Goal: Task Accomplishment & Management: Manage account settings

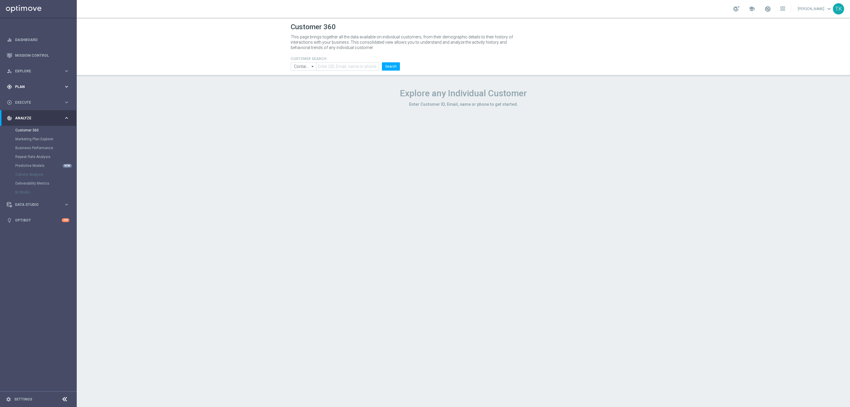
click at [21, 84] on div "gps_fixed Plan" at bounding box center [35, 86] width 57 height 5
click at [28, 97] on link "Target Groups" at bounding box center [38, 99] width 46 height 5
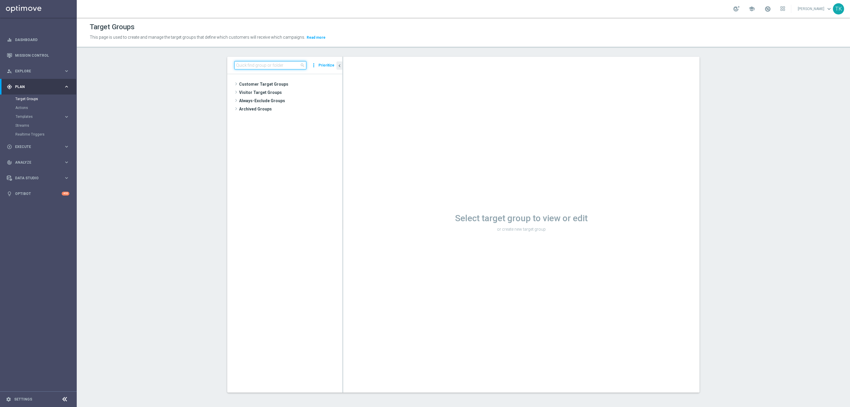
click at [257, 68] on input at bounding box center [270, 65] width 72 height 8
type input "v"
click at [257, 66] on input at bounding box center [270, 65] width 72 height 8
paste input "E_ALL_TARGET_ZBR_1DEPO 100 PLN PREV MONTH_140825"
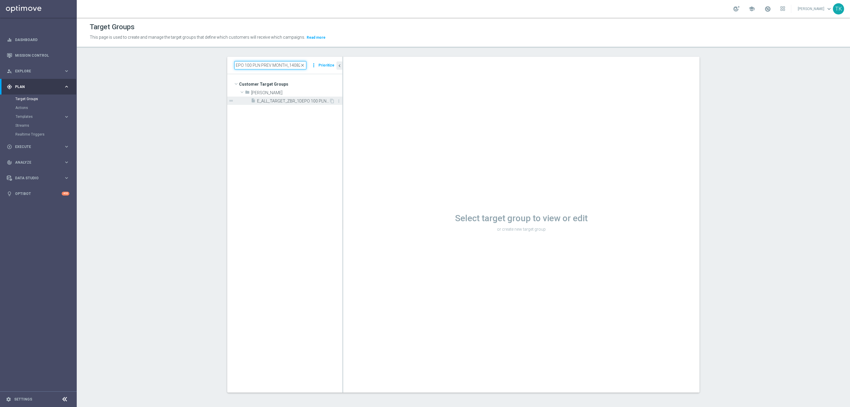
type input "E_ALL_TARGET_ZBR_1DEPO 100 PLN PREV MONTH_140825"
click at [282, 102] on span "E_ALL_TARGET_ZBR_1DEPO 100 PLN PREV MONTH_140825" at bounding box center [293, 101] width 72 height 5
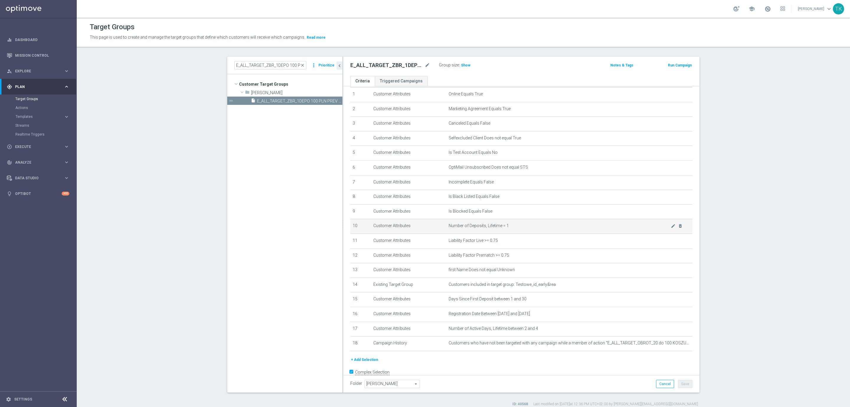
scroll to position [30, 0]
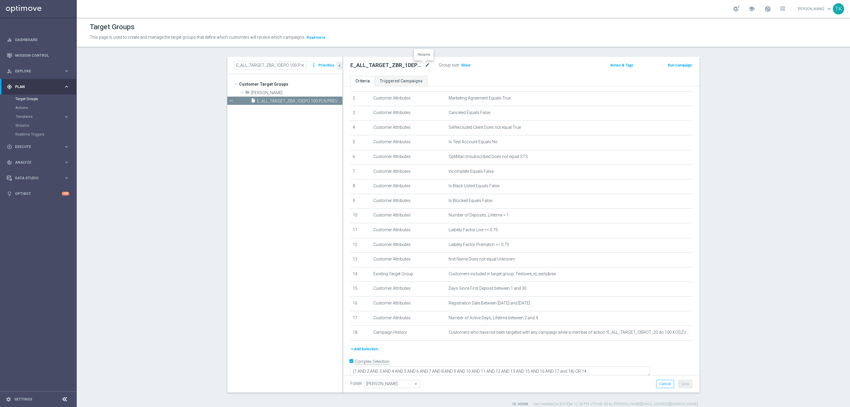
click at [425, 66] on icon "mode_edit" at bounding box center [427, 65] width 5 height 7
click at [29, 116] on span "Templates" at bounding box center [37, 117] width 42 height 4
click at [26, 127] on link "Optimail" at bounding box center [39, 125] width 43 height 5
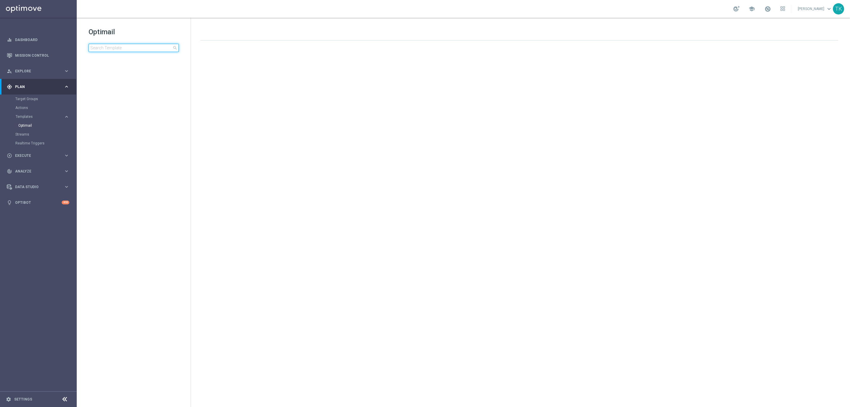
click at [112, 48] on input at bounding box center [134, 48] width 90 height 8
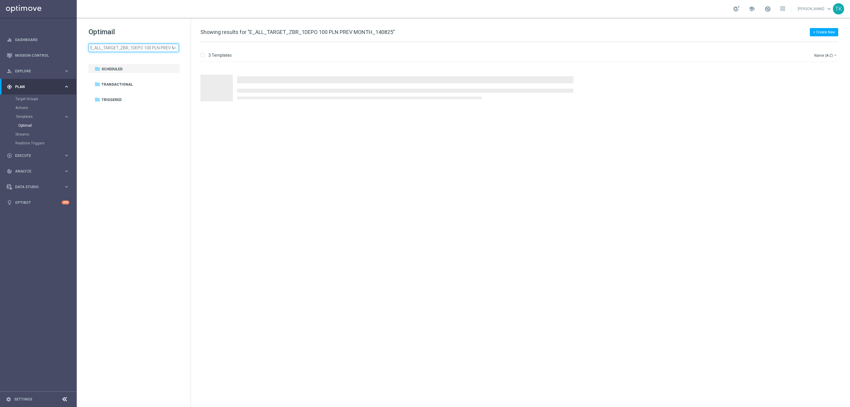
scroll to position [0, 27]
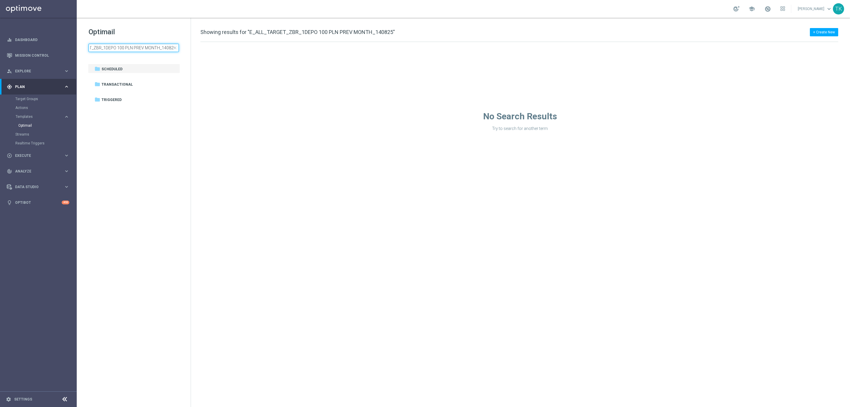
type input "E_ALL_TARGET_ZBR_1DEPO 100 PLN PREV MONTH_140825"
click at [39, 50] on link "Mission Control" at bounding box center [42, 56] width 54 height 16
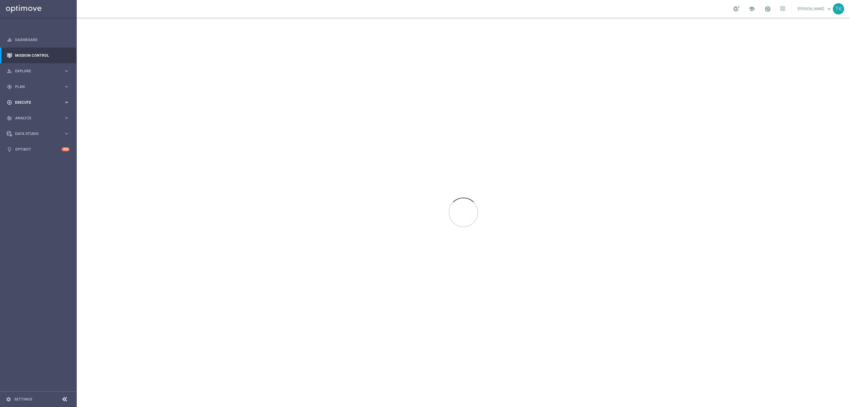
click at [25, 102] on span "Execute" at bounding box center [39, 103] width 49 height 4
click at [24, 115] on link "Campaign Builder" at bounding box center [38, 114] width 46 height 5
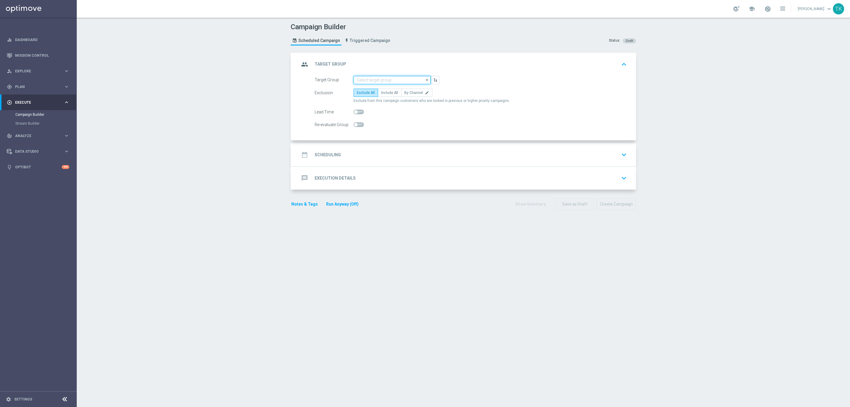
click at [366, 77] on input at bounding box center [392, 80] width 77 height 8
paste input "E_ALL_TARGET_ZBR_1DEPO 100 PLN PREV MONTH_140825"
click at [379, 87] on div "E_ALL_TARGET_ZBR_1DEPO 100 PLN PREV MONTH_140825" at bounding box center [397, 91] width 71 height 11
type input "E_ALL_TARGET_ZBR_1DEPO 100 PLN PREV MONTH_140825"
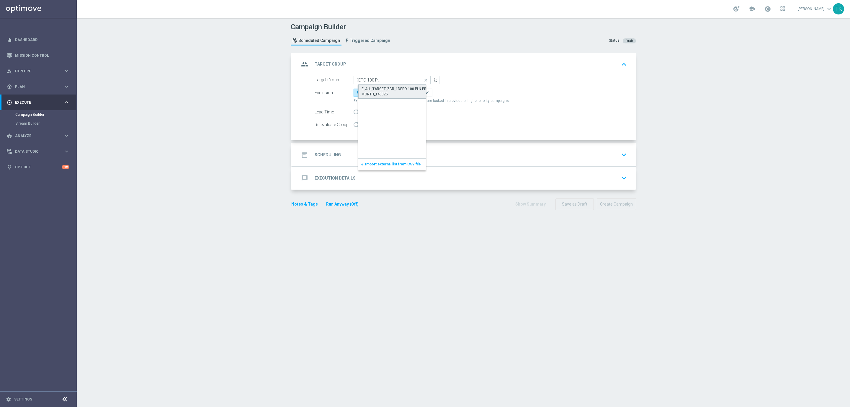
scroll to position [0, 0]
click at [412, 94] on span "By Channel" at bounding box center [413, 93] width 19 height 4
click at [408, 94] on input "By Channel edit" at bounding box center [406, 94] width 4 height 4
radio input "true"
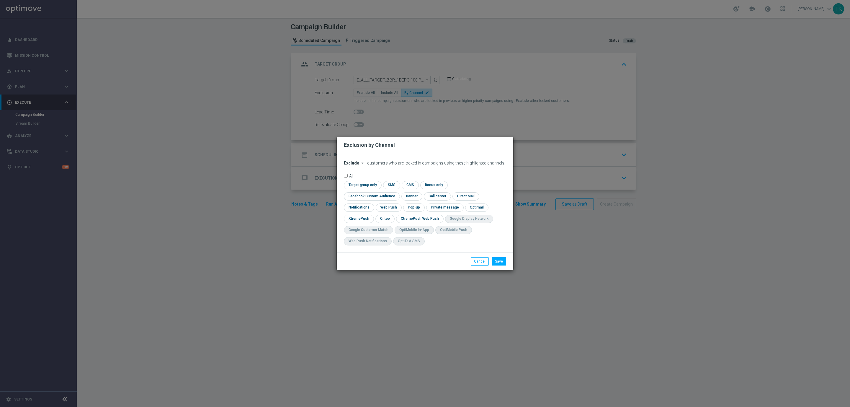
click at [347, 165] on span "Exclude" at bounding box center [351, 163] width 15 height 5
click at [0, 0] on span "Include" at bounding box center [0, 0] width 0 height 0
click at [397, 192] on input "checkbox" at bounding box center [370, 196] width 53 height 8
checkbox input "true"
click at [383, 218] on input "checkbox" at bounding box center [385, 219] width 18 height 8
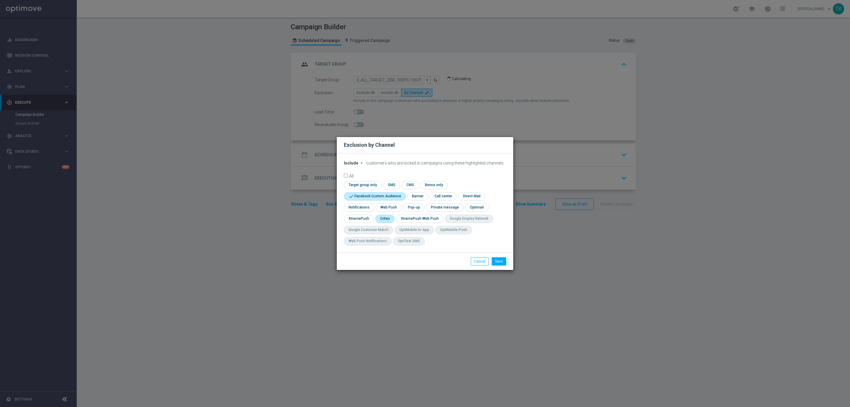
checkbox input "true"
click at [410, 212] on div "check Target group only check SMS check CMS check Bonus only check Facebook Cus…" at bounding box center [425, 214] width 162 height 67
click at [413, 208] on input "checkbox" at bounding box center [413, 207] width 20 height 8
checkbox input "true"
click at [500, 264] on button "Save" at bounding box center [499, 261] width 14 height 8
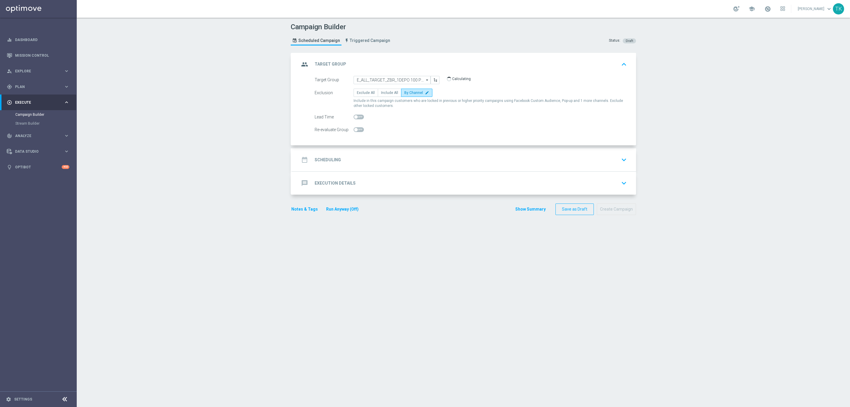
click at [372, 159] on div "date_range Scheduling keyboard_arrow_down" at bounding box center [464, 159] width 330 height 11
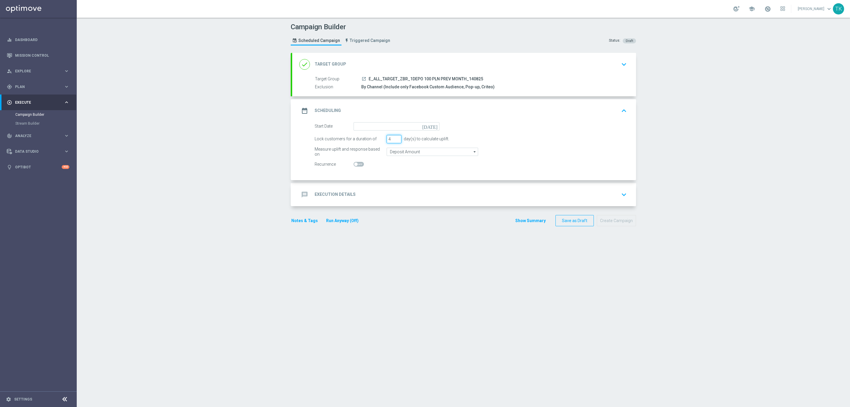
type input "4"
click at [394, 137] on input "4" at bounding box center [394, 139] width 15 height 8
click at [377, 127] on input at bounding box center [397, 126] width 86 height 8
click at [396, 180] on span "14" at bounding box center [398, 178] width 9 height 9
type input "[DATE]"
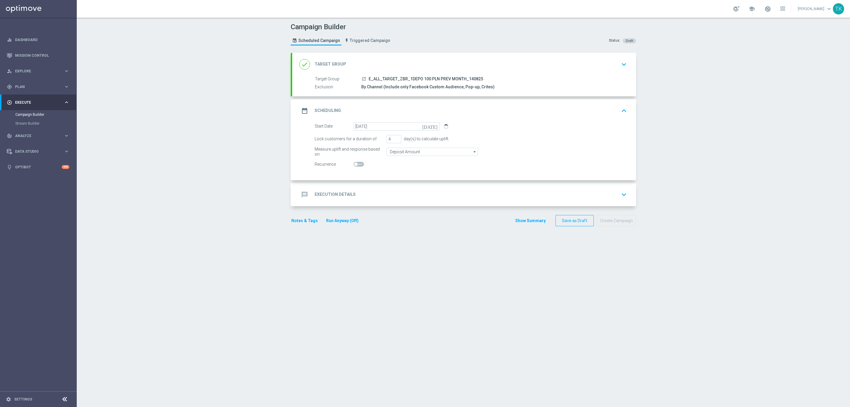
click at [348, 193] on h2 "Execution Details" at bounding box center [335, 195] width 41 height 6
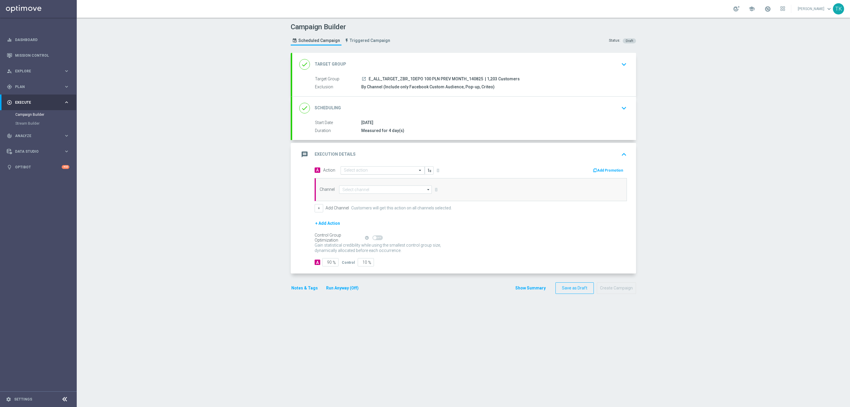
click at [346, 172] on input "text" at bounding box center [377, 170] width 66 height 5
paste input "E_ALL_TARGET_ZBR_1DEPO 100 PLN PREV MONTH_140825"
type input "E_ALL_TARGET_ZBR_1DEPO 100 PLN PREV MONTH_140825"
click at [363, 192] on button "add_new Create new action" at bounding box center [381, 188] width 81 height 7
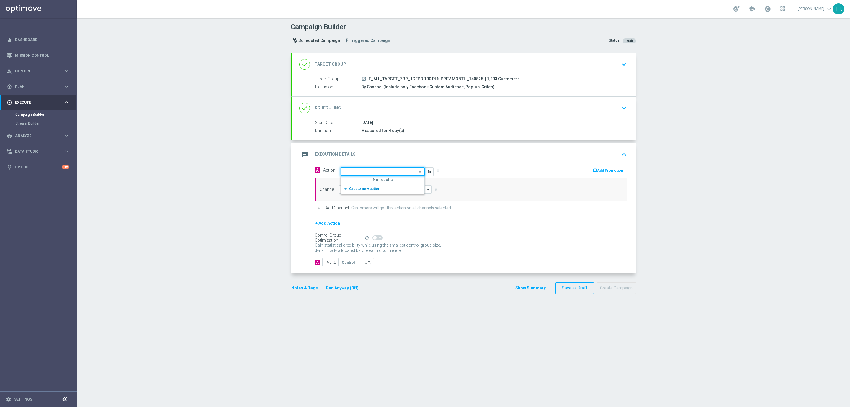
scroll to position [0, 0]
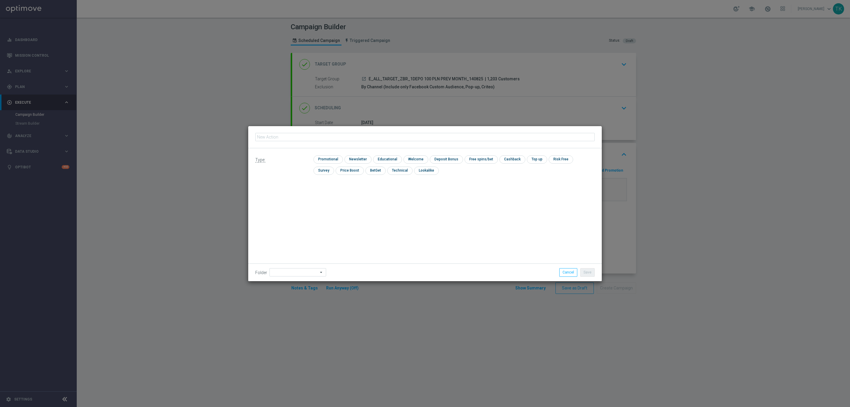
click at [281, 138] on input "text" at bounding box center [425, 137] width 340 height 8
type input "E_ALL_TARGET_ZBR_1DEPO 100 PLN PREV MONTH_140825"
click at [387, 171] on input "checkbox" at bounding box center [399, 171] width 24 height 8
click at [387, 171] on input "checkbox" at bounding box center [402, 171] width 30 height 8
checkbox input "false"
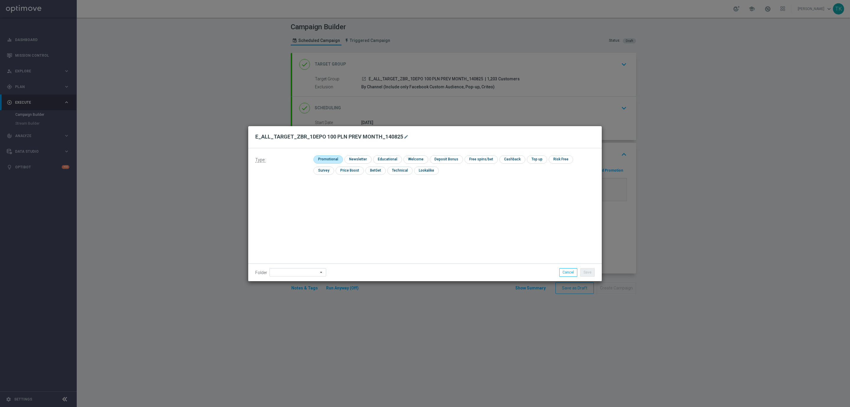
click at [323, 161] on input "checkbox" at bounding box center [328, 159] width 28 height 8
checkbox input "true"
click at [586, 272] on button "Save" at bounding box center [587, 272] width 14 height 8
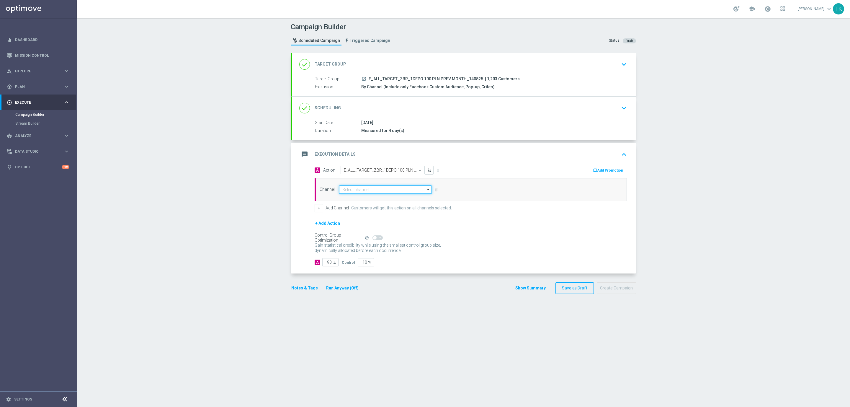
click at [348, 189] on input at bounding box center [385, 189] width 93 height 8
click at [356, 196] on div "Private message" at bounding box center [390, 198] width 93 height 9
type input "Private message"
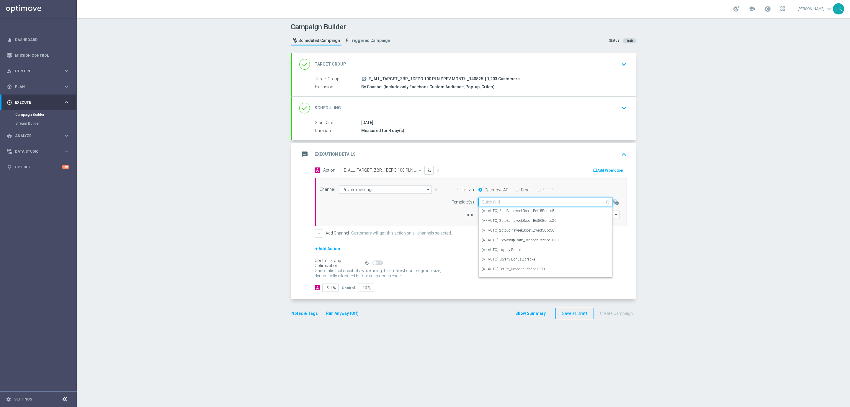
click at [486, 200] on div "Quick find" at bounding box center [546, 202] width 134 height 8
paste input "E_ALL_TARGET_ZBR_1DEPO 100 PLN PREV MONTH_140825"
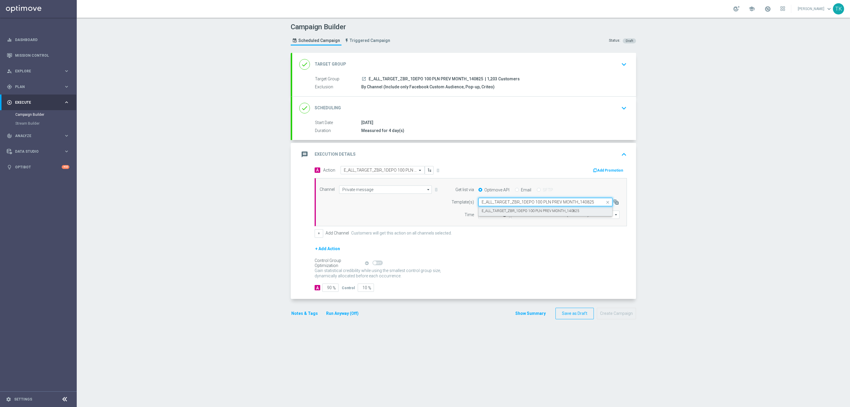
click at [488, 213] on label "E_ALL_TARGET_ZBR_1DEPO 100 PLN PREV MONTH_140825" at bounding box center [531, 210] width 98 height 5
type input "E_ALL_TARGET_ZBR_1DEPO 100 PLN PREV MONTH_140825"
click at [479, 217] on input "12:00" at bounding box center [494, 215] width 31 height 8
type input "16:02"
click at [531, 217] on input "Coordinated Universal Time (UTC 00:00)" at bounding box center [565, 215] width 108 height 8
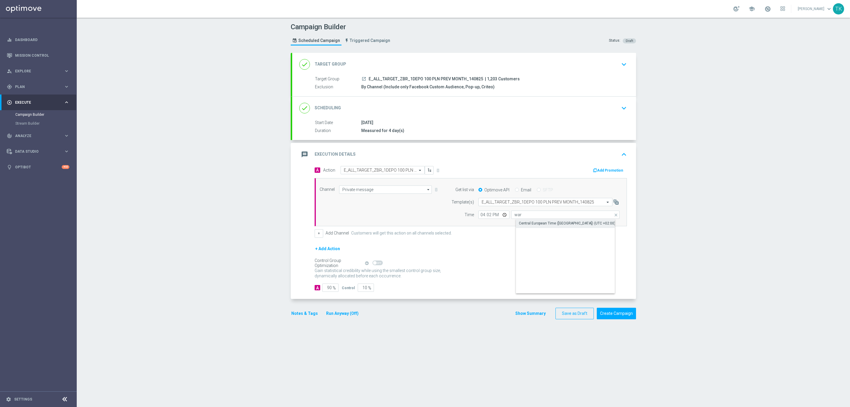
click at [535, 228] on div "Central European Time ([GEOGRAPHIC_DATA]) (UTC +02:00)" at bounding box center [570, 223] width 109 height 9
click at [532, 226] on div "Central European Time ([GEOGRAPHIC_DATA]) (UTC +02:00)" at bounding box center [567, 223] width 97 height 5
type input "Central European Time ([GEOGRAPHIC_DATA]) (UTC +02:00)"
click at [479, 119] on div "done Scheduling keyboard_arrow_down" at bounding box center [464, 108] width 344 height 23
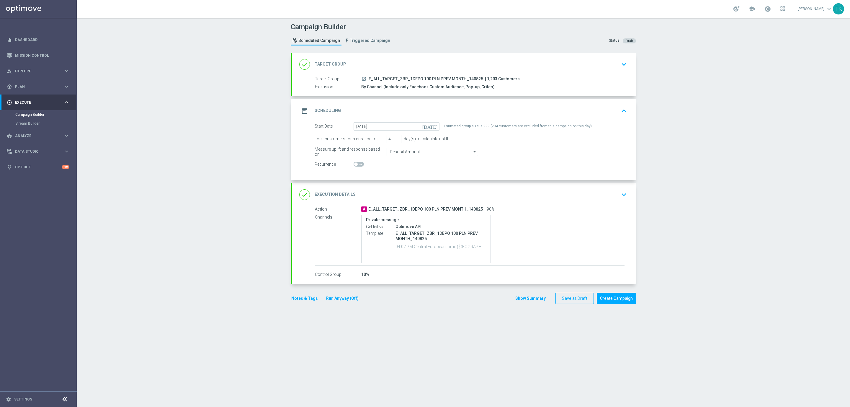
click at [500, 110] on div "date_range Scheduling keyboard_arrow_up" at bounding box center [464, 110] width 330 height 11
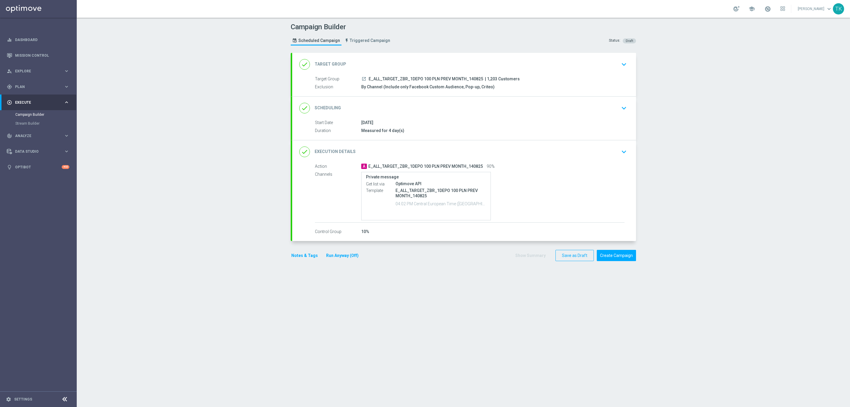
click at [299, 258] on button "Notes & Tags" at bounding box center [305, 255] width 28 height 7
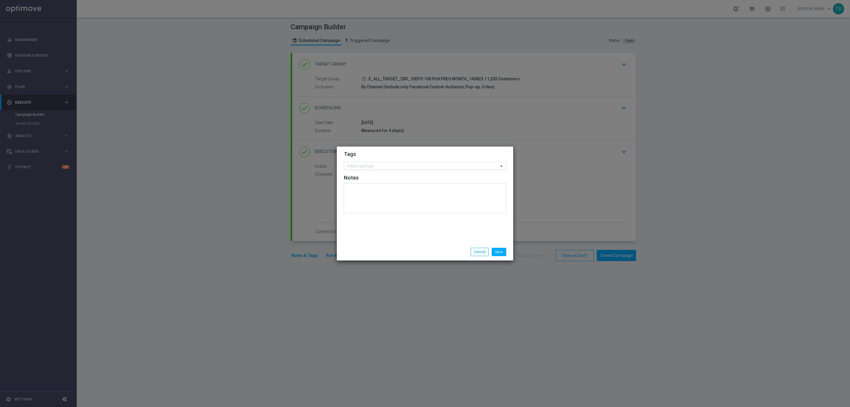
click at [362, 164] on input "text" at bounding box center [422, 166] width 151 height 5
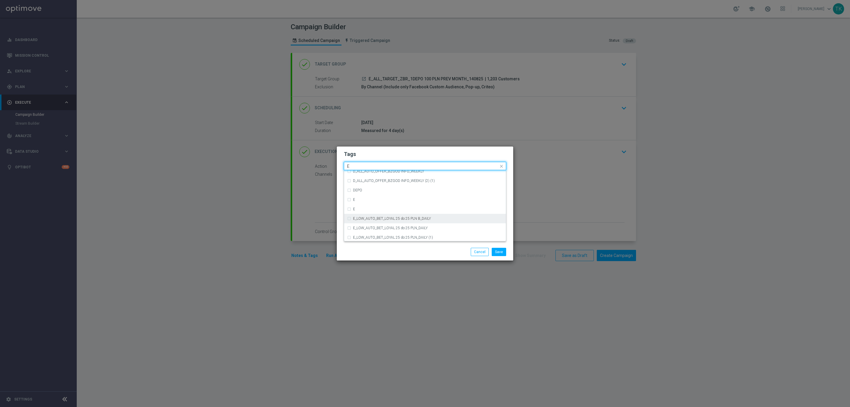
scroll to position [841, 0]
click at [374, 196] on div "E" at bounding box center [425, 192] width 156 height 9
click at [358, 168] on input "E" at bounding box center [422, 166] width 151 height 5
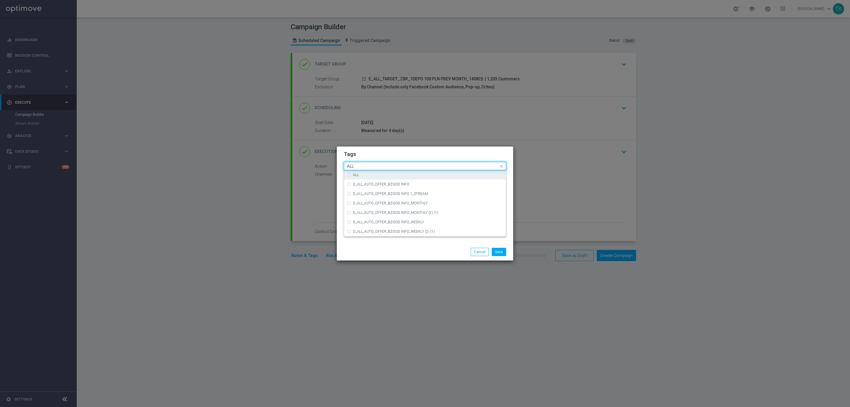
click at [357, 173] on label "ALL" at bounding box center [356, 175] width 6 height 4
click at [357, 167] on input "ALL" at bounding box center [422, 166] width 151 height 5
click at [361, 200] on div "TARGET" at bounding box center [425, 202] width 156 height 9
click at [357, 166] on input "TARGET" at bounding box center [422, 166] width 151 height 5
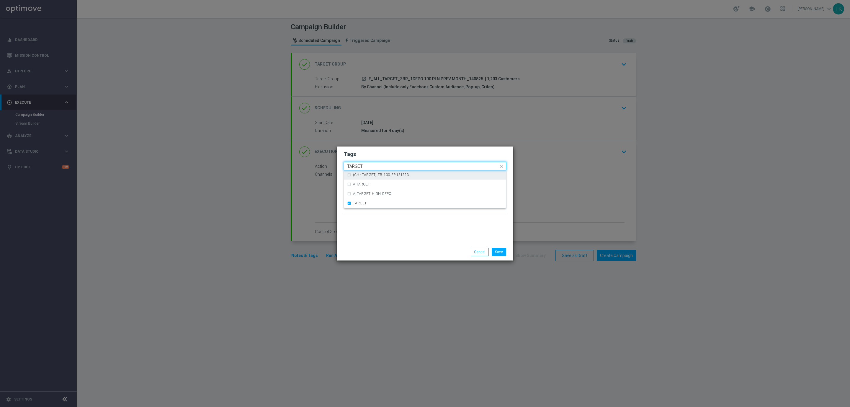
click at [357, 166] on input "TARGET" at bounding box center [422, 166] width 151 height 5
click at [366, 216] on div "ZBR" at bounding box center [428, 218] width 150 height 4
type input "ZBR"
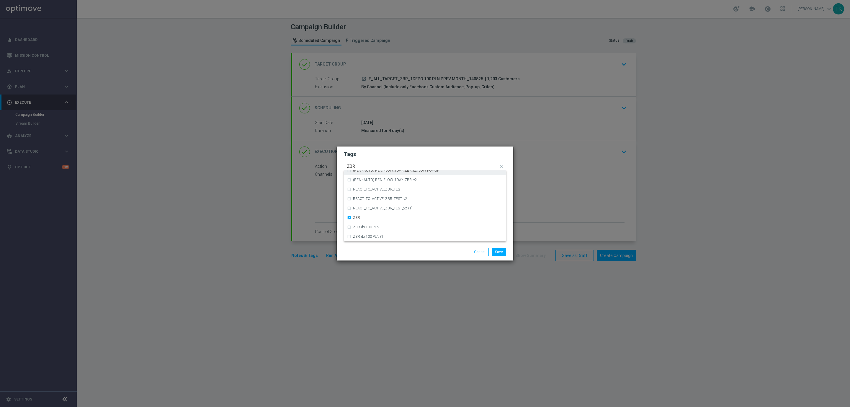
click at [356, 167] on input "ZBR" at bounding box center [422, 166] width 151 height 5
click at [500, 251] on button "Save" at bounding box center [499, 252] width 14 height 8
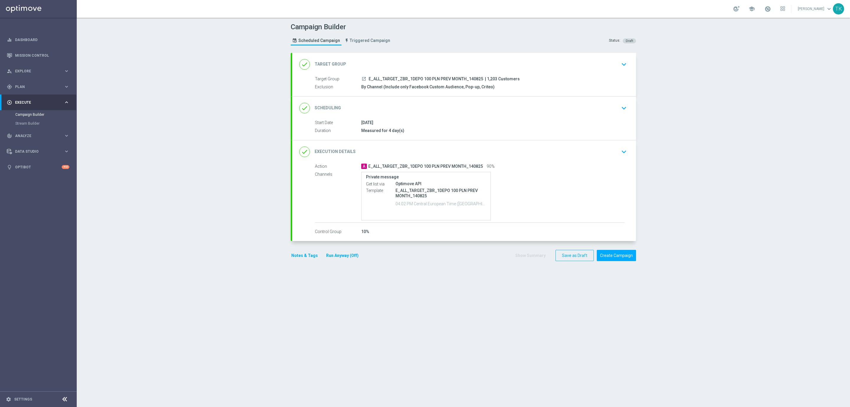
click at [292, 256] on button "Notes & Tags" at bounding box center [305, 255] width 28 height 7
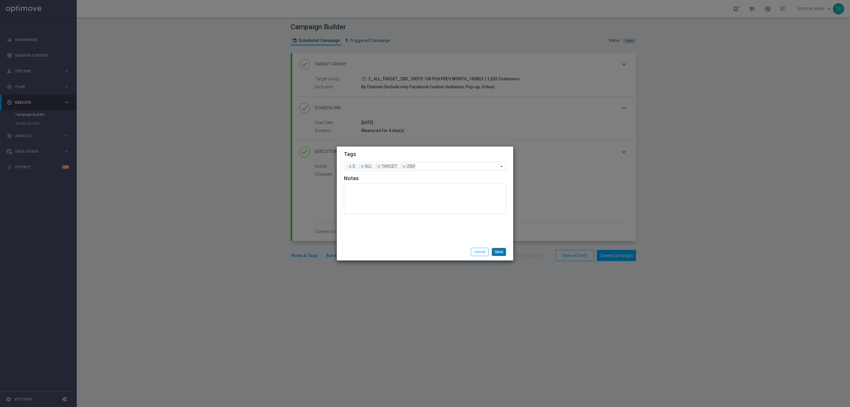
click at [500, 251] on button "Save" at bounding box center [499, 252] width 14 height 8
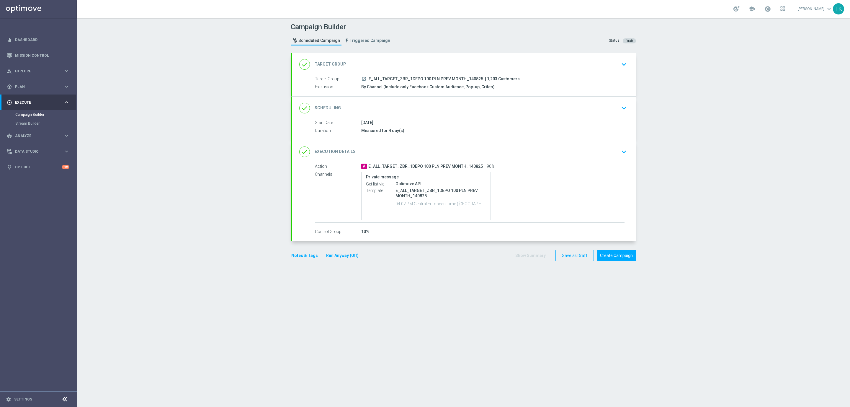
click at [450, 78] on span "E_ALL_TARGET_ZBR_1DEPO 100 PLN PREV MONTH_140825" at bounding box center [426, 78] width 115 height 5
click at [519, 152] on div "done Execution Details keyboard_arrow_down" at bounding box center [464, 151] width 330 height 11
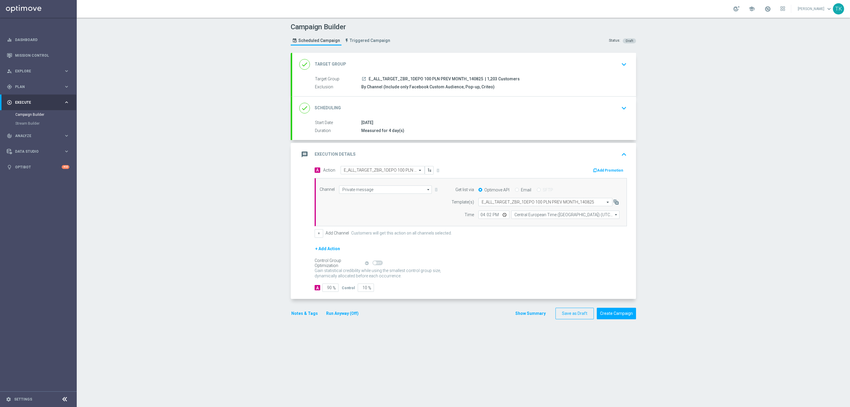
click at [474, 159] on div "message Execution Details keyboard_arrow_up" at bounding box center [464, 154] width 330 height 11
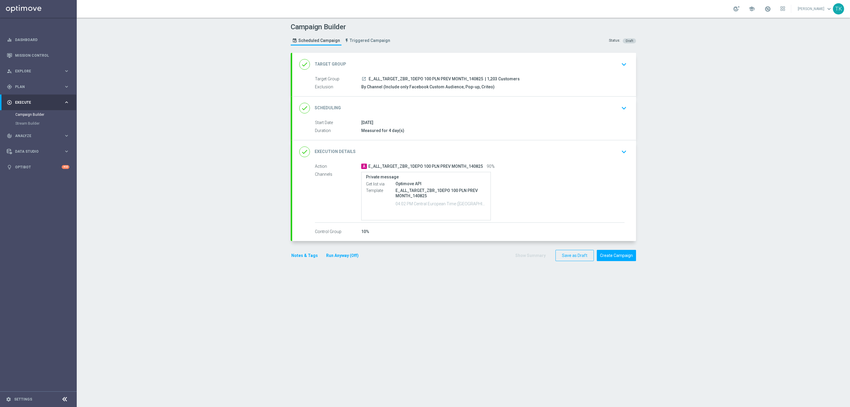
click at [436, 79] on span "E_ALL_TARGET_ZBR_1DEPO 100 PLN PREV MONTH_140825" at bounding box center [426, 78] width 115 height 5
copy div "E_ALL_TARGET_ZBR_1DEPO 100 PLN PREV MONTH_140825"
click at [423, 46] on div "Campaign Builder Scheduled Campaign Triggered Campaign Status: Draft" at bounding box center [463, 34] width 354 height 27
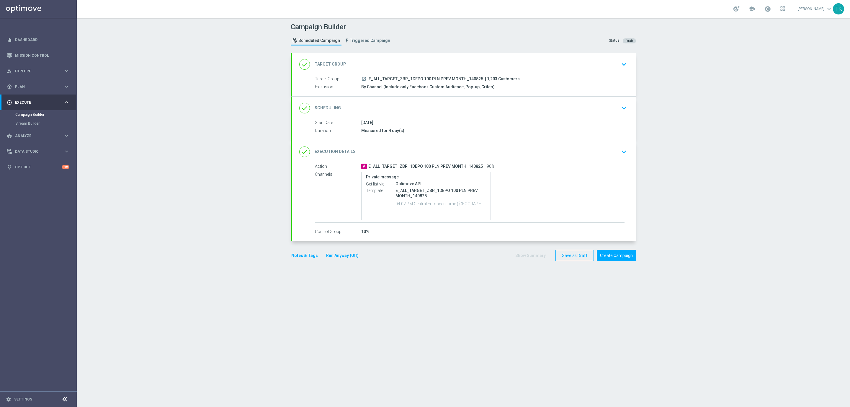
click at [298, 261] on div "Notes & Tags Run Anyway (Off)" at bounding box center [329, 256] width 76 height 12
click at [300, 255] on button "Notes & Tags" at bounding box center [305, 255] width 28 height 7
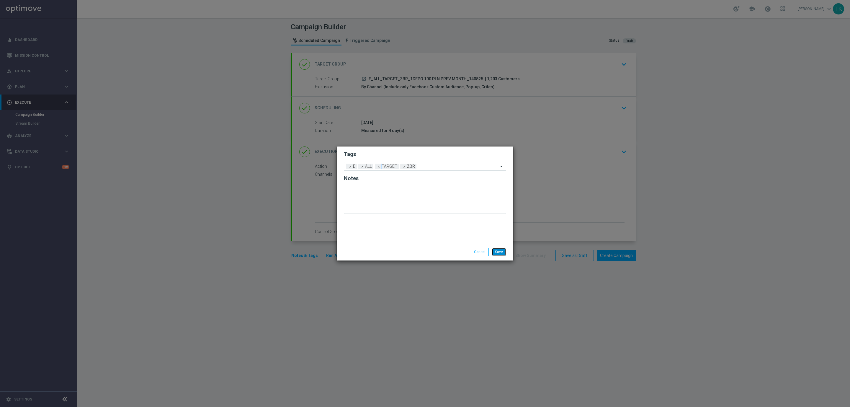
click at [500, 251] on button "Save" at bounding box center [499, 252] width 14 height 8
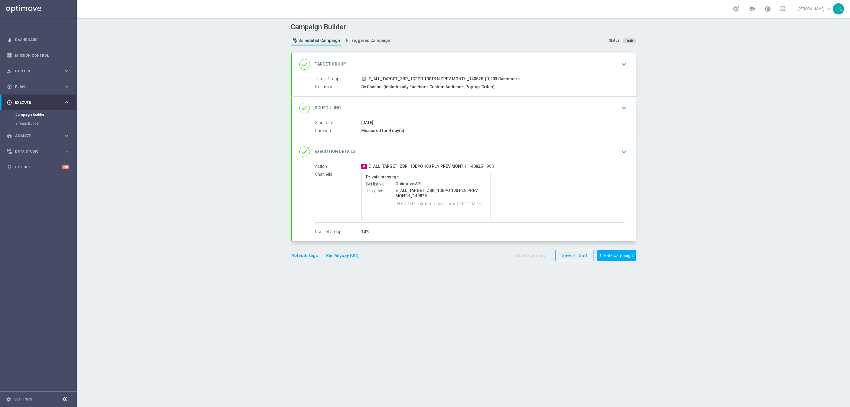
click at [455, 110] on div "done Scheduling keyboard_arrow_down" at bounding box center [464, 107] width 330 height 11
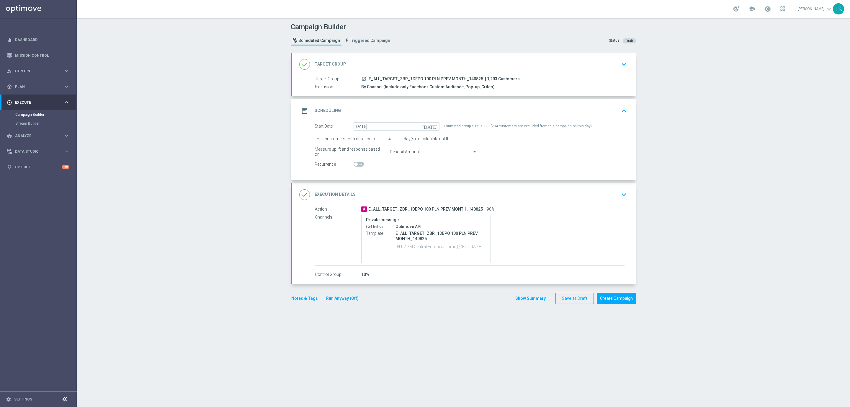
click at [443, 110] on div "date_range Scheduling keyboard_arrow_up" at bounding box center [464, 110] width 330 height 11
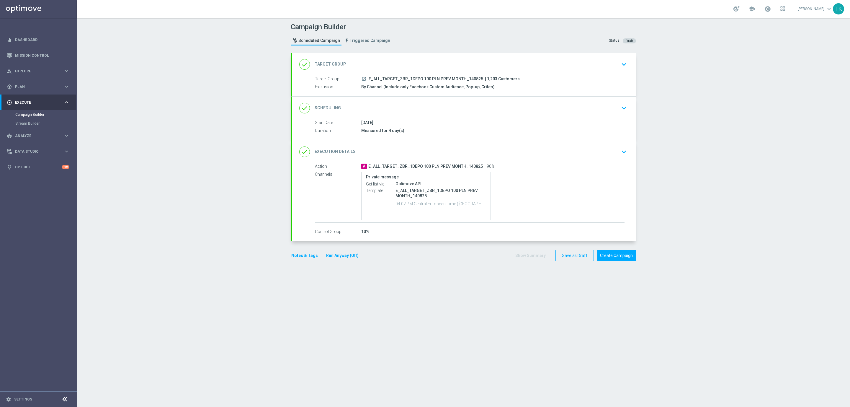
click at [297, 259] on button "Notes & Tags" at bounding box center [305, 255] width 28 height 7
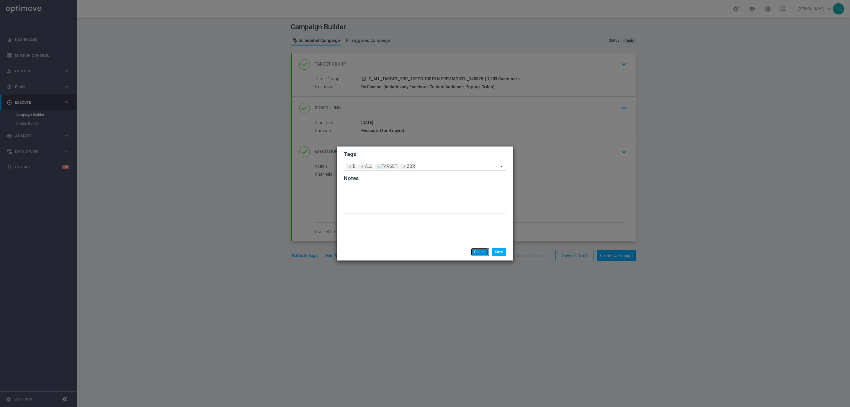
click at [475, 251] on button "Cancel" at bounding box center [480, 252] width 18 height 8
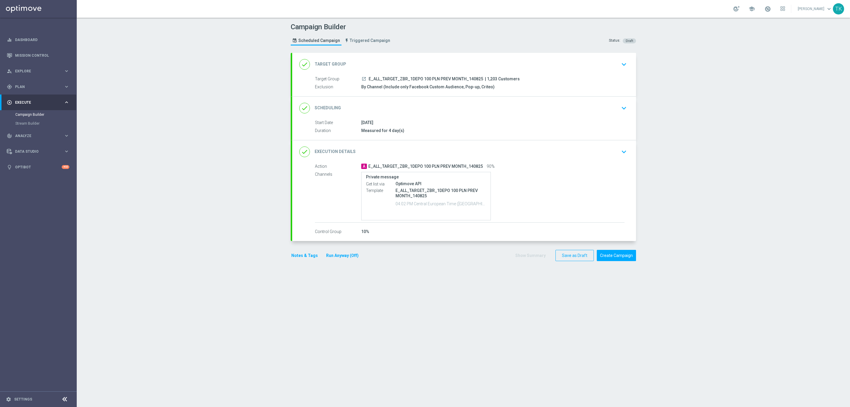
click at [535, 159] on div "done Execution Details keyboard_arrow_down" at bounding box center [464, 151] width 344 height 23
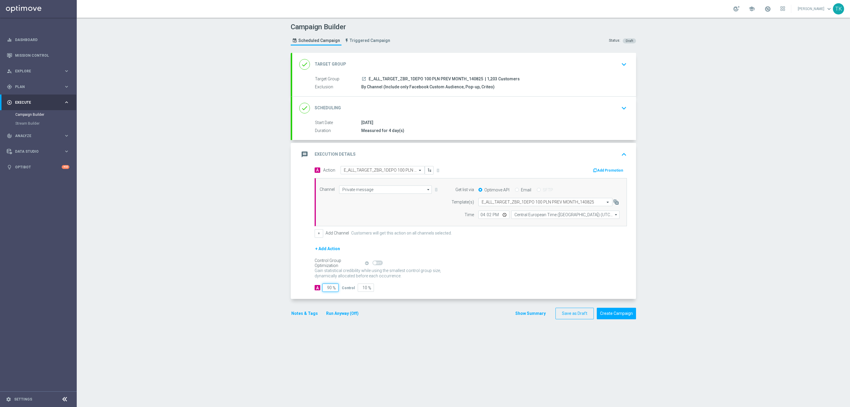
click at [324, 289] on input "90" at bounding box center [330, 287] width 16 height 8
type input "9"
type input "91"
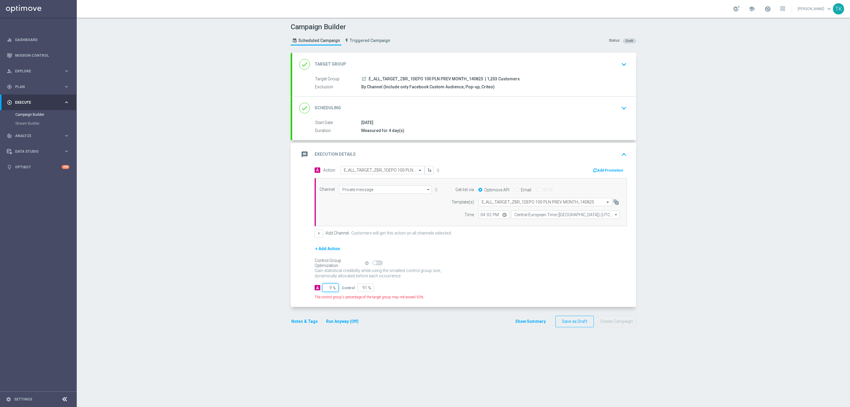
type input "96"
type input "4"
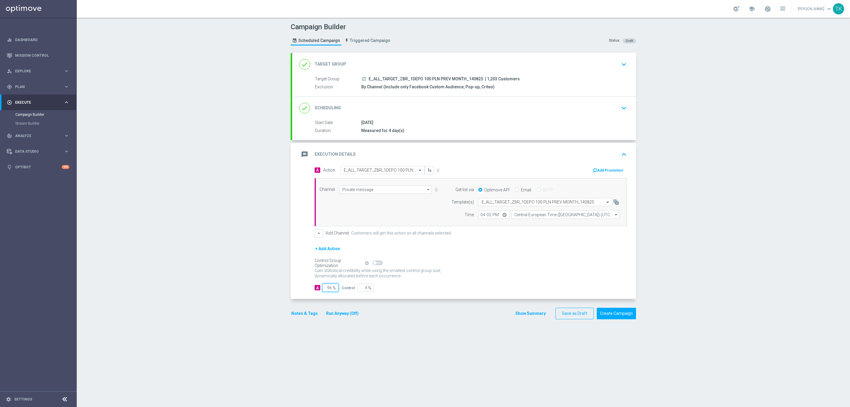
type input "9"
type input "91"
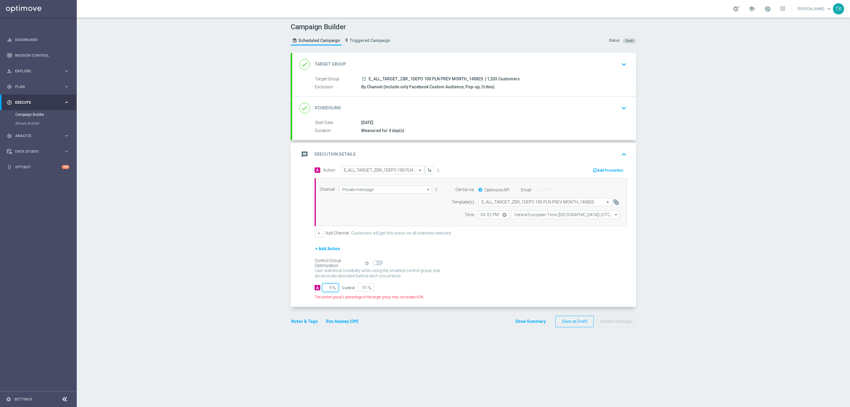
type input "95"
type input "5"
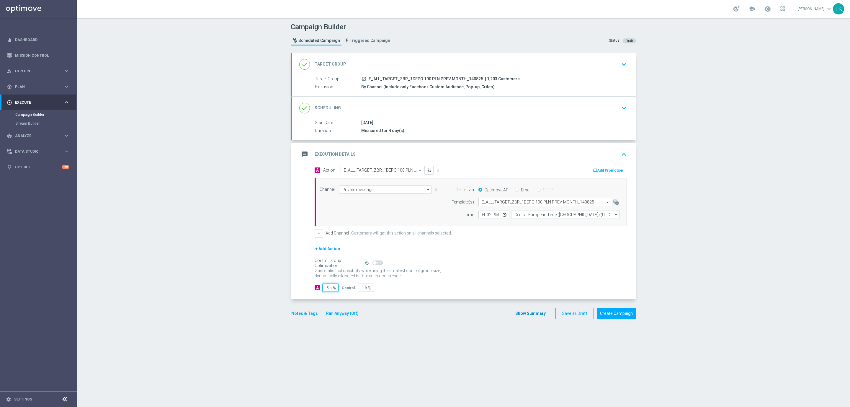
type input "95"
click at [522, 317] on button "Show Summary" at bounding box center [530, 313] width 31 height 7
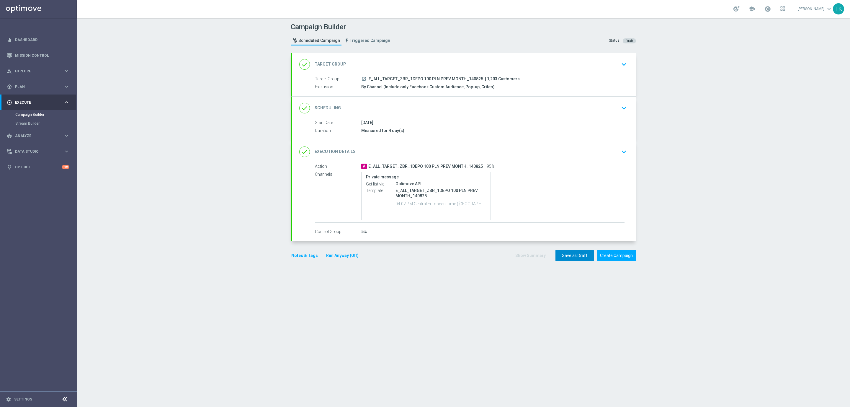
click at [564, 258] on button "Save as Draft" at bounding box center [575, 256] width 38 height 12
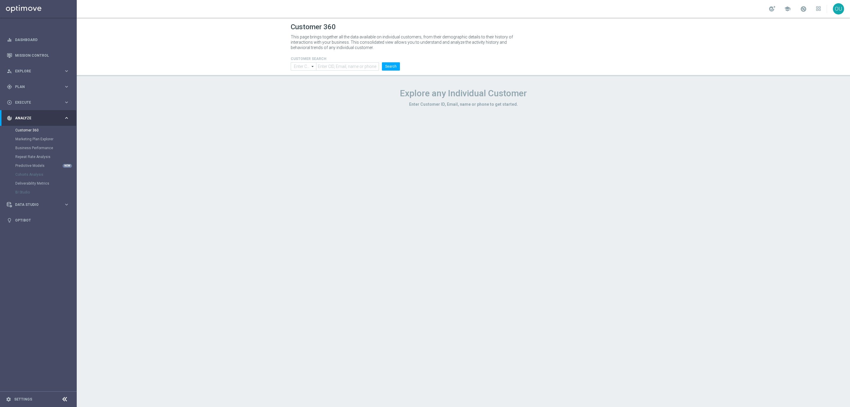
type input "Contains"
click at [27, 57] on link "Mission Control" at bounding box center [42, 56] width 54 height 16
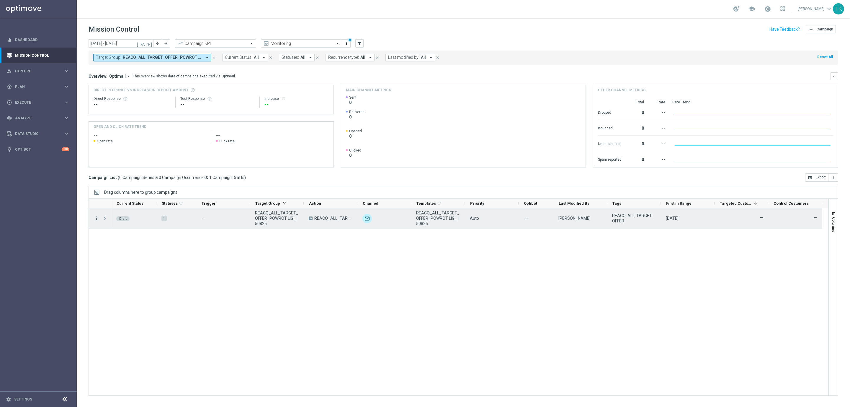
click at [97, 217] on icon "more_vert" at bounding box center [96, 218] width 5 height 5
click at [113, 240] on span "Edit" at bounding box center [111, 241] width 6 height 4
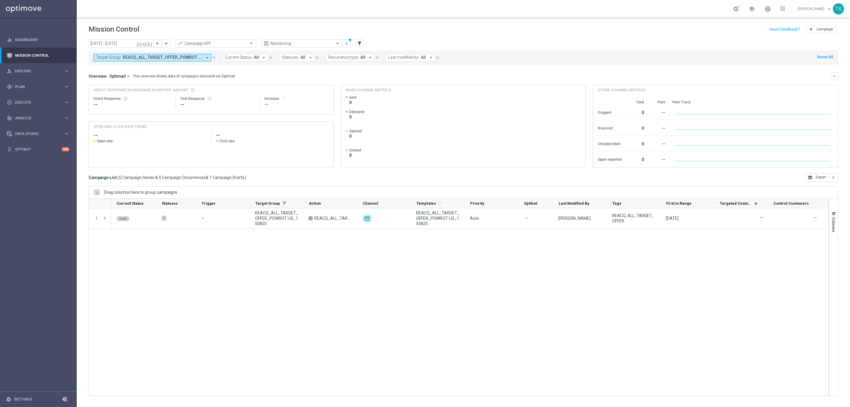
click at [157, 58] on span "REACQ_ALL_TARGET_OFFER_POWROT LIG_150825" at bounding box center [162, 57] width 79 height 5
click at [0, 0] on div "Clear" at bounding box center [0, 0] width 0 height 0
click at [108, 67] on input "text" at bounding box center [142, 68] width 87 height 5
paste input "E_ALL_TARGET_OBROT_20 do 100 KOSZULKI_140825"
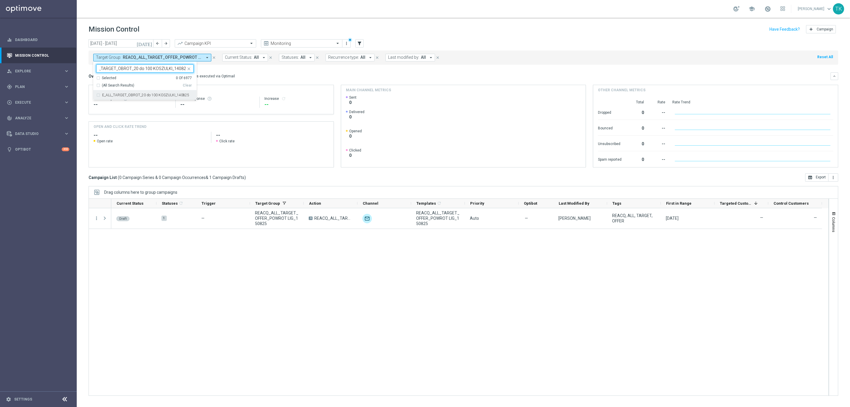
click at [113, 96] on label "E_ALL_TARGET_OBROT_20 do 100 KOSZULKI_140825" at bounding box center [145, 95] width 87 height 4
type input "E_ALL_TARGET_OBROT_20 do 100 KOSZULKI_140825"
click at [79, 75] on div "today 11 Aug 2025 - 17 Aug 2025 arrow_back arrow_forward Campaign KPI trending_…" at bounding box center [464, 220] width 774 height 362
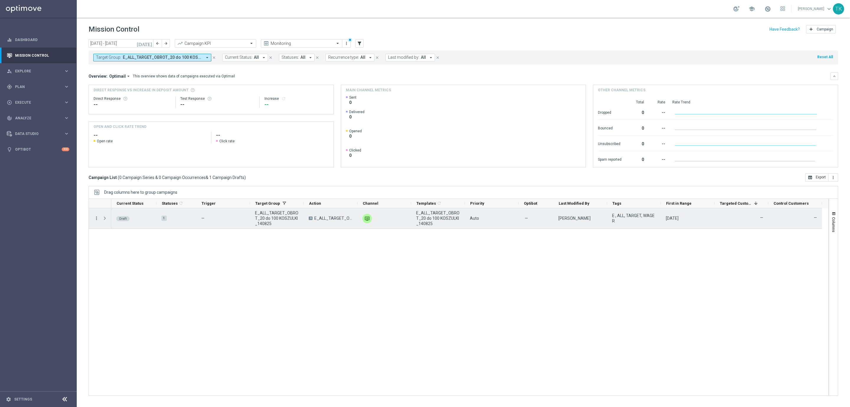
click at [97, 220] on icon "more_vert" at bounding box center [96, 218] width 5 height 5
click at [112, 243] on span "Edit" at bounding box center [111, 241] width 6 height 4
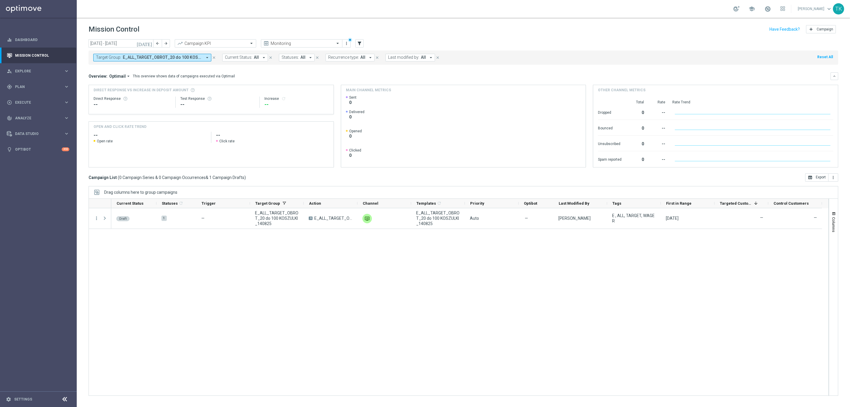
click at [177, 59] on span "E_ALL_TARGET_OBROT_20 do 100 KOSZULKI_140825" at bounding box center [162, 57] width 79 height 5
click at [0, 0] on div "Clear" at bounding box center [0, 0] width 0 height 0
click at [528, 317] on div "Draft 1 — E_ALL_TARGET_OBROT_20 do 100 KOSZULKI_140825 A E_ALL_TARGET_OBROT_20 …" at bounding box center [469, 301] width 717 height 187
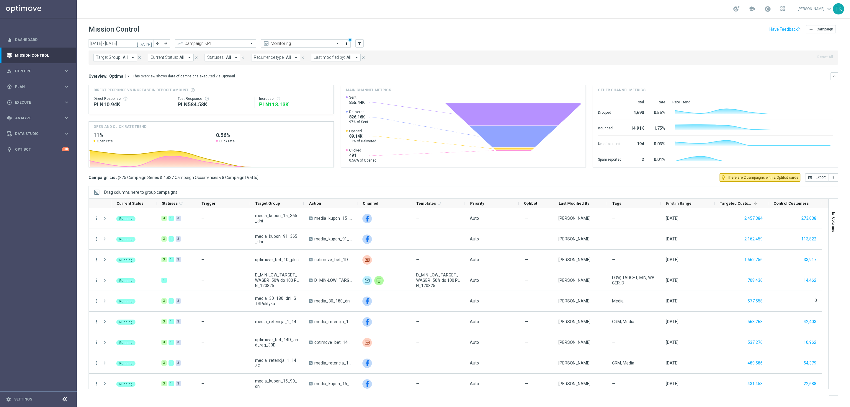
click at [99, 56] on span "Target Group:" at bounding box center [108, 57] width 25 height 5
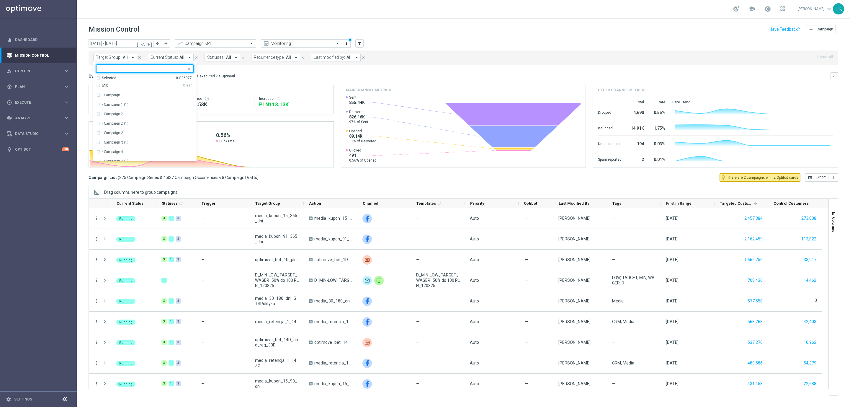
click at [108, 69] on input "text" at bounding box center [142, 68] width 87 height 5
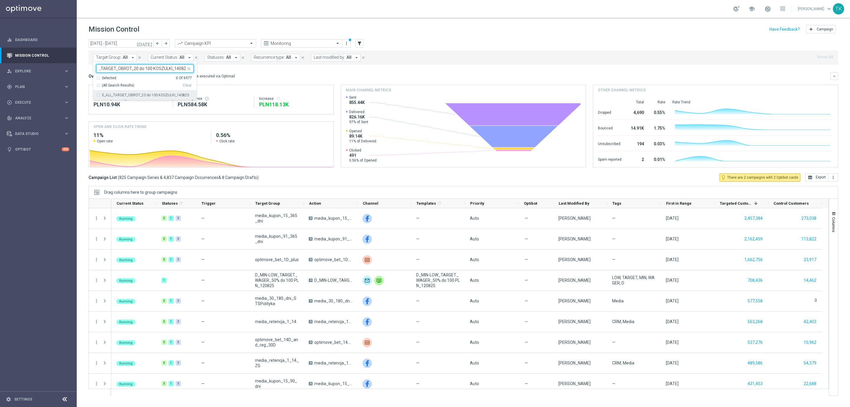
click at [116, 95] on label "E_ALL_TARGET_OBROT_20 do 100 KOSZULKI_140825" at bounding box center [145, 95] width 87 height 4
type input "E_ALL_TARGET_OBROT_20 do 100 KOSZULKI_140825"
click at [83, 72] on div "today 11 Aug 2025 - 17 Aug 2025 arrow_back arrow_forward Campaign KPI trending_…" at bounding box center [464, 220] width 774 height 362
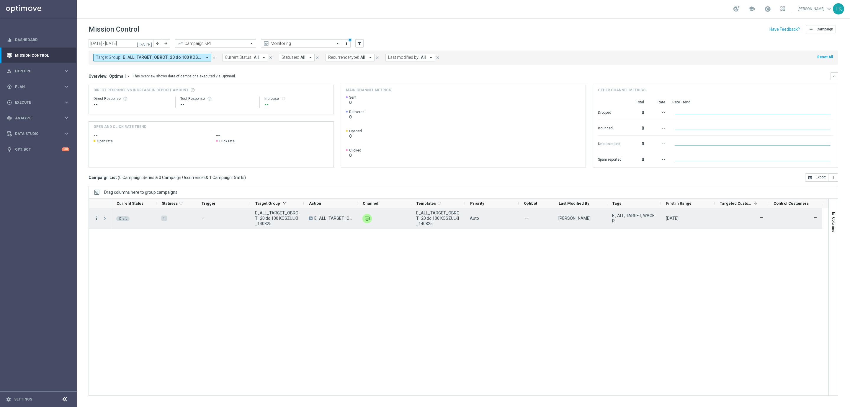
click at [97, 217] on icon "more_vert" at bounding box center [96, 218] width 5 height 5
click at [117, 240] on div "Edit" at bounding box center [135, 241] width 55 height 4
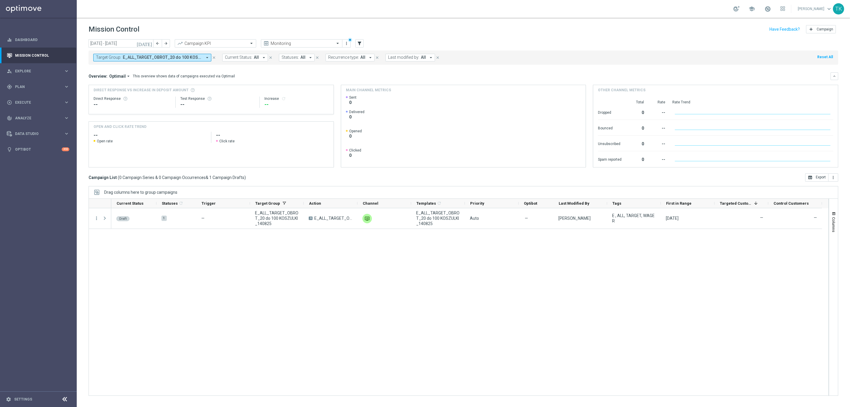
click at [178, 57] on span "E_ALL_TARGET_OBROT_20 do 100 KOSZULKI_140825" at bounding box center [162, 57] width 79 height 5
click at [0, 0] on div "Clear" at bounding box center [0, 0] width 0 height 0
click at [113, 68] on input "text" at bounding box center [142, 68] width 87 height 5
paste input "E_ALL_TARGET_DEPO_3DEPO 25 DO 200 PREV MONTH_140825"
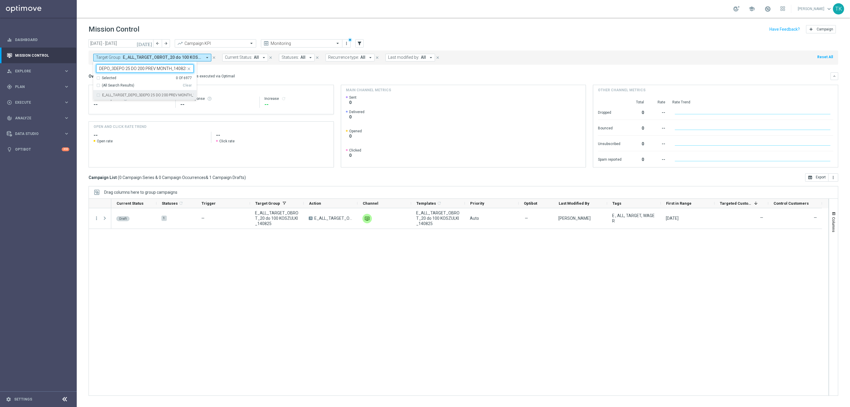
click at [118, 95] on label "E_ALL_TARGET_DEPO_3DEPO 25 DO 200 PREV MONTH_140825" at bounding box center [148, 95] width 92 height 4
type input "E_ALL_TARGET_DEPO_3DEPO 25 DO 200 PREV MONTH_140825"
click at [83, 72] on div "today 11 Aug 2025 - 17 Aug 2025 arrow_back arrow_forward Campaign KPI trending_…" at bounding box center [464, 220] width 774 height 362
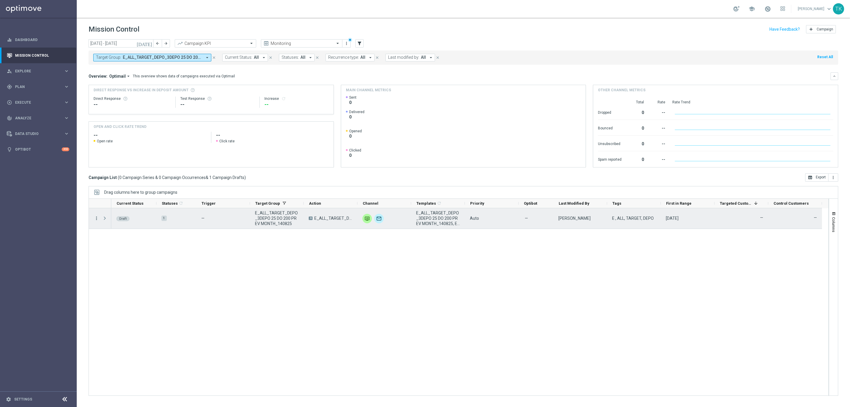
click at [96, 219] on icon "more_vert" at bounding box center [96, 218] width 5 height 5
click at [125, 241] on div "Edit" at bounding box center [135, 241] width 55 height 4
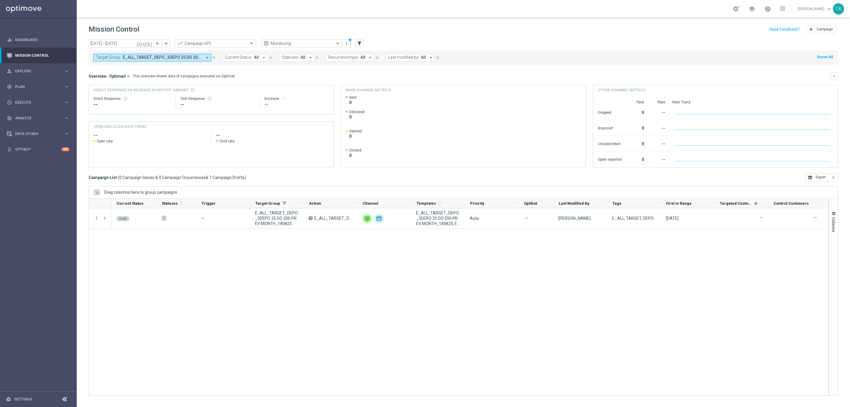
click at [148, 57] on span "E_ALL_TARGET_DEPO_3DEPO 25 DO 200 PREV MONTH_140825" at bounding box center [162, 57] width 79 height 5
click at [0, 0] on div "Clear" at bounding box center [0, 0] width 0 height 0
click at [123, 68] on input "text" at bounding box center [142, 68] width 87 height 5
paste input "E_ALL_TARGET_ZBR_2DEPO 100 PLN PREV MONTH_140825"
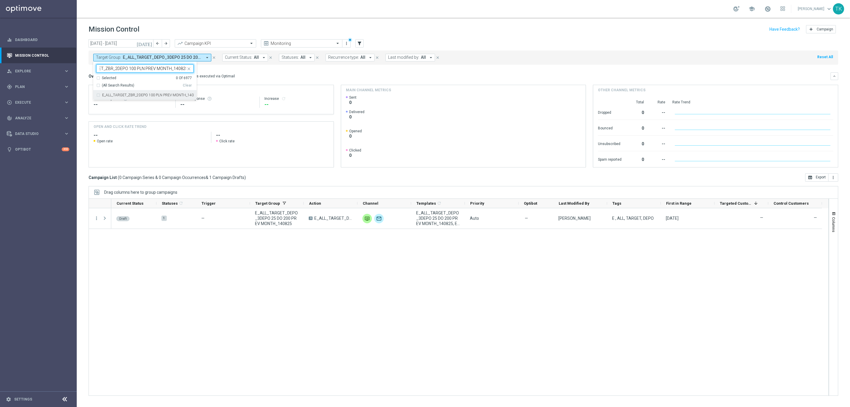
click at [109, 99] on div "E_ALL_TARGET_ZBR_2DEPO 100 PLN PREV MONTH_140825" at bounding box center [144, 94] width 97 height 9
type input "E_ALL_TARGET_ZBR_2DEPO 100 PLN PREV MONTH_140825"
click at [81, 75] on div "today 11 Aug 2025 - 17 Aug 2025 arrow_back arrow_forward Campaign KPI trending_…" at bounding box center [464, 220] width 774 height 362
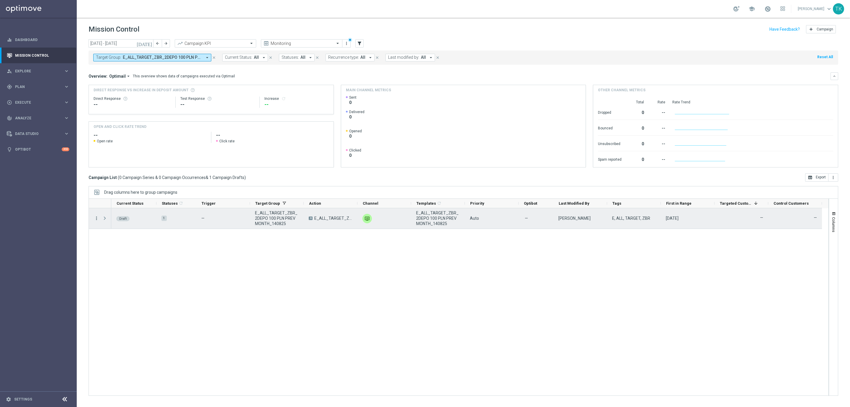
click at [97, 218] on icon "more_vert" at bounding box center [96, 218] width 5 height 5
click at [111, 241] on span "Edit" at bounding box center [111, 241] width 6 height 4
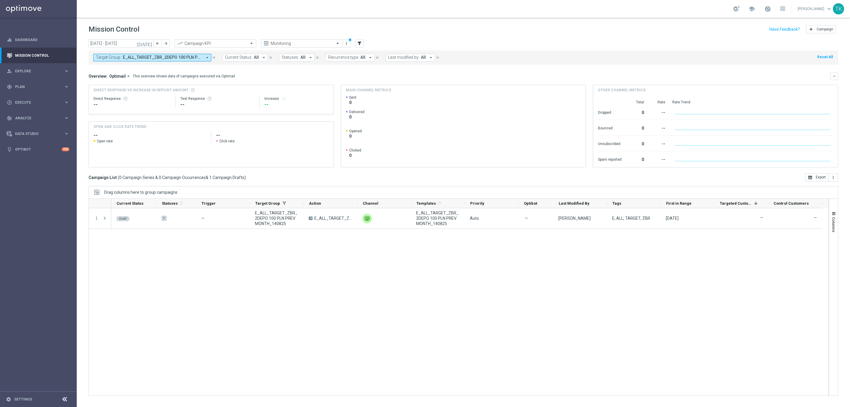
click at [146, 59] on span "E_ALL_TARGET_ZBR_2DEPO 100 PLN PREV MONTH_140825" at bounding box center [162, 57] width 79 height 5
click at [0, 0] on div "Clear" at bounding box center [0, 0] width 0 height 0
click at [107, 72] on div at bounding box center [142, 69] width 87 height 6
paste input "E_ALL_TARGET_ZBR_1DEPO 100 PLN PREV MONTH_140825"
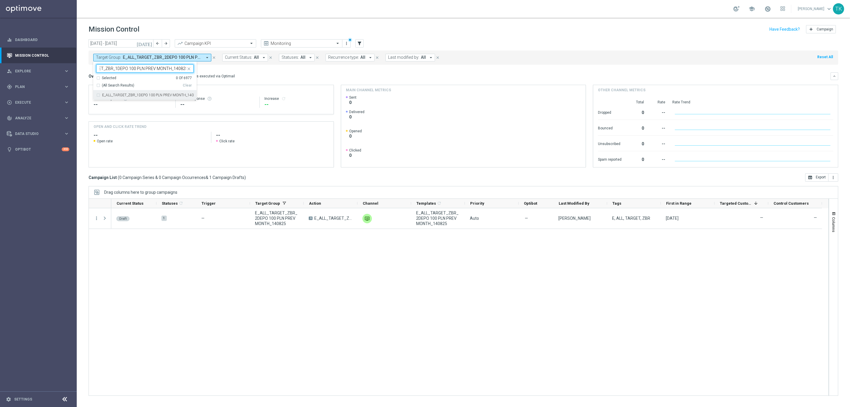
click at [110, 95] on label "E_ALL_TARGET_ZBR_1DEPO 100 PLN PREV MONTH_140825" at bounding box center [148, 95] width 92 height 4
type input "E_ALL_TARGET_ZBR_1DEPO 100 PLN PREV MONTH_140825"
click at [83, 75] on div "today 11 Aug 2025 - 17 Aug 2025 arrow_back arrow_forward Campaign KPI trending_…" at bounding box center [464, 220] width 774 height 362
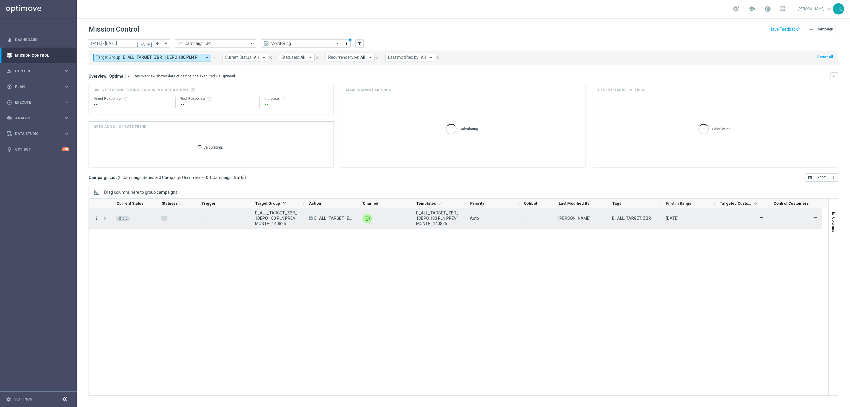
click at [97, 216] on icon "more_vert" at bounding box center [96, 218] width 5 height 5
click at [114, 239] on span "Edit" at bounding box center [111, 241] width 6 height 4
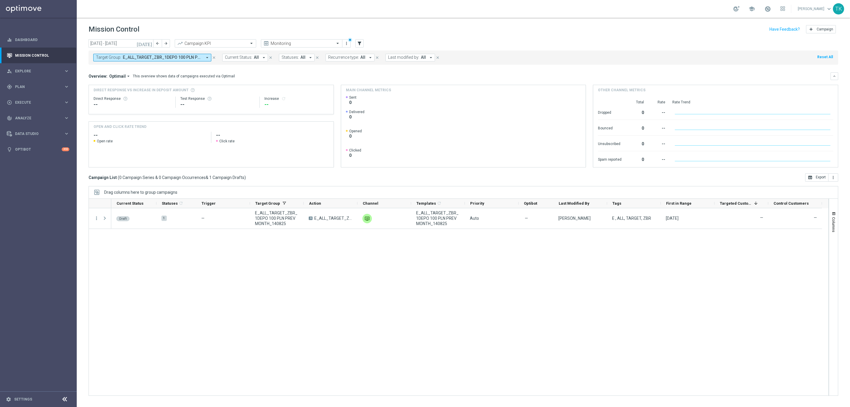
drag, startPoint x: 169, startPoint y: 59, endPoint x: 172, endPoint y: 61, distance: 3.5
click at [169, 59] on span "E_ALL_TARGET_ZBR_1DEPO 100 PLN PREV MONTH_140825" at bounding box center [162, 57] width 79 height 5
click at [0, 0] on div "Clear" at bounding box center [0, 0] width 0 height 0
click at [107, 68] on input "text" at bounding box center [142, 68] width 87 height 5
paste input "E_ALL_TARGET_OFFER PLANSZA I CASHBACK REM_150825"
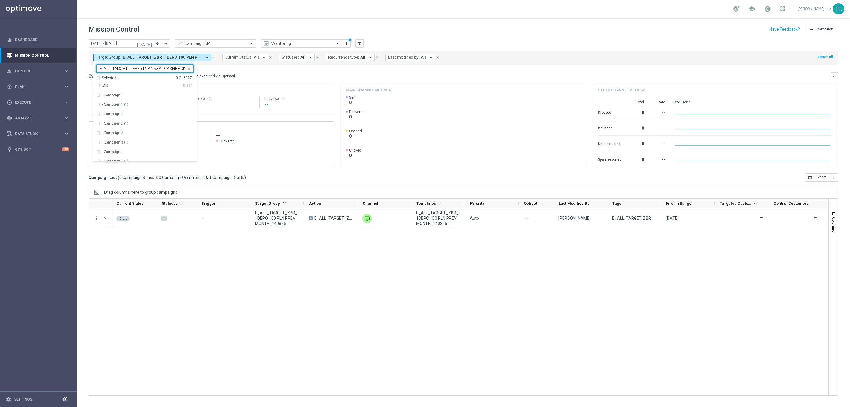
scroll to position [0, 24]
click at [108, 97] on label "E_ALL_TARGET_OFFER PLANSZA I CASHBACK REM_150825" at bounding box center [148, 95] width 92 height 4
type input "E_ALL_TARGET_OFFER PLANSZA I CASHBACK REM_150825"
click at [86, 73] on div "today 11 Aug 2025 - 17 Aug 2025 arrow_back arrow_forward Campaign KPI trending_…" at bounding box center [464, 220] width 774 height 362
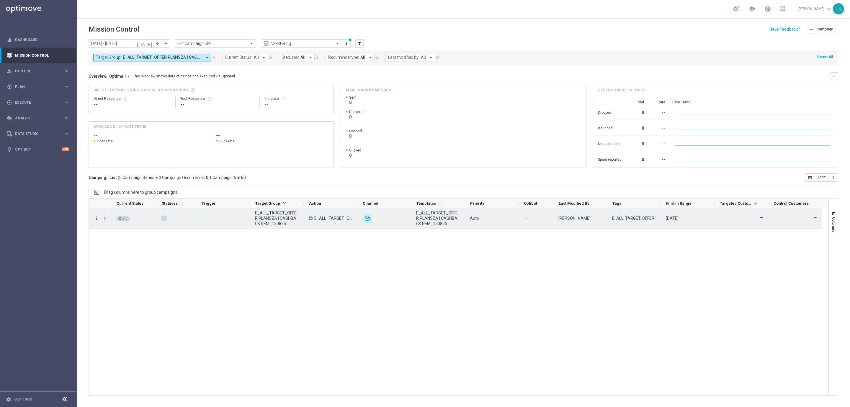
click at [96, 216] on icon "more_vert" at bounding box center [96, 218] width 5 height 5
click at [111, 240] on span "Edit" at bounding box center [111, 241] width 6 height 4
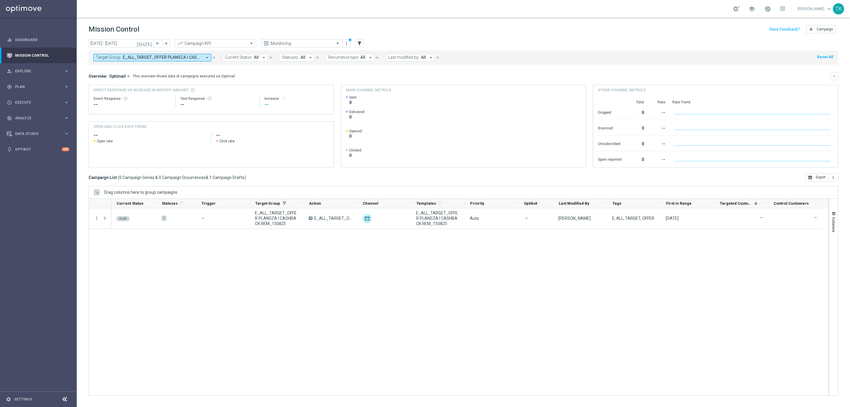
click at [142, 54] on button "Target Group: E_ALL_TARGET_OFFER PLANSZA I CASHBACK REM_150825 arrow_drop_down" at bounding box center [152, 58] width 118 height 8
click at [0, 0] on div "Clear" at bounding box center [0, 0] width 0 height 0
click at [112, 68] on input "text" at bounding box center [142, 68] width 87 height 5
paste input "E_ALL_TARGET_OFFER PLANSZA I CASHBACK REM_150825"
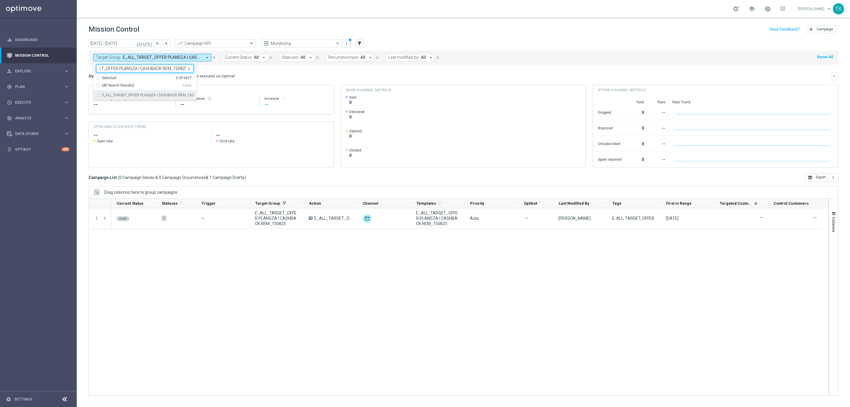
click at [107, 97] on div "E_ALL_TARGET_OFFER PLANSZA I CASHBACK REM_150825" at bounding box center [144, 94] width 97 height 9
type input "E_ALL_TARGET_OFFER PLANSZA I CASHBACK REM_150825"
click at [87, 81] on div "today 11 Aug 2025 - 17 Aug 2025 arrow_back arrow_forward Campaign KPI trending_…" at bounding box center [464, 220] width 774 height 362
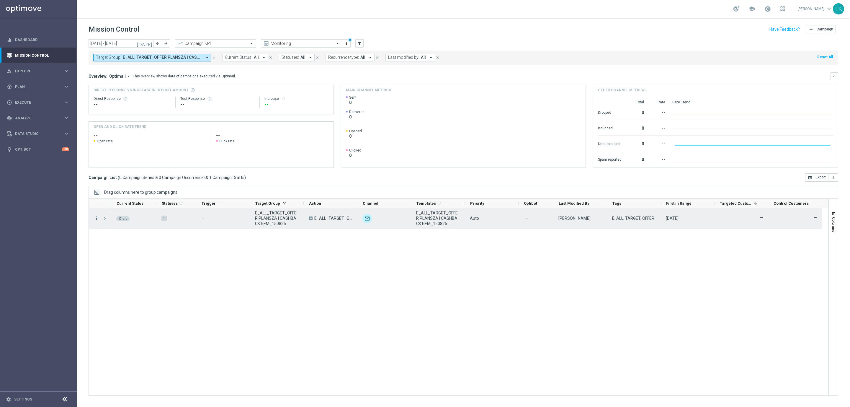
click at [95, 219] on icon "more_vert" at bounding box center [96, 218] width 5 height 5
click at [114, 243] on span "Edit" at bounding box center [111, 241] width 6 height 4
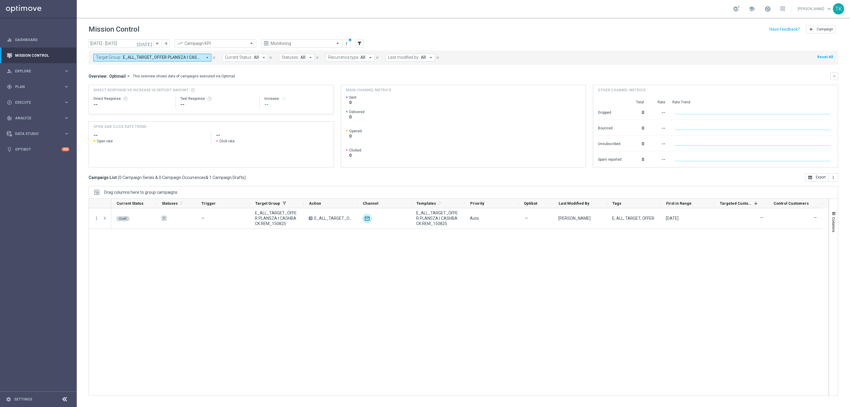
click at [151, 56] on span "E_ALL_TARGET_OFFER PLANSZA I CASHBACK REM_150825" at bounding box center [162, 57] width 79 height 5
click at [0, 0] on div "Clear" at bounding box center [0, 0] width 0 height 0
click at [108, 70] on input "text" at bounding box center [142, 68] width 87 height 5
paste input "E_ALL_TARGET_OFFER_POWROT LIG_150825"
click at [112, 94] on label "E_ALL_TARGET_OFFER_POWROT LIG_150825" at bounding box center [139, 95] width 74 height 4
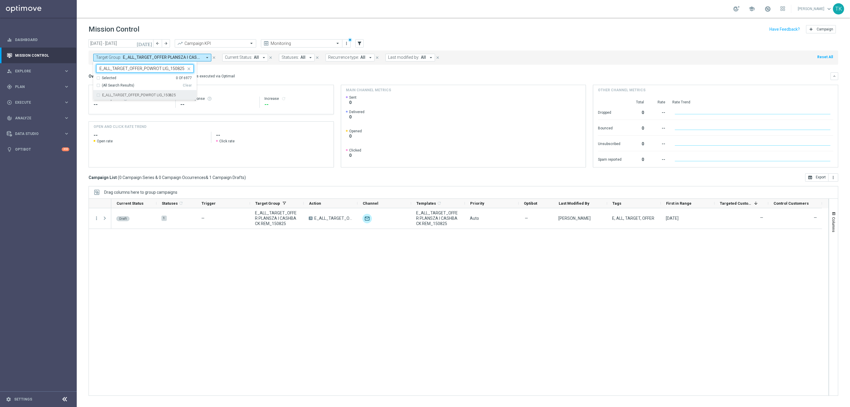
type input "E_ALL_TARGET_OFFER_POWROT LIG_150825"
click at [81, 79] on div "today 11 Aug 2025 - 17 Aug 2025 arrow_back arrow_forward Campaign KPI trending_…" at bounding box center [464, 220] width 774 height 362
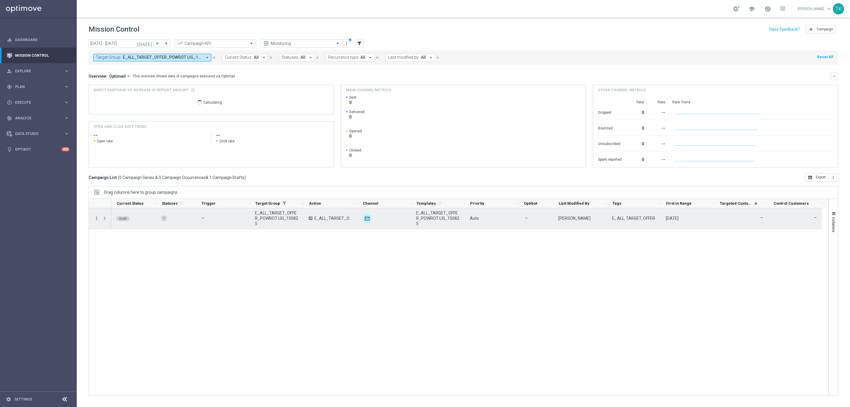
click at [97, 216] on icon "more_vert" at bounding box center [96, 218] width 5 height 5
click at [112, 239] on span "Edit" at bounding box center [111, 241] width 6 height 4
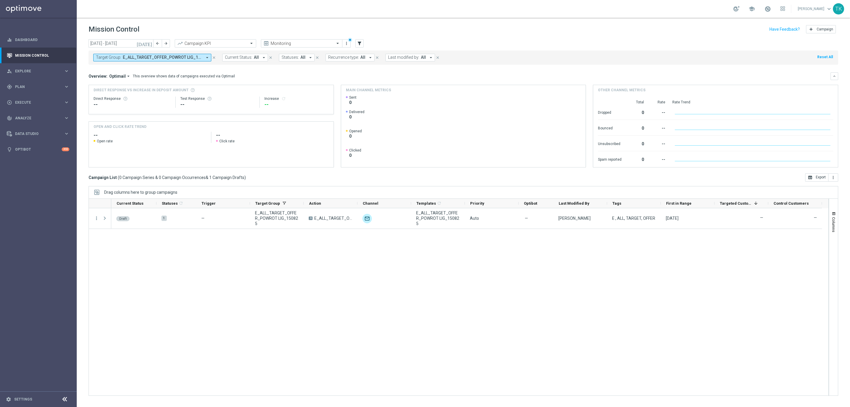
click at [167, 58] on span "E_ALL_TARGET_OFFER_POWROT LIG_150825" at bounding box center [162, 57] width 79 height 5
click at [0, 0] on div "Clear" at bounding box center [0, 0] width 0 height 0
click at [114, 69] on input "text" at bounding box center [142, 68] width 87 height 5
paste input "REACQ_ALL_TARGET_OFFER_POWROT LIG_150825"
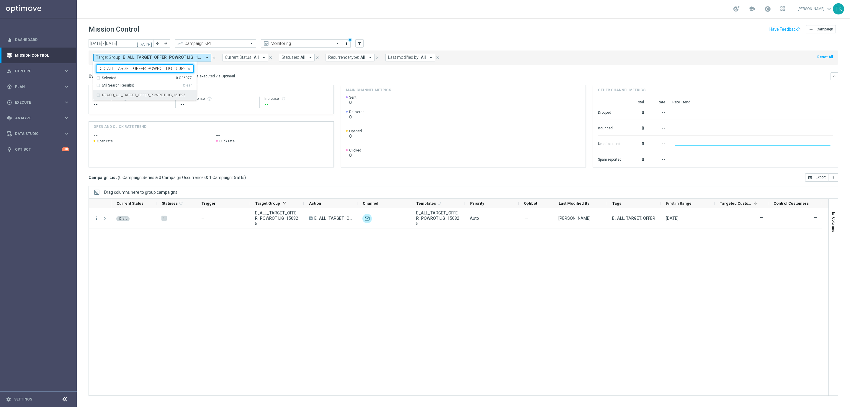
click at [112, 96] on label "REACQ_ALL_TARGET_OFFER_POWROT LIG_150825" at bounding box center [144, 95] width 84 height 4
type input "REACQ_ALL_TARGET_OFFER_POWROT LIG_150825"
click at [80, 77] on div "today 11 Aug 2025 - 17 Aug 2025 arrow_back arrow_forward Campaign KPI trending_…" at bounding box center [464, 220] width 774 height 362
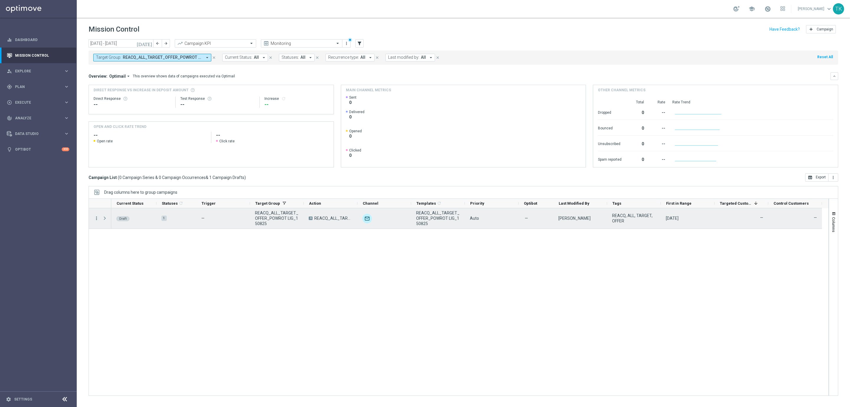
click at [97, 218] on icon "more_vert" at bounding box center [96, 218] width 5 height 5
click at [128, 241] on div "Edit" at bounding box center [135, 241] width 55 height 4
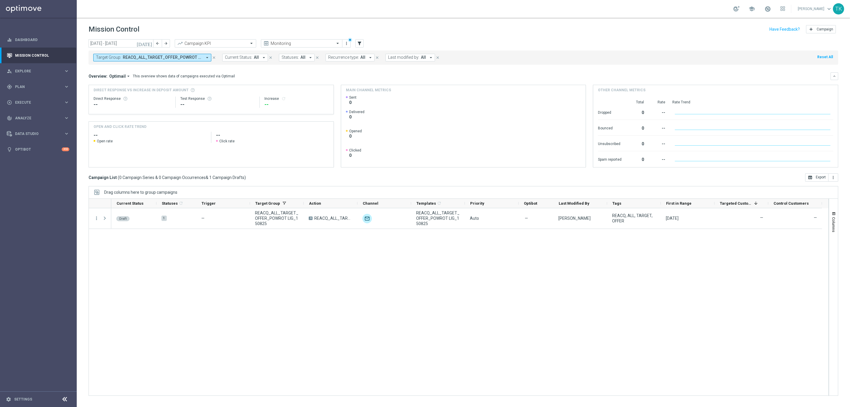
click at [155, 58] on span "REACQ_ALL_TARGET_OFFER_POWROT LIG_150825" at bounding box center [162, 57] width 79 height 5
click at [0, 0] on div "Clear" at bounding box center [0, 0] width 0 height 0
click at [136, 70] on input "text" at bounding box center [142, 68] width 87 height 5
paste input "E_ALL_TARGET_OBROT_20 do 100 KOSZULKI_140825"
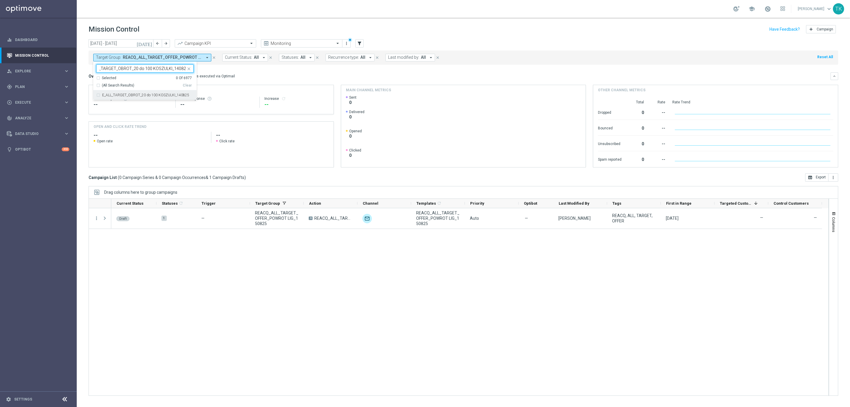
click at [118, 94] on label "E_ALL_TARGET_OBROT_20 do 100 KOSZULKI_140825" at bounding box center [145, 95] width 87 height 4
type input "E_ALL_TARGET_OBROT_20 do 100 KOSZULKI_140825"
click at [84, 77] on div "today 11 Aug 2025 - 17 Aug 2025 arrow_back arrow_forward Campaign KPI trending_…" at bounding box center [464, 220] width 774 height 362
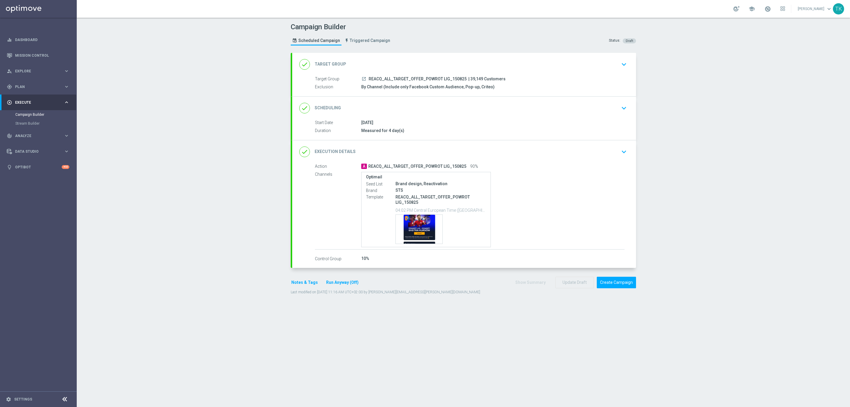
click at [523, 65] on div "done Target Group keyboard_arrow_down" at bounding box center [464, 64] width 330 height 11
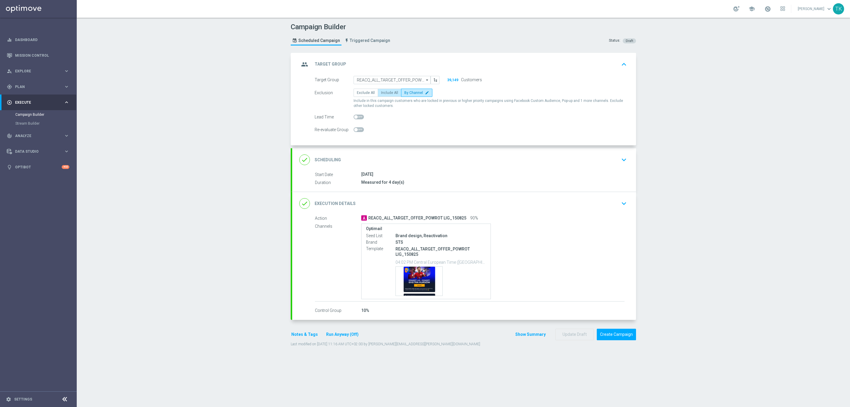
click at [388, 92] on span "Include All" at bounding box center [389, 93] width 17 height 4
click at [385, 92] on input "Include All" at bounding box center [383, 94] width 4 height 4
radio input "true"
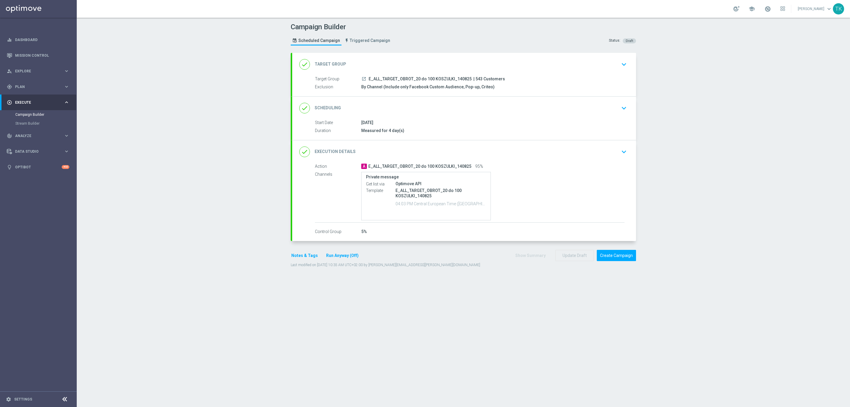
click at [508, 61] on div "done Target Group keyboard_arrow_down" at bounding box center [464, 64] width 330 height 11
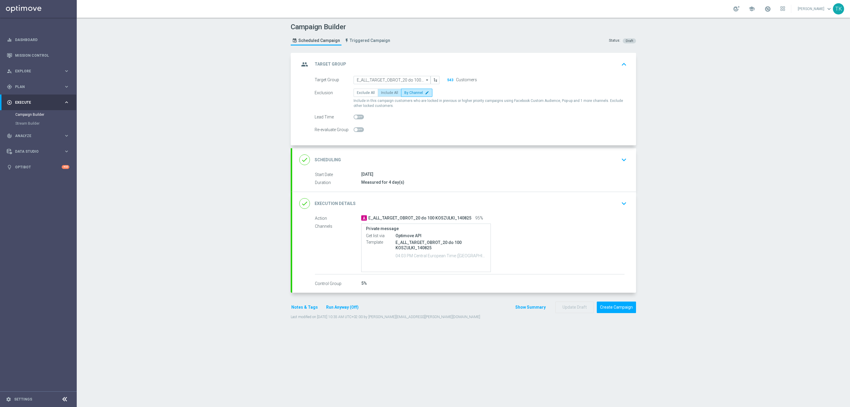
click at [384, 94] on span "Include All" at bounding box center [389, 93] width 17 height 4
click at [384, 94] on input "Include All" at bounding box center [383, 94] width 4 height 4
radio input "true"
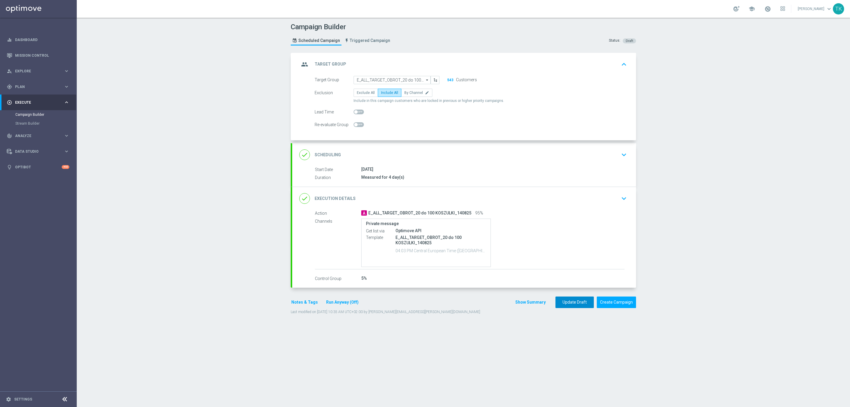
click at [565, 305] on button "Update Draft" at bounding box center [575, 302] width 38 height 12
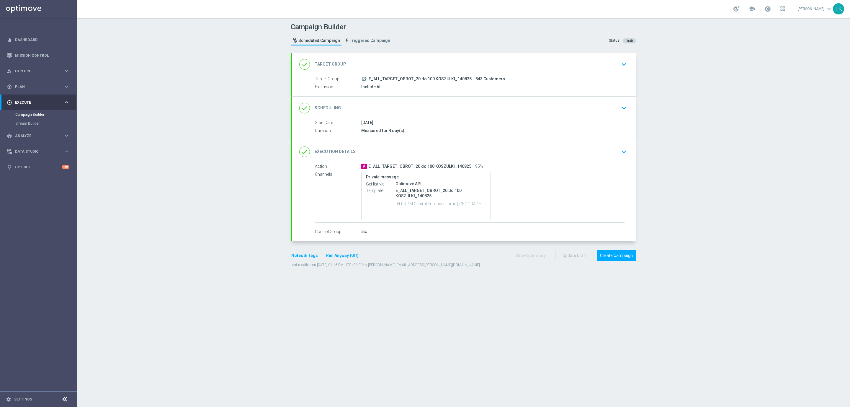
click at [494, 115] on div "done Scheduling keyboard_arrow_down" at bounding box center [464, 108] width 344 height 23
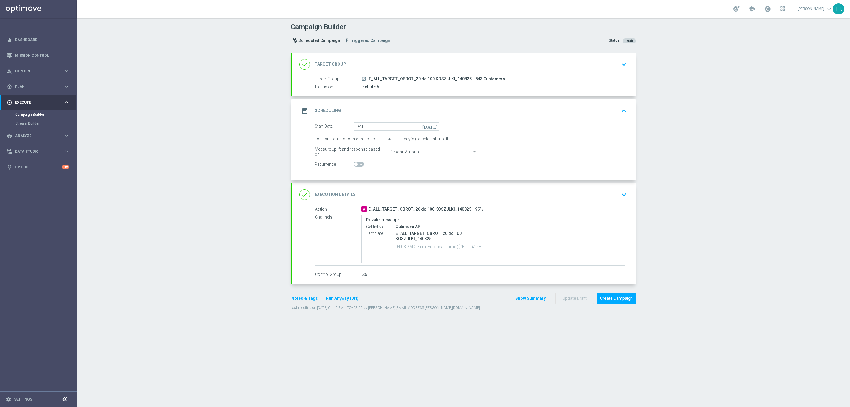
click at [486, 115] on div "date_range Scheduling keyboard_arrow_up" at bounding box center [464, 110] width 330 height 11
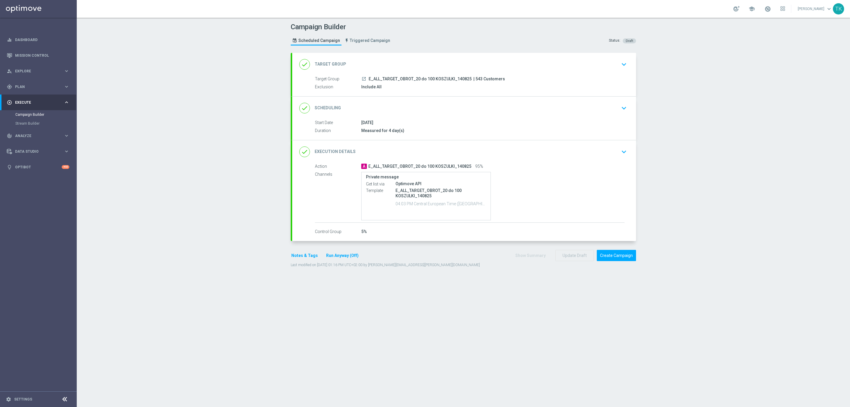
click at [418, 79] on span "E_ALL_TARGET_OBROT_20 do 100 KOSZULKI_140825" at bounding box center [420, 78] width 103 height 5
copy div "E_ALL_TARGET_OBROT_20 do 100 KOSZULKI_140825"
click at [443, 43] on div "Campaign Builder Scheduled Campaign Triggered Campaign Status: Draft" at bounding box center [463, 34] width 354 height 27
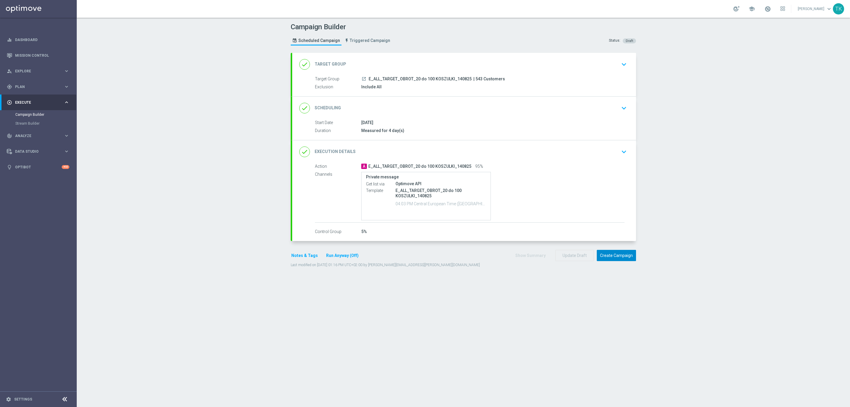
click at [617, 257] on button "Create Campaign" at bounding box center [616, 256] width 39 height 12
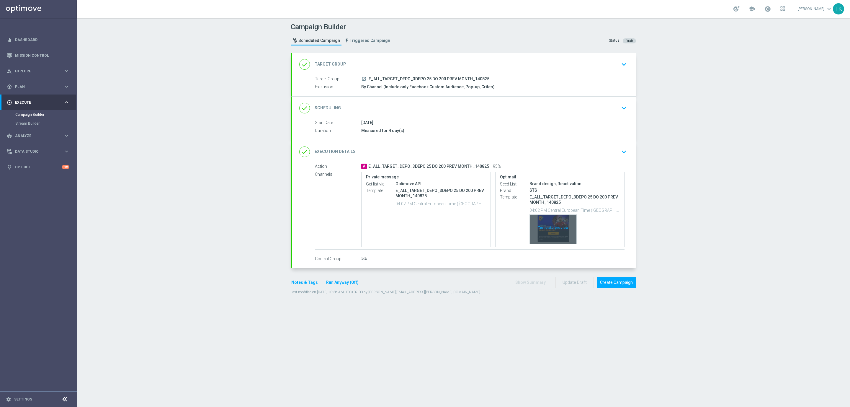
click at [549, 222] on div "Template preview" at bounding box center [553, 229] width 47 height 29
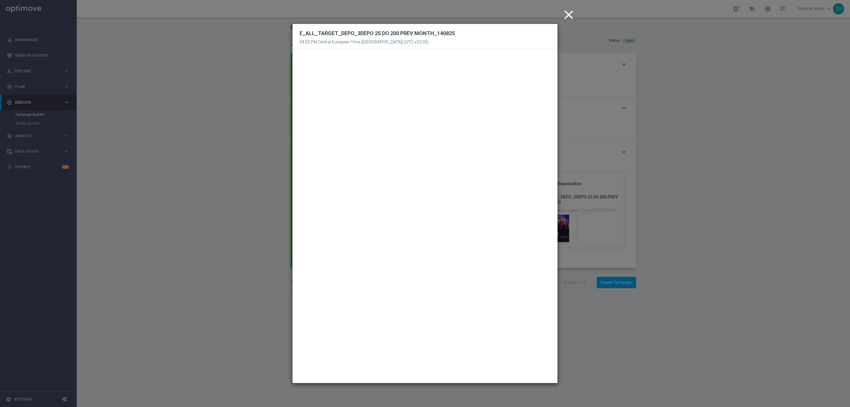
click at [569, 15] on icon "close" at bounding box center [569, 14] width 15 height 15
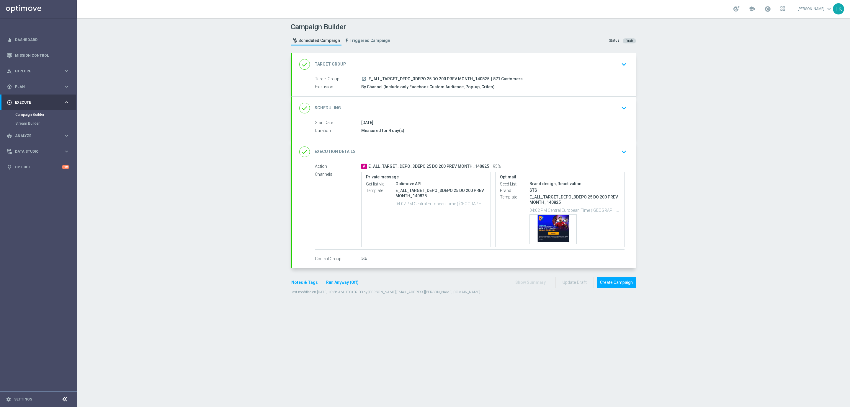
click at [436, 79] on span "E_ALL_TARGET_DEPO_3DEPO 25 DO 200 PREV MONTH_140825" at bounding box center [429, 78] width 121 height 5
copy div "E_ALL_TARGET_DEPO_3DEPO 25 DO 200 PREV MONTH_140825"
click at [460, 40] on div "Campaign Builder Scheduled Campaign Triggered Campaign Status: Draft" at bounding box center [463, 34] width 354 height 27
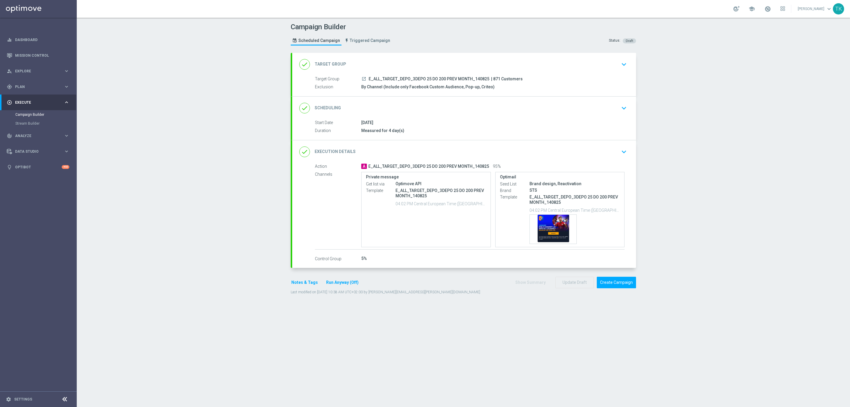
click at [299, 282] on button "Notes & Tags" at bounding box center [305, 282] width 28 height 7
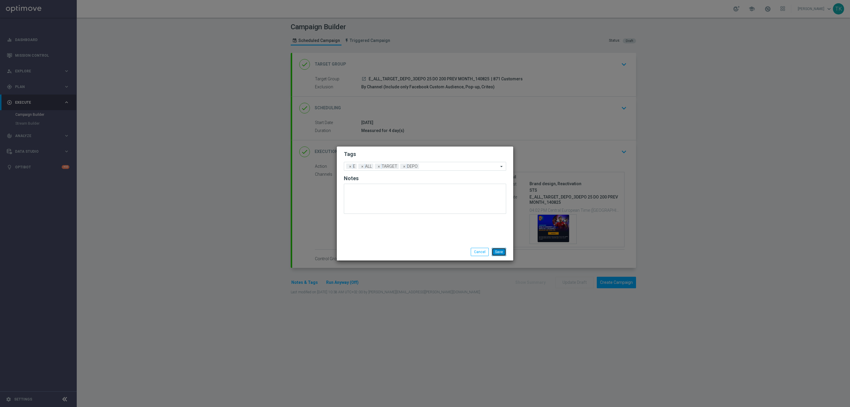
click at [496, 252] on button "Save" at bounding box center [499, 252] width 14 height 8
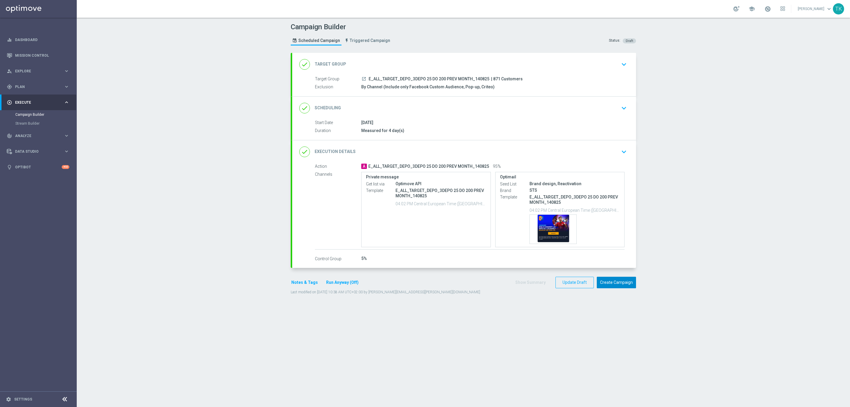
click at [619, 284] on button "Create Campaign" at bounding box center [616, 283] width 39 height 12
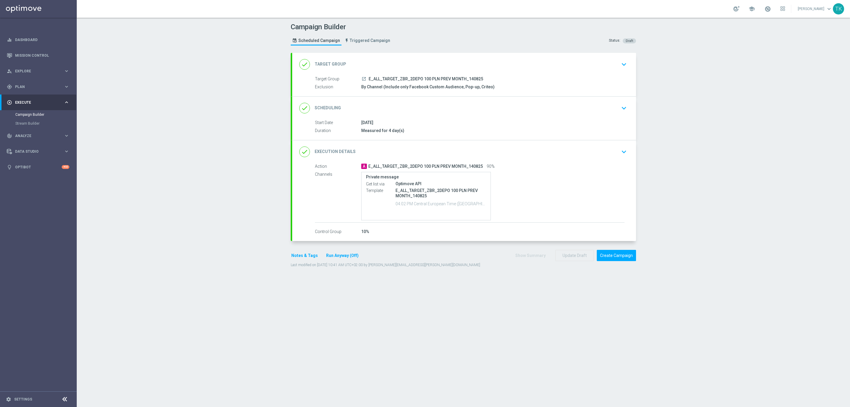
click at [417, 78] on span "E_ALL_TARGET_ZBR_2DEPO 100 PLN PREV MONTH_140825" at bounding box center [426, 78] width 115 height 5
copy div "E_ALL_TARGET_ZBR_2DEPO 100 PLN PREV MONTH_140825"
click at [423, 44] on div "Campaign Builder Scheduled Campaign Triggered Campaign Status: Draft" at bounding box center [463, 34] width 354 height 27
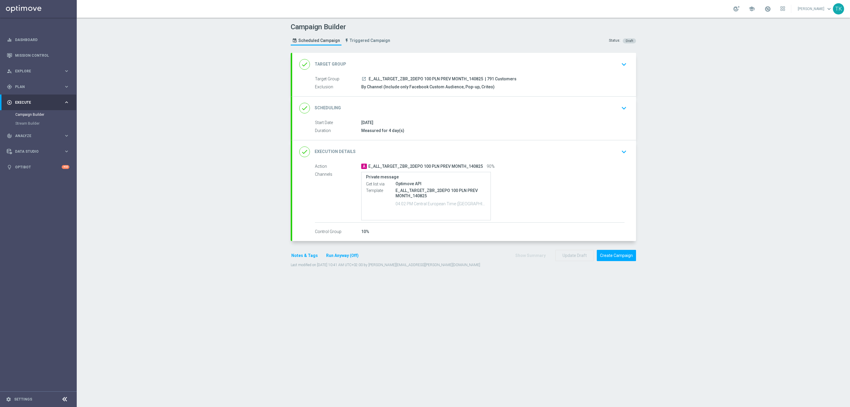
click at [300, 253] on button "Notes & Tags" at bounding box center [305, 255] width 28 height 7
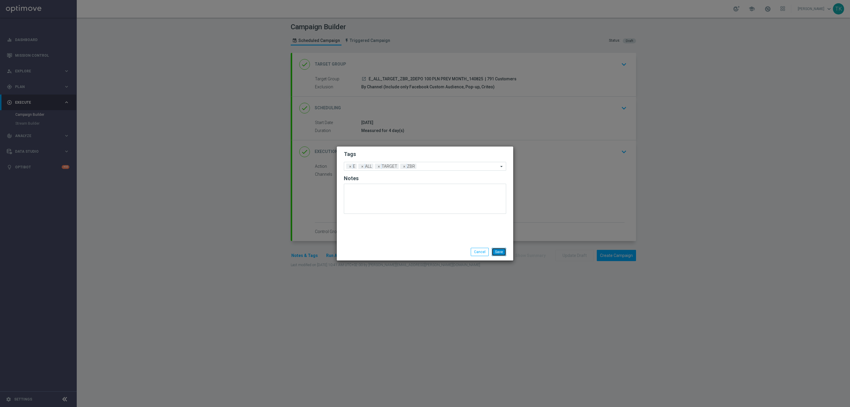
click at [500, 251] on button "Save" at bounding box center [499, 252] width 14 height 8
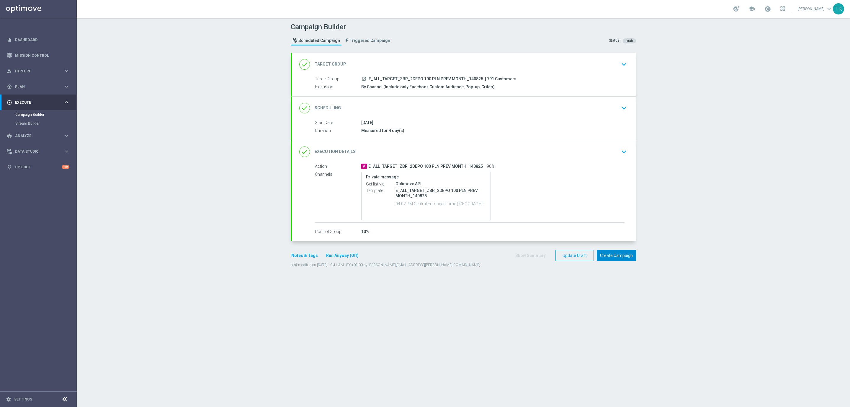
click at [616, 256] on button "Create Campaign" at bounding box center [616, 256] width 39 height 12
click at [424, 77] on span "E_ALL_TARGET_ZBR_1DEPO 100 PLN PREV MONTH_140825" at bounding box center [426, 78] width 115 height 5
copy div "E_ALL_TARGET_ZBR_1DEPO 100 PLN PREV MONTH_140825"
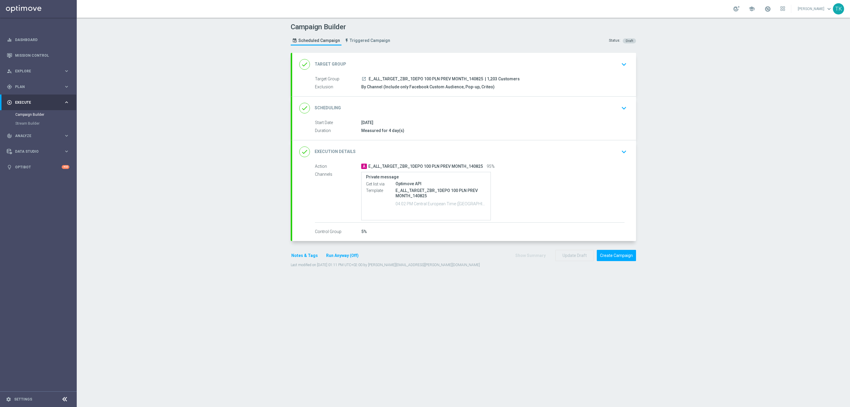
click at [440, 45] on div "Campaign Builder Scheduled Campaign Triggered Campaign Status: Draft" at bounding box center [463, 34] width 354 height 27
click at [299, 259] on button "Notes & Tags" at bounding box center [305, 255] width 28 height 7
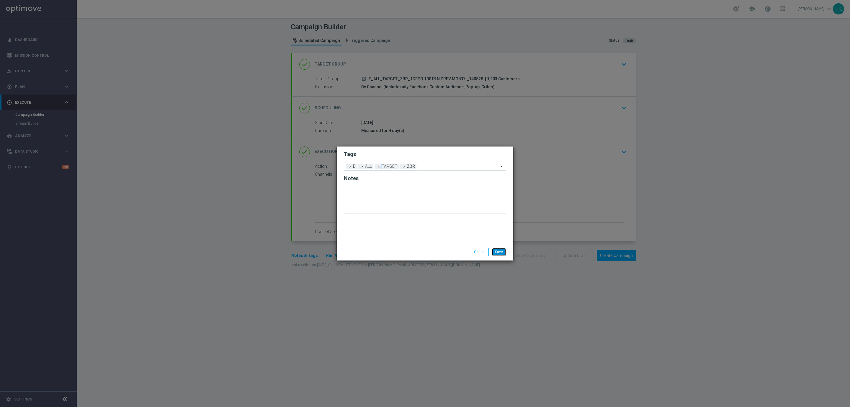
click at [503, 251] on button "Save" at bounding box center [499, 252] width 14 height 8
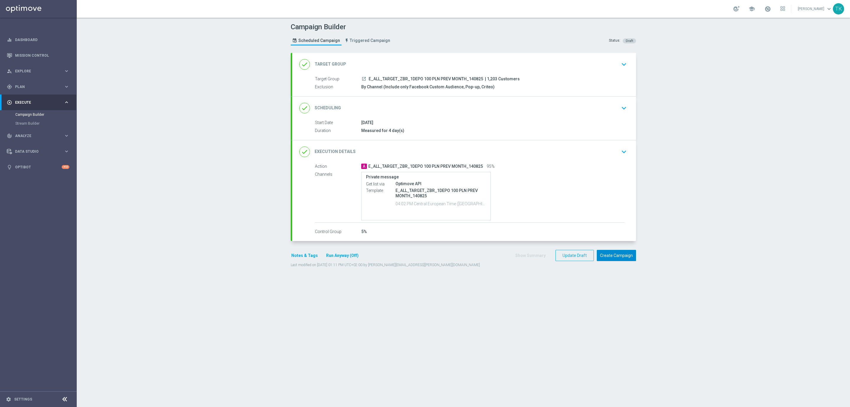
click at [611, 255] on button "Create Campaign" at bounding box center [616, 256] width 39 height 12
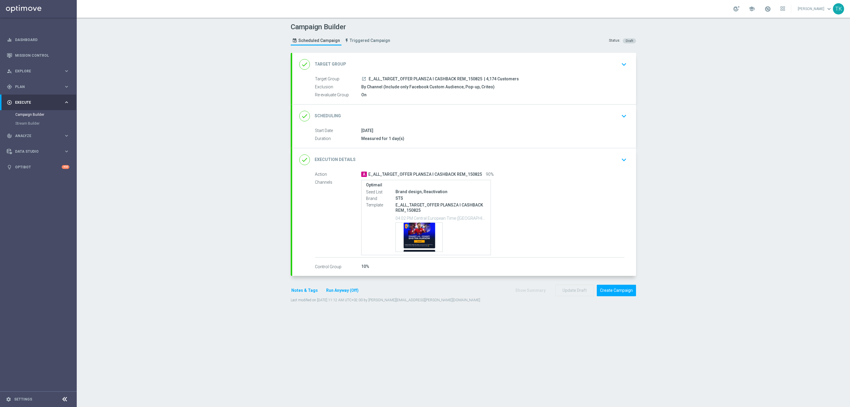
click at [405, 79] on span "E_ALL_TARGET_OFFER PLANSZA I CASHBACK REM_150825" at bounding box center [426, 78] width 114 height 5
copy div "E_ALL_TARGET_OFFER PLANSZA I CASHBACK REM_150825"
click at [426, 37] on div "Campaign Builder Scheduled Campaign Triggered Campaign Status: Draft" at bounding box center [463, 34] width 354 height 27
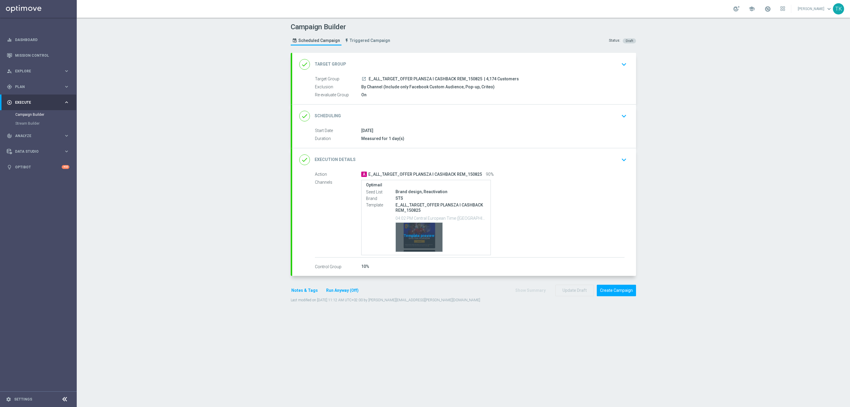
click at [412, 230] on div "Template preview" at bounding box center [419, 237] width 47 height 29
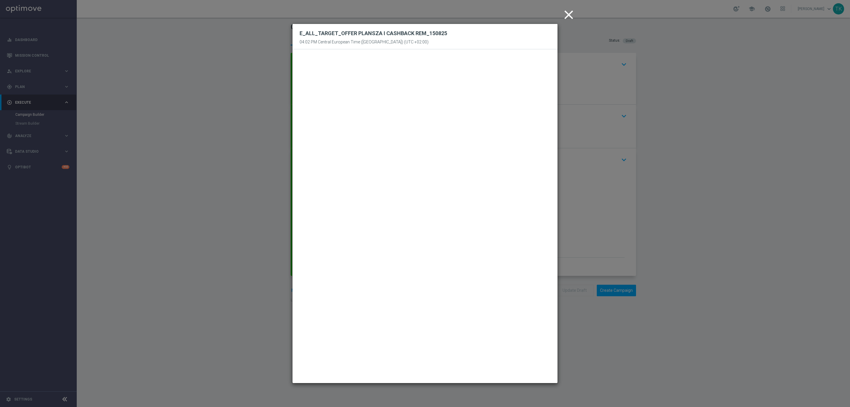
click at [569, 15] on icon "close" at bounding box center [569, 14] width 15 height 15
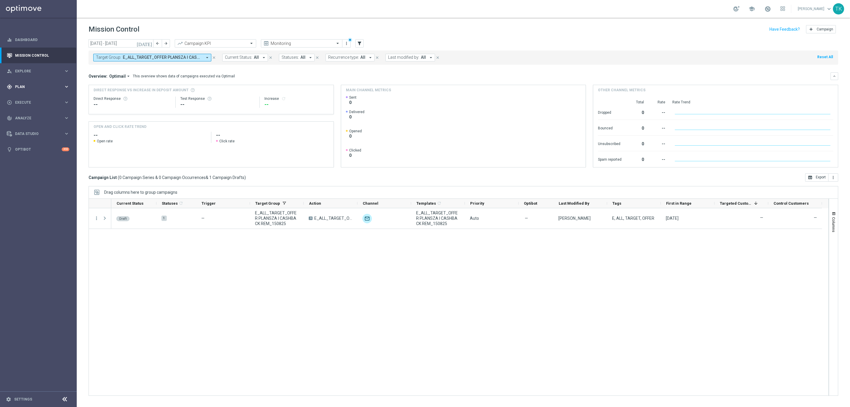
click at [19, 85] on span "Plan" at bounding box center [39, 87] width 49 height 4
click at [23, 118] on span "Templates" at bounding box center [37, 117] width 42 height 4
click at [23, 127] on link "Optimail" at bounding box center [39, 125] width 43 height 5
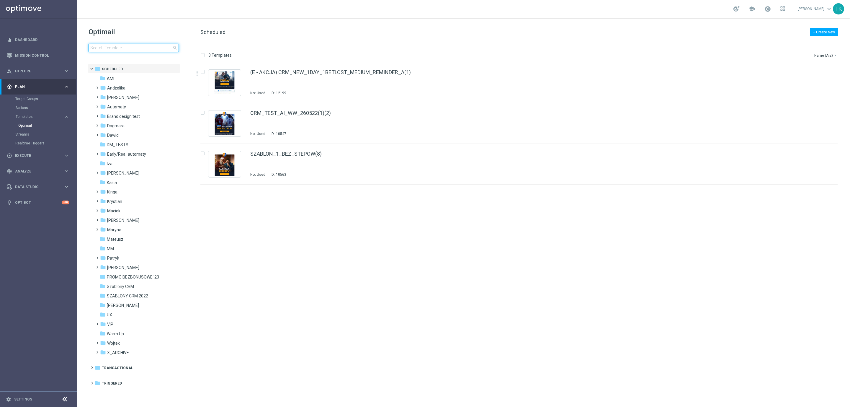
click at [116, 52] on input at bounding box center [134, 48] width 90 height 8
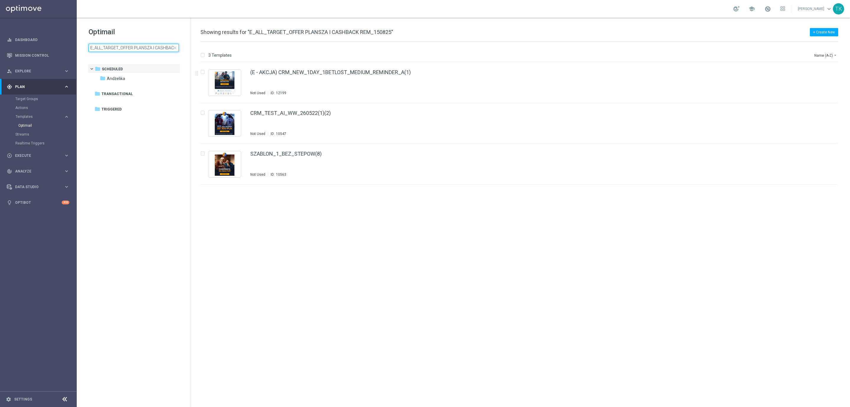
scroll to position [0, 27]
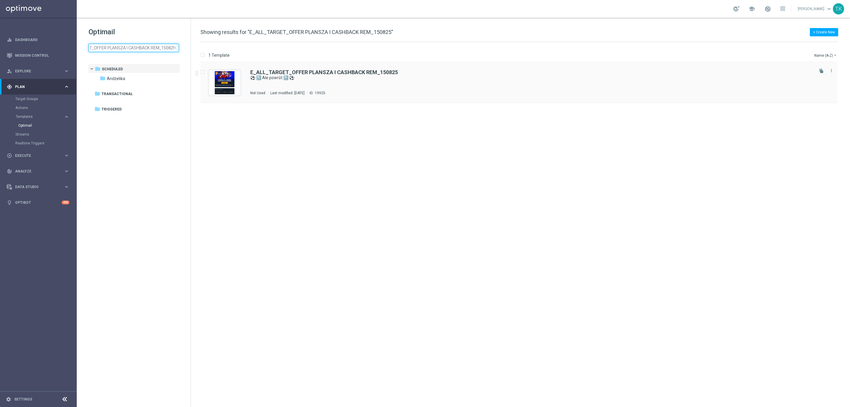
type input "E_ALL_TARGET_OFFER PLANSZA I CASHBACK REM_150825"
click at [313, 85] on div "E_ALL_TARGET_OFFER PLANSZA I CASHBACK REM_150825 ⚽ 🔙 Ale powrót 🔙 ⚽ Not Used La…" at bounding box center [531, 83] width 563 height 26
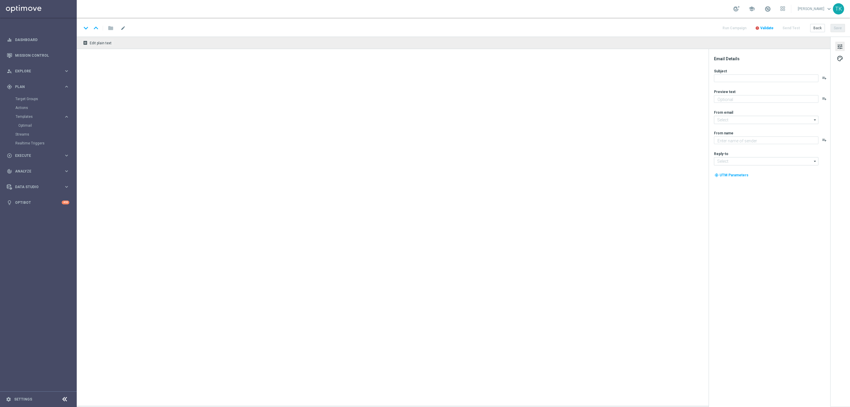
type textarea "Trójka wspaniałych wraca do gry - sprawdź 🔥🔥🔥"
type input "[EMAIL_ADDRESS][DOMAIN_NAME]"
type textarea "STS"
type input "[EMAIL_ADDRESS][DOMAIN_NAME]"
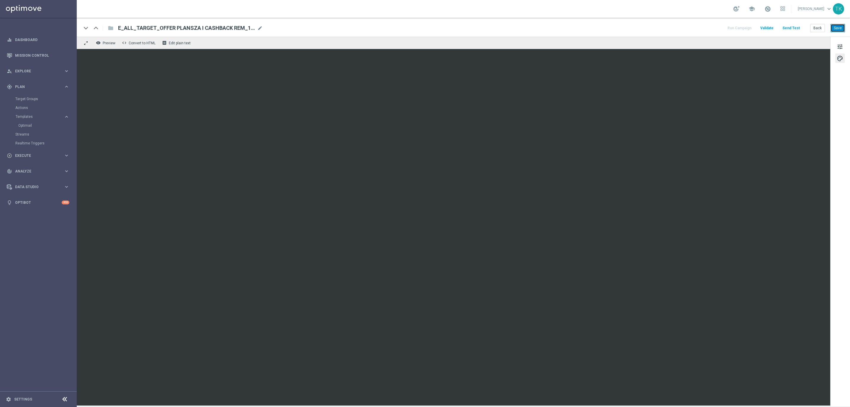
click at [838, 26] on button "Save" at bounding box center [838, 28] width 14 height 8
click at [837, 29] on button "Save" at bounding box center [838, 28] width 14 height 8
click at [818, 27] on button "Back" at bounding box center [817, 28] width 15 height 8
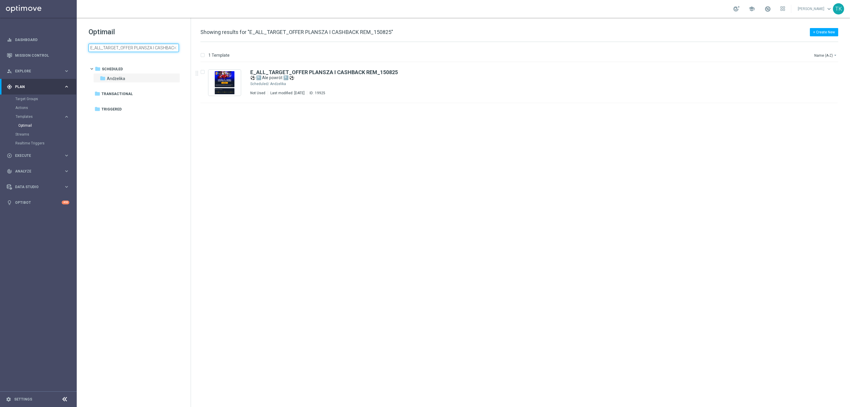
click at [120, 45] on input "E_ALL_TARGET_OFFER PLANSZA I CASHBACK REM_150825" at bounding box center [134, 48] width 90 height 8
type input "E_ALL_TARGET_OFFER_POWROT LIG_150825"
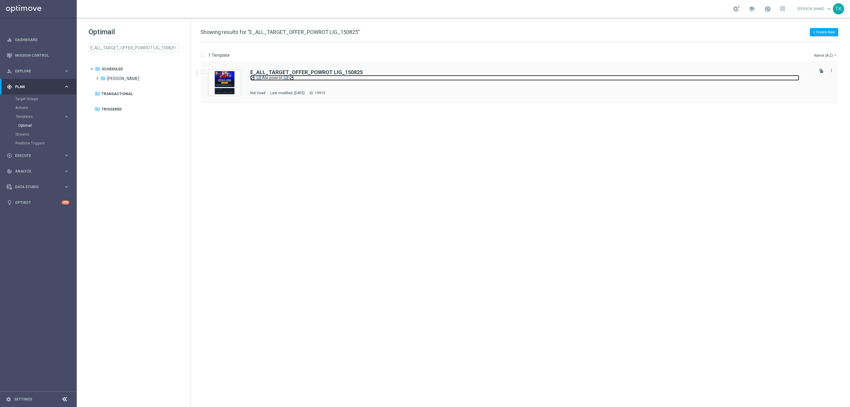
click at [324, 76] on link "⚽ 🔙 Ale powrót 🔙 ⚽" at bounding box center [524, 78] width 549 height 6
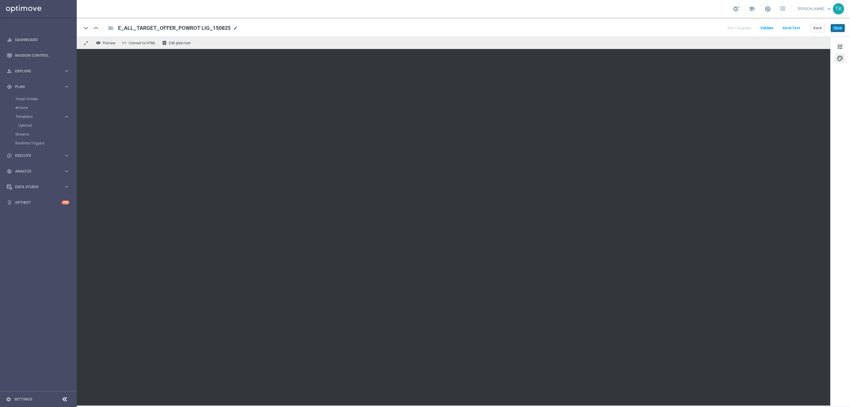
click at [836, 26] on button "Save" at bounding box center [838, 28] width 14 height 8
click at [818, 28] on button "Back" at bounding box center [817, 28] width 15 height 8
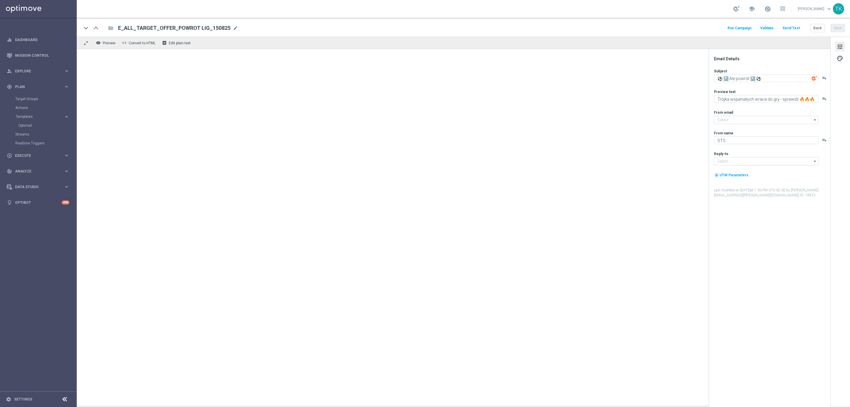
type input "oferta@sts.pl"
type input "kontakt@sts.pl"
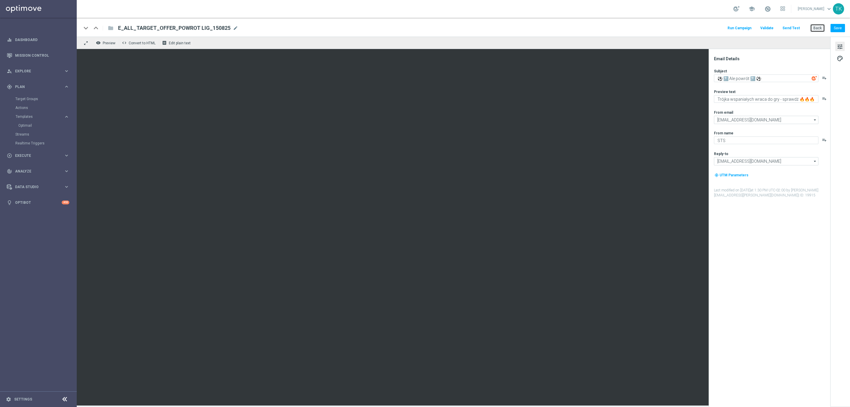
click at [821, 26] on button "Back" at bounding box center [817, 28] width 15 height 8
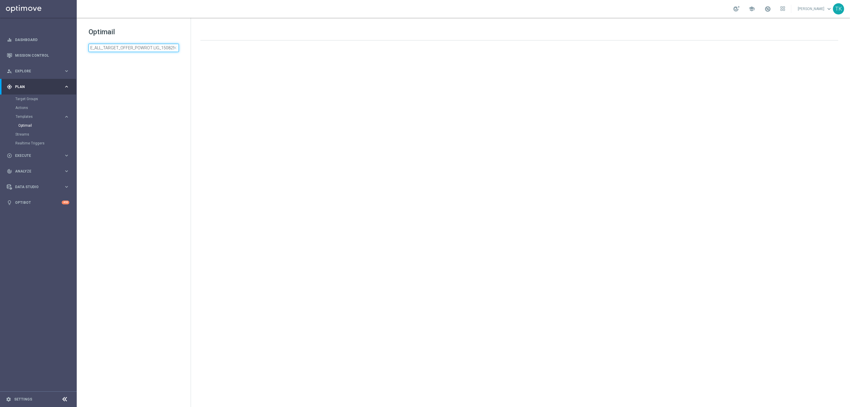
click at [109, 44] on input "E_ALL_TARGET_OFFER_POWROT LIG_150825" at bounding box center [134, 48] width 90 height 8
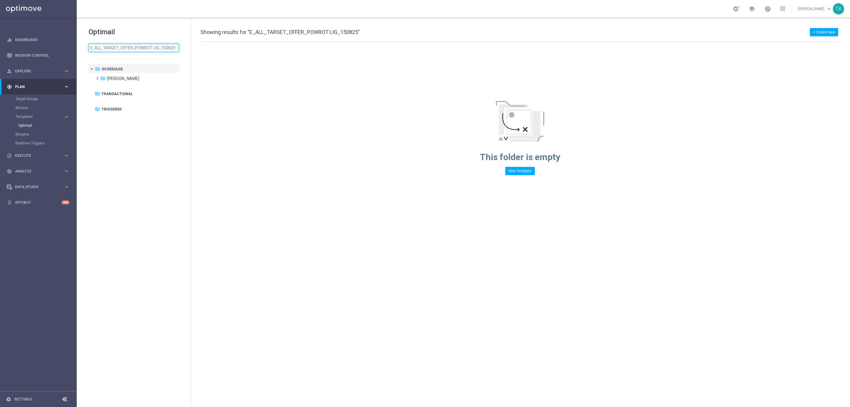
click at [109, 44] on input "E_ALL_TARGET_OFFER_POWROT LIG_150825" at bounding box center [134, 48] width 90 height 8
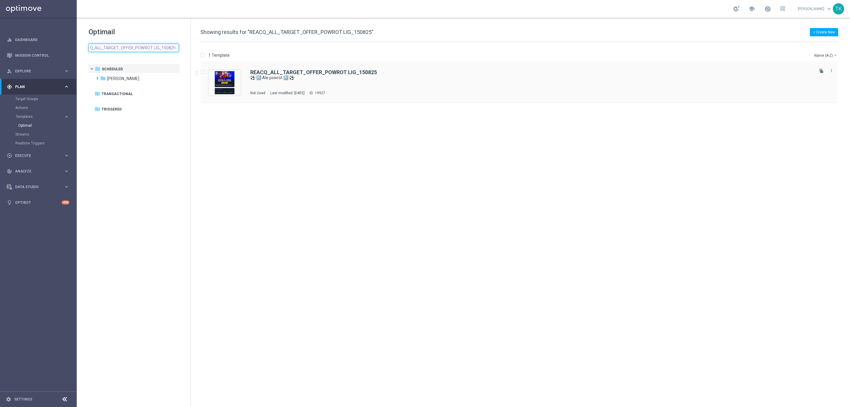
type input "REACQ_ALL_TARGET_OFFER_POWROT LIG_150825"
click at [320, 71] on b "REACQ_ALL_TARGET_OFFER_POWROT LIG_150825" at bounding box center [313, 72] width 127 height 6
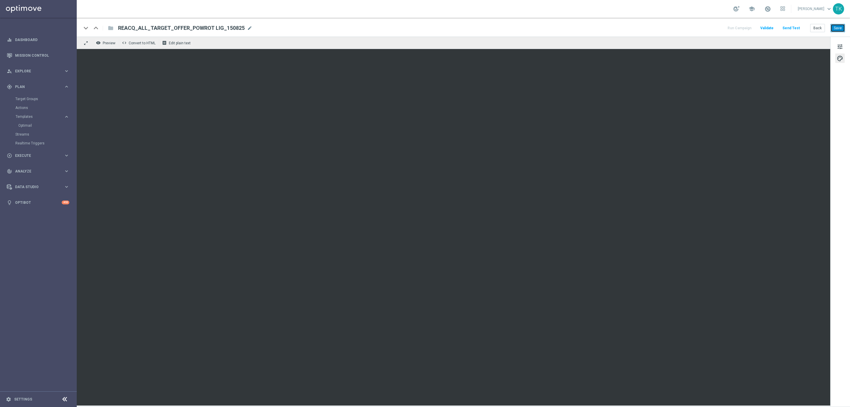
click at [836, 25] on button "Save" at bounding box center [838, 28] width 14 height 8
click at [837, 30] on button "Save" at bounding box center [838, 28] width 14 height 8
click at [817, 29] on button "Back" at bounding box center [817, 28] width 15 height 8
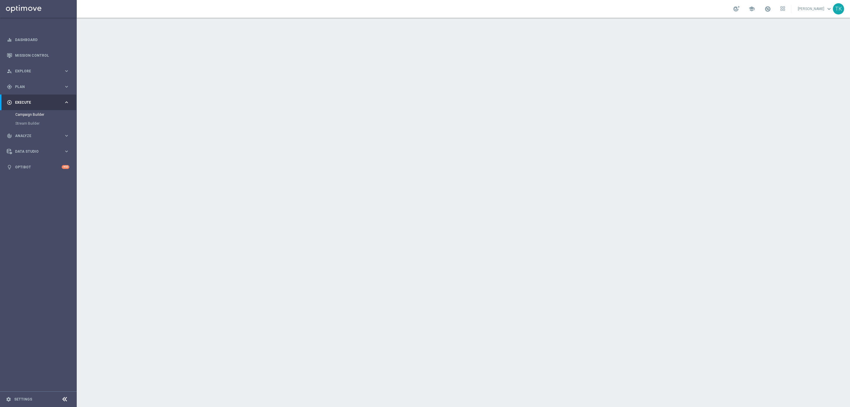
click at [415, 227] on div "Template preview" at bounding box center [419, 237] width 47 height 29
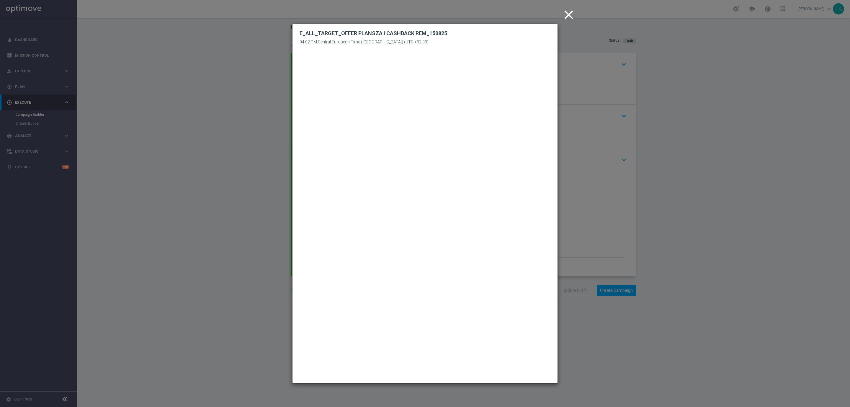
click at [569, 15] on icon "close" at bounding box center [569, 14] width 15 height 15
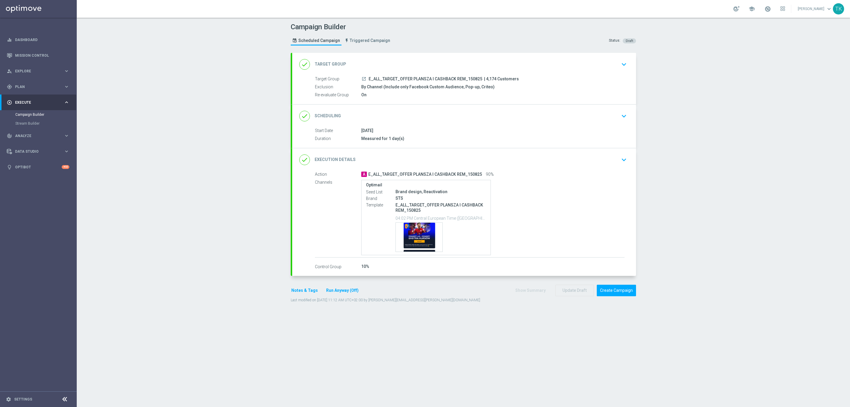
click at [428, 79] on span "E_ALL_TARGET_OFFER PLANSZA I CASHBACK REM_150825" at bounding box center [426, 78] width 114 height 5
copy div "E_ALL_TARGET_OFFER PLANSZA I CASHBACK REM_150825"
click at [489, 39] on div "Campaign Builder Scheduled Campaign Triggered Campaign Status: Draft" at bounding box center [463, 34] width 354 height 27
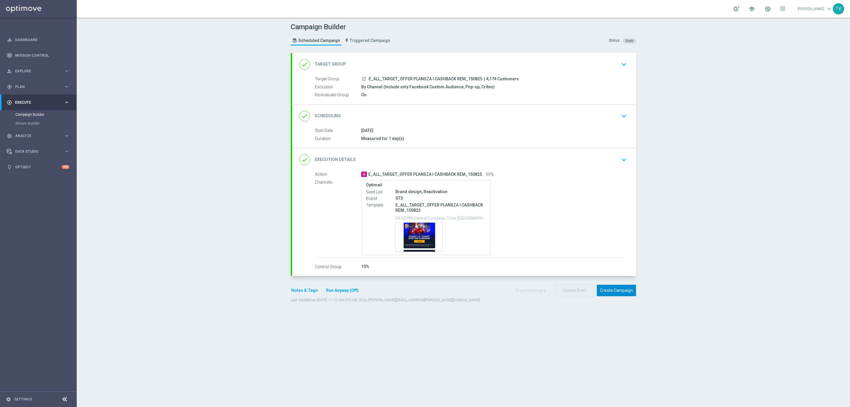
click at [616, 293] on button "Create Campaign" at bounding box center [616, 291] width 39 height 12
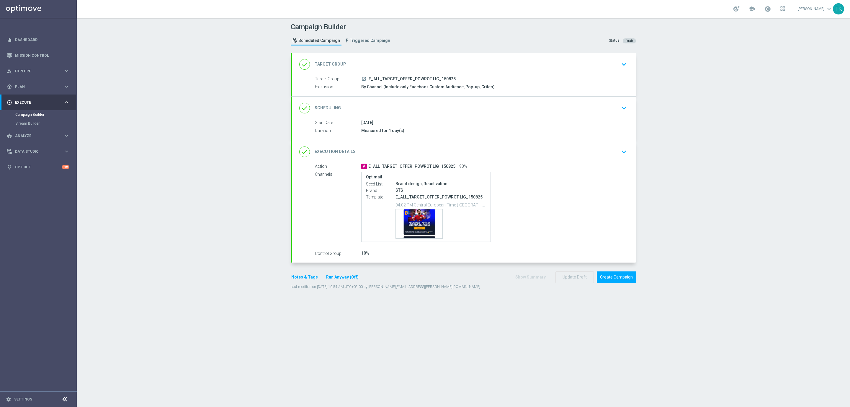
click at [413, 78] on span "E_ALL_TARGET_OFFER_POWROT LIG_150825" at bounding box center [412, 78] width 87 height 5
copy div "E_ALL_TARGET_OFFER_POWROT LIG_150825"
click at [441, 42] on div "Campaign Builder Scheduled Campaign Triggered Campaign Status: Draft" at bounding box center [463, 34] width 354 height 27
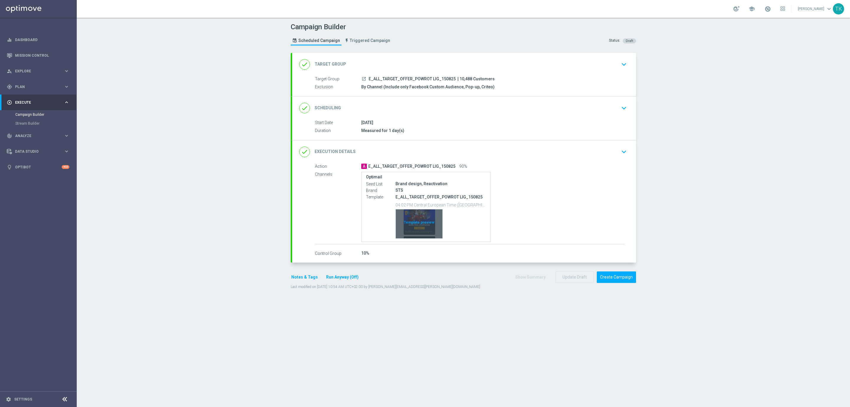
click at [417, 217] on div "Template preview" at bounding box center [419, 223] width 47 height 29
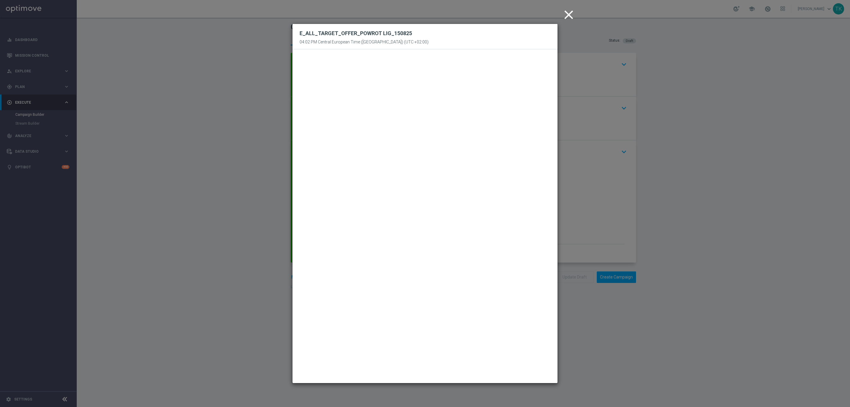
click at [567, 16] on icon "close" at bounding box center [569, 14] width 15 height 15
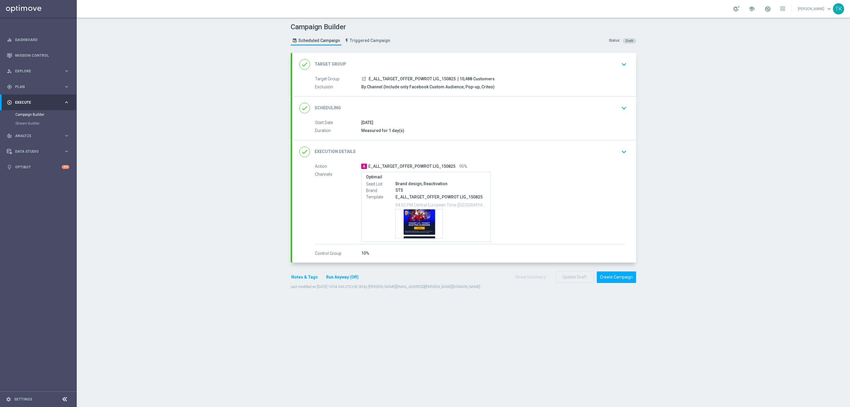
click at [301, 279] on button "Notes & Tags" at bounding box center [305, 276] width 28 height 7
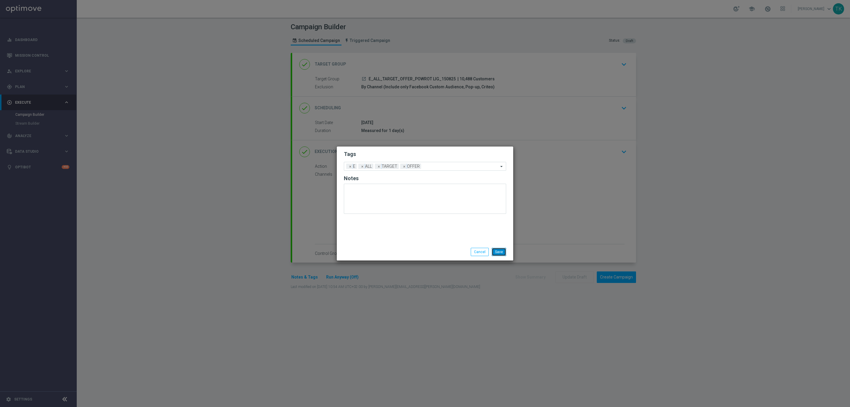
click at [499, 248] on button "Save" at bounding box center [499, 252] width 14 height 8
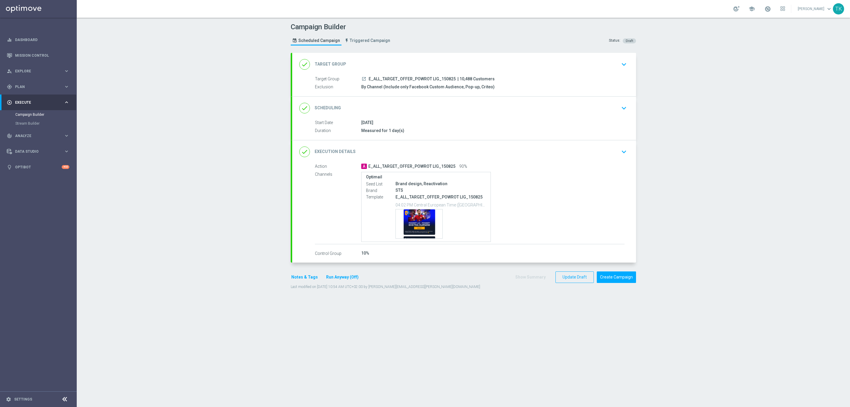
click at [471, 105] on div "done Scheduling keyboard_arrow_down" at bounding box center [464, 107] width 330 height 11
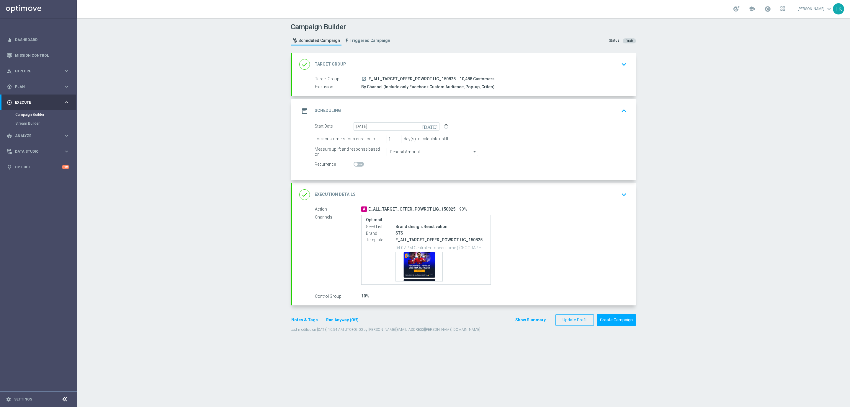
click at [494, 123] on div "Start Date 14 Aug 2025 today" at bounding box center [470, 126] width 321 height 8
click at [494, 119] on div "date_range Scheduling keyboard_arrow_up" at bounding box center [464, 110] width 344 height 23
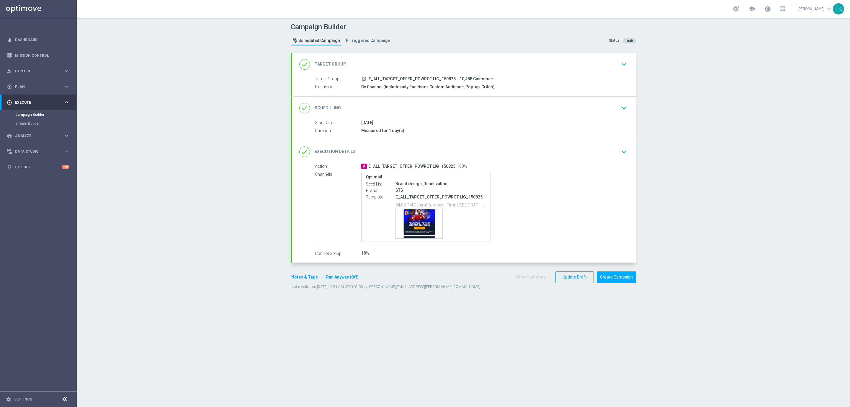
click at [297, 277] on button "Notes & Tags" at bounding box center [305, 276] width 28 height 7
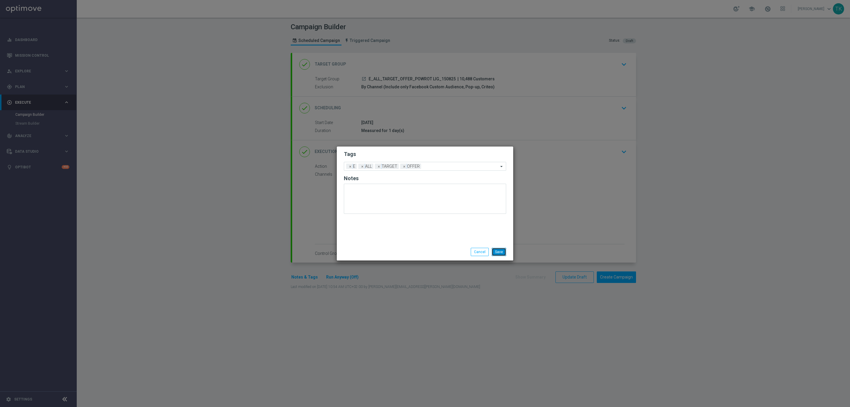
click at [499, 250] on button "Save" at bounding box center [499, 252] width 14 height 8
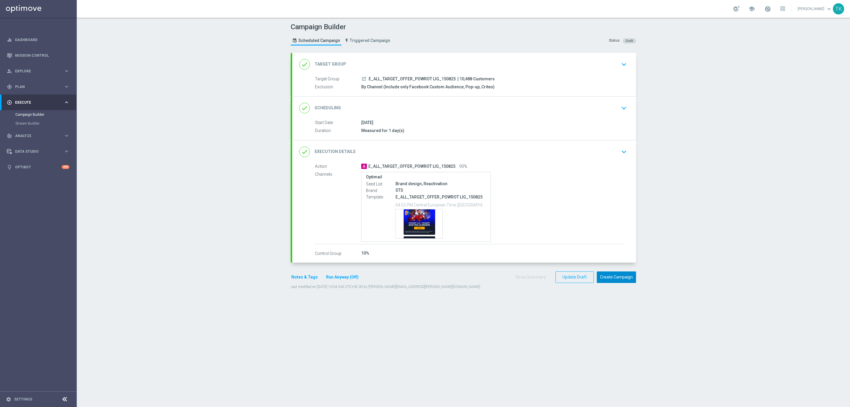
click at [608, 279] on button "Create Campaign" at bounding box center [616, 277] width 39 height 12
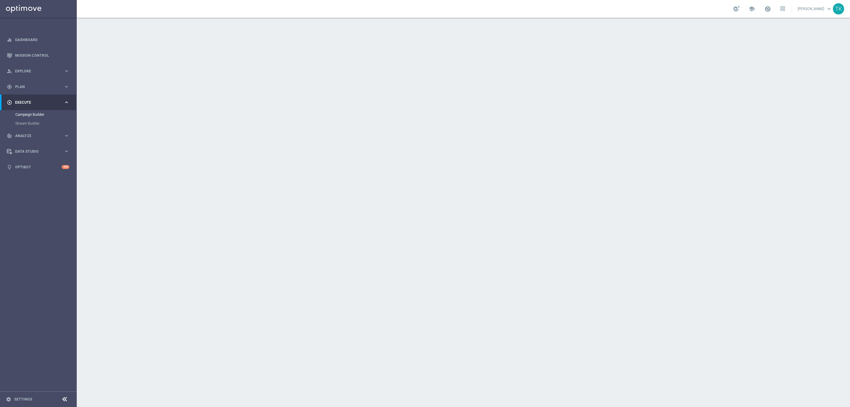
click at [419, 221] on div "Template preview" at bounding box center [419, 229] width 47 height 29
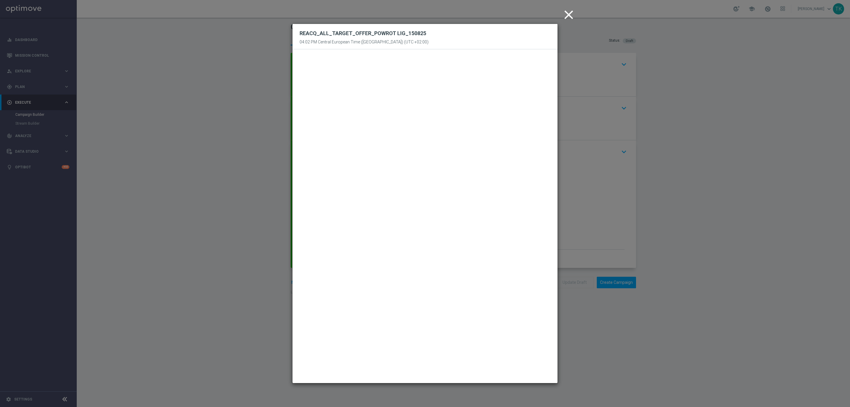
click at [571, 13] on icon "close" at bounding box center [569, 14] width 15 height 15
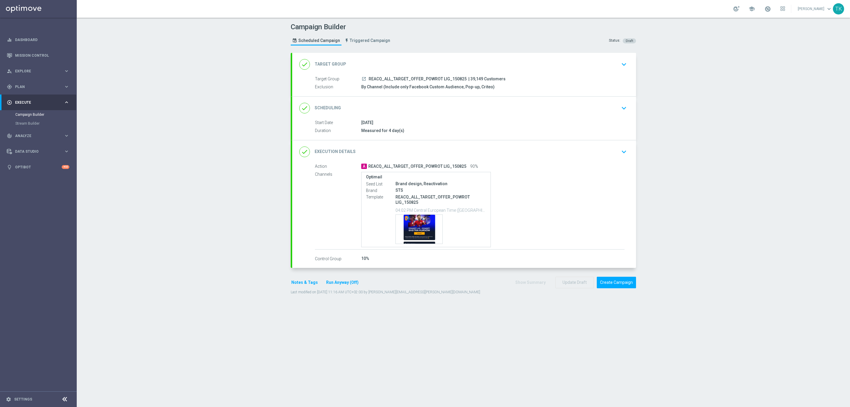
click at [421, 77] on span "REACQ_ALL_TARGET_OFFER_POWROT LIG_150825" at bounding box center [418, 78] width 98 height 5
copy div "REACQ_ALL_TARGET_OFFER_POWROT LIG_150825"
click at [459, 43] on div "Campaign Builder Scheduled Campaign Triggered Campaign Status: Draft" at bounding box center [463, 34] width 354 height 27
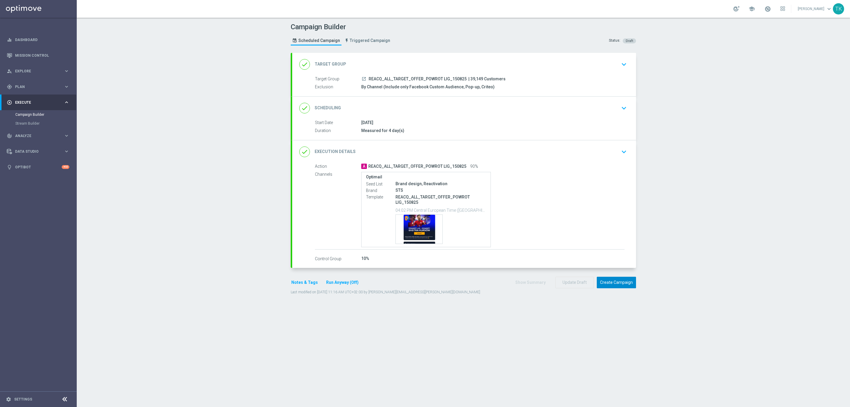
click at [616, 282] on button "Create Campaign" at bounding box center [616, 283] width 39 height 12
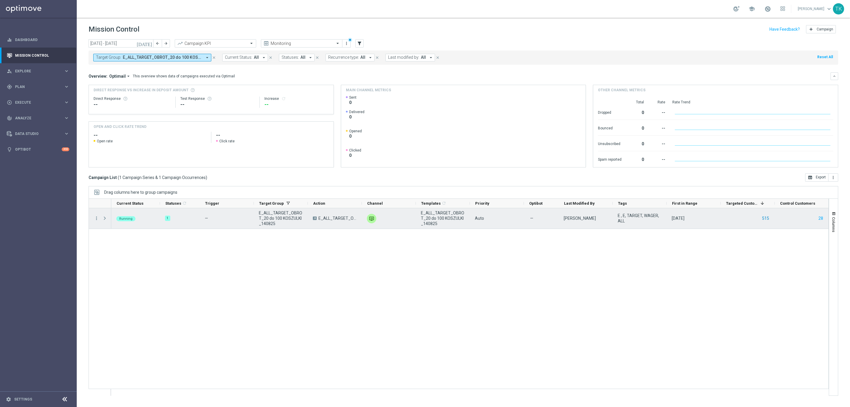
click at [765, 217] on button "515" at bounding box center [766, 218] width 8 height 7
click at [430, 218] on span "E_ALL_TARGET_OBROT_20 do 100 KOSZULKI_140825" at bounding box center [443, 218] width 44 height 16
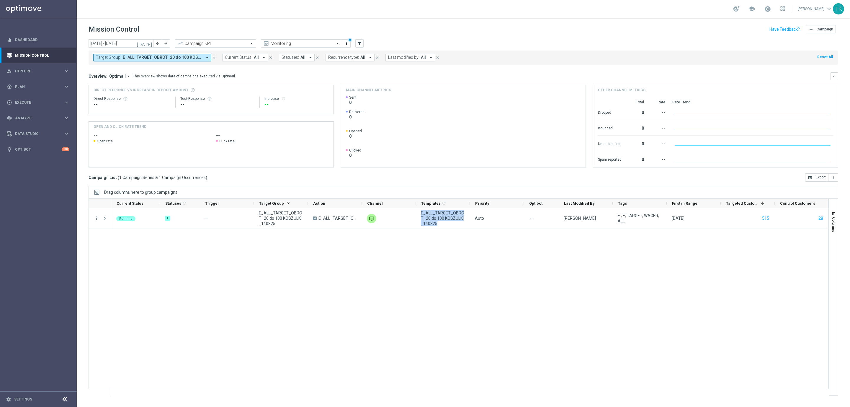
click at [182, 58] on span "E_ALL_TARGET_OBROT_20 do 100 KOSZULKI_140825" at bounding box center [162, 57] width 79 height 5
click at [0, 0] on div "Clear" at bounding box center [0, 0] width 0 height 0
click at [136, 66] on input "text" at bounding box center [142, 68] width 87 height 5
paste input "E_ALL_TARGET_DEPO_3DEPO 25 DO 200 PREV MONTH_140825"
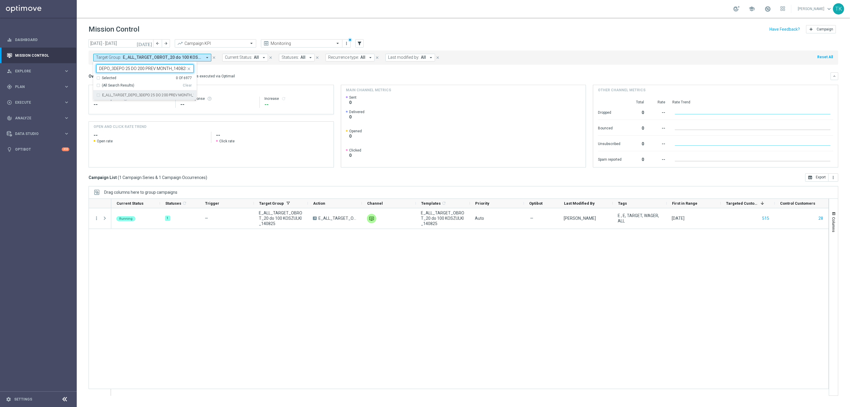
click at [116, 97] on label "E_ALL_TARGET_DEPO_3DEPO 25 DO 200 PREV MONTH_140825" at bounding box center [148, 95] width 92 height 4
type input "E_ALL_TARGET_DEPO_3DEPO 25 DO 200 PREV MONTH_140825"
click at [85, 72] on div "today 11 Aug 2025 - 17 Aug 2025 arrow_back arrow_forward Campaign KPI trending_…" at bounding box center [464, 220] width 774 height 362
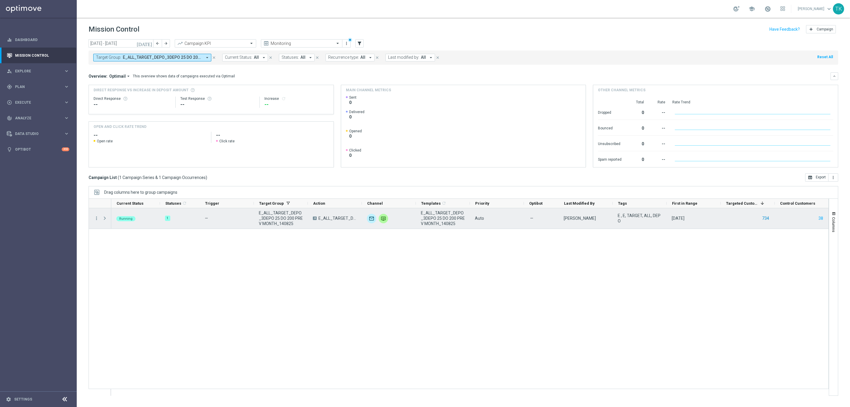
click at [766, 219] on button "734" at bounding box center [766, 218] width 8 height 7
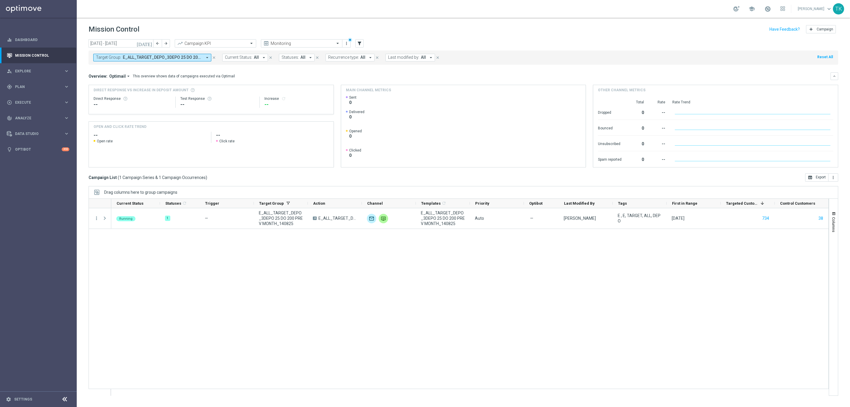
click at [145, 57] on span "E_ALL_TARGET_DEPO_3DEPO 25 DO 200 PREV MONTH_140825" at bounding box center [162, 57] width 79 height 5
click at [0, 0] on div "Clear" at bounding box center [0, 0] width 0 height 0
click at [122, 66] on div at bounding box center [141, 68] width 89 height 7
paste input "E_ALL_TARGET_ZBR_2DEPO 100 PLN PREV MONTH_140825"
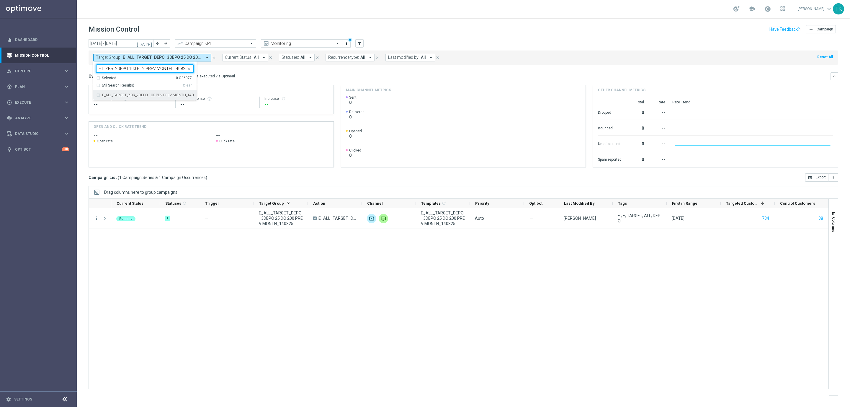
click at [110, 93] on label "E_ALL_TARGET_ZBR_2DEPO 100 PLN PREV MONTH_140825" at bounding box center [148, 95] width 92 height 4
type input "E_ALL_TARGET_ZBR_2DEPO 100 PLN PREV MONTH_140825"
click at [86, 72] on div "today 11 Aug 2025 - 17 Aug 2025 arrow_back arrow_forward Campaign KPI trending_…" at bounding box center [464, 220] width 774 height 362
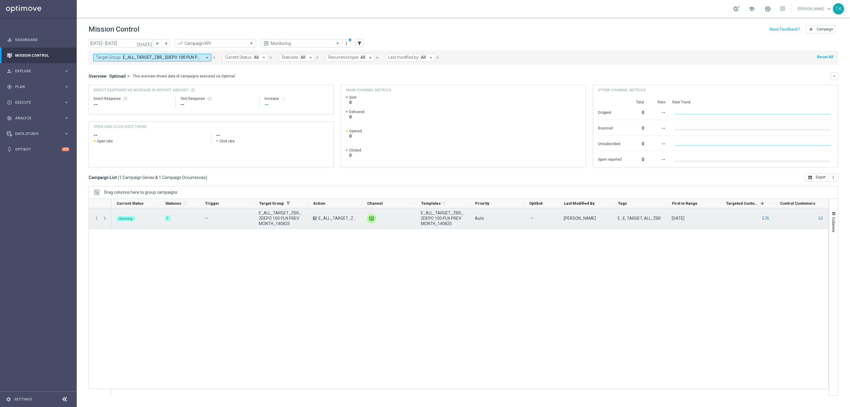
click at [763, 217] on button "576" at bounding box center [766, 218] width 8 height 7
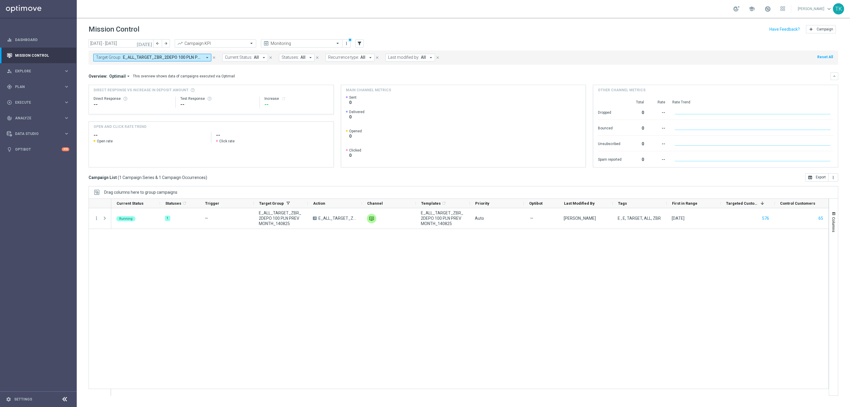
click at [165, 60] on span "E_ALL_TARGET_ZBR_2DEPO 100 PLN PREV MONTH_140825" at bounding box center [162, 57] width 79 height 5
click at [0, 0] on div "Clear" at bounding box center [0, 0] width 0 height 0
click at [116, 67] on input "text" at bounding box center [142, 68] width 87 height 5
paste input "E_ALL_TARGET_ZBR_1DEPO 100 PLN PREV MONTH_140825"
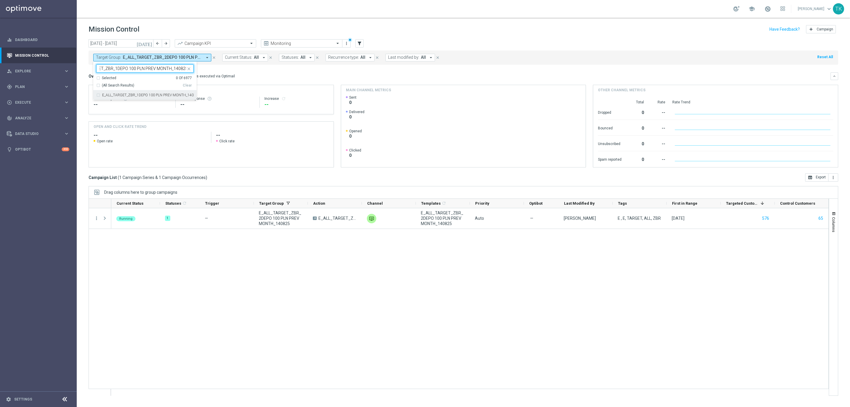
click at [110, 94] on label "E_ALL_TARGET_ZBR_1DEPO 100 PLN PREV MONTH_140825" at bounding box center [148, 95] width 92 height 4
type input "E_ALL_TARGET_ZBR_1DEPO 100 PLN PREV MONTH_140825"
click at [77, 80] on div "today 11 Aug 2025 - 17 Aug 2025 arrow_back arrow_forward Campaign KPI trending_…" at bounding box center [464, 220] width 774 height 362
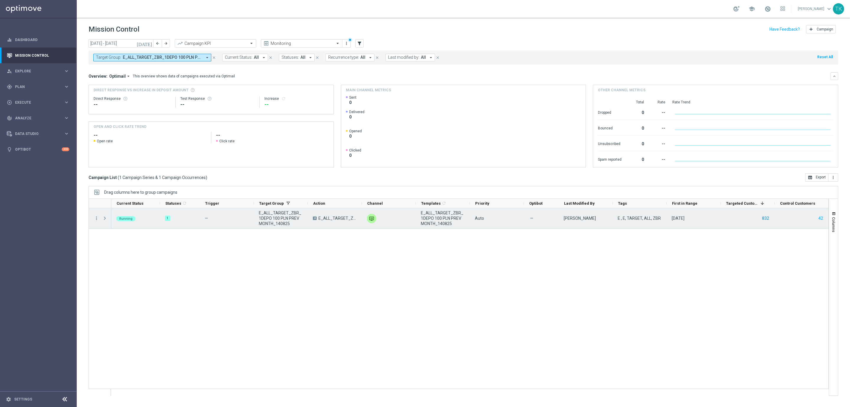
click at [764, 221] on button "832" at bounding box center [766, 218] width 8 height 7
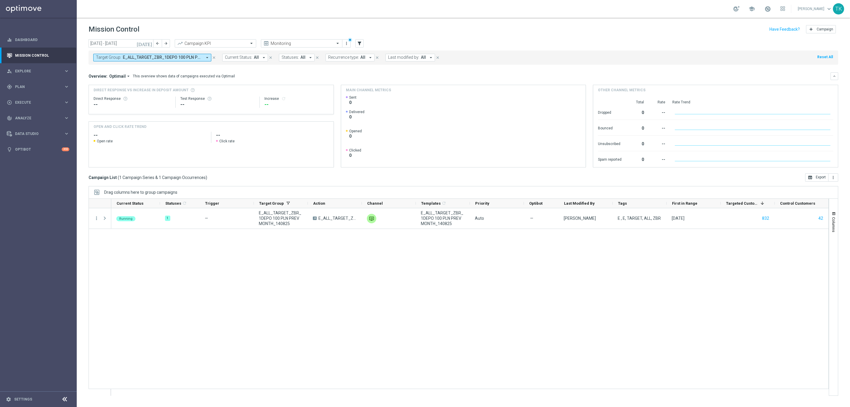
click at [160, 59] on span "E_ALL_TARGET_ZBR_1DEPO 100 PLN PREV MONTH_140825" at bounding box center [162, 57] width 79 height 5
click at [0, 0] on div "Clear" at bounding box center [0, 0] width 0 height 0
click at [117, 63] on div "Selected 0 Of 6977 (All) Clear - Campaign 1 - Campaign 1 (1) - Campaign 2 - Cam…" at bounding box center [144, 111] width 103 height 100
click at [110, 70] on input "text" at bounding box center [142, 68] width 87 height 5
paste input "E_ALL_TARGET_ZBR_2DEPO 100 PLN PREV MONTH_140825"
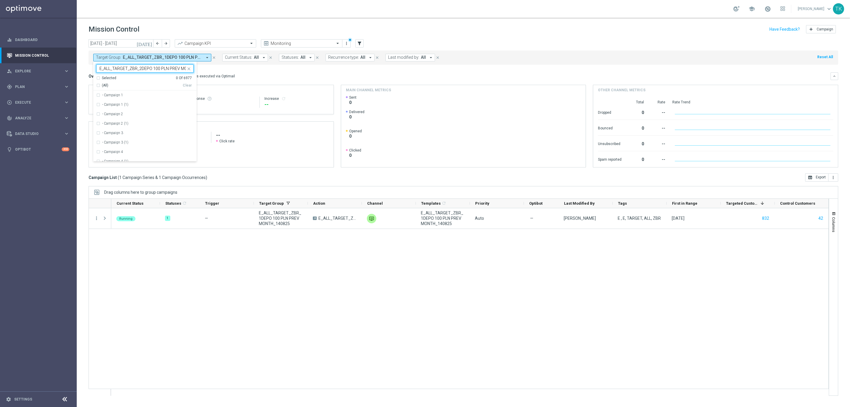
scroll to position [0, 24]
click at [112, 92] on div "E_ALL_TARGET_ZBR_2DEPO 100 PLN PREV MONTH_140825" at bounding box center [144, 94] width 97 height 9
type input "E_ALL_TARGET_ZBR_2DEPO 100 PLN PREV MONTH_140825"
click at [80, 76] on div "today 11 Aug 2025 - 17 Aug 2025 arrow_back arrow_forward Campaign KPI trending_…" at bounding box center [464, 220] width 774 height 362
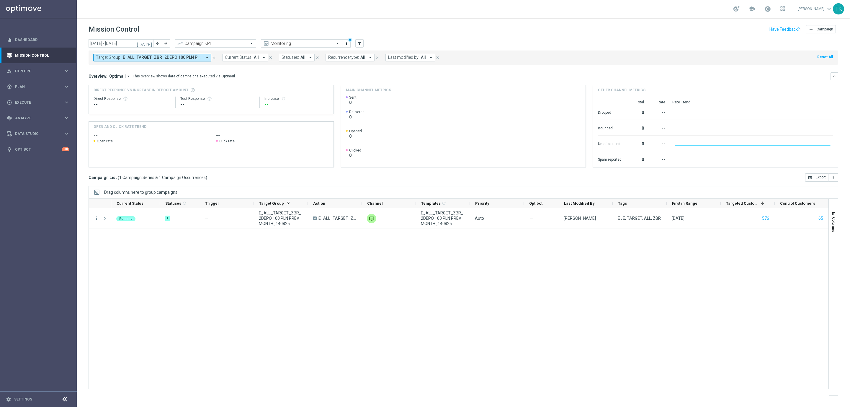
click at [145, 59] on span "E_ALL_TARGET_ZBR_2DEPO 100 PLN PREV MONTH_140825" at bounding box center [162, 57] width 79 height 5
click at [0, 0] on div "Clear" at bounding box center [0, 0] width 0 height 0
click at [111, 69] on input "text" at bounding box center [142, 68] width 87 height 5
paste input "E_ALL_TARGET_DEPO_3DEPO 25 DO 200 PREV MONTH_140825"
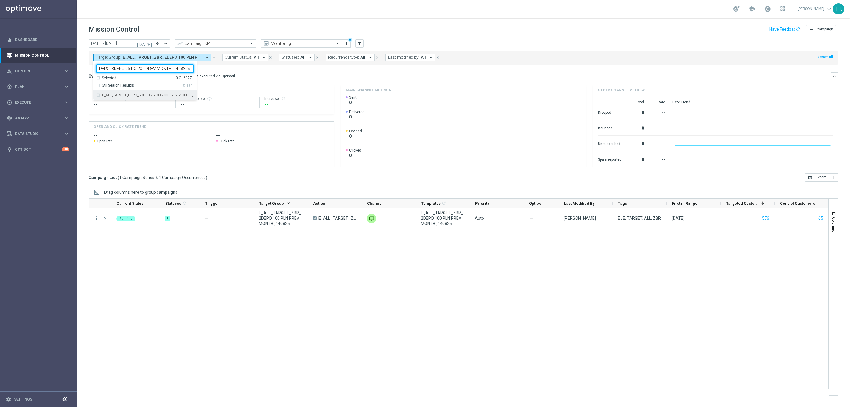
click at [109, 97] on div "E_ALL_TARGET_DEPO_3DEPO 25 DO 200 PREV MONTH_140825" at bounding box center [144, 94] width 97 height 9
type input "E_ALL_TARGET_DEPO_3DEPO 25 DO 200 PREV MONTH_140825"
click at [79, 76] on div "today 11 Aug 2025 - 17 Aug 2025 arrow_back arrow_forward Campaign KPI trending_…" at bounding box center [464, 220] width 774 height 362
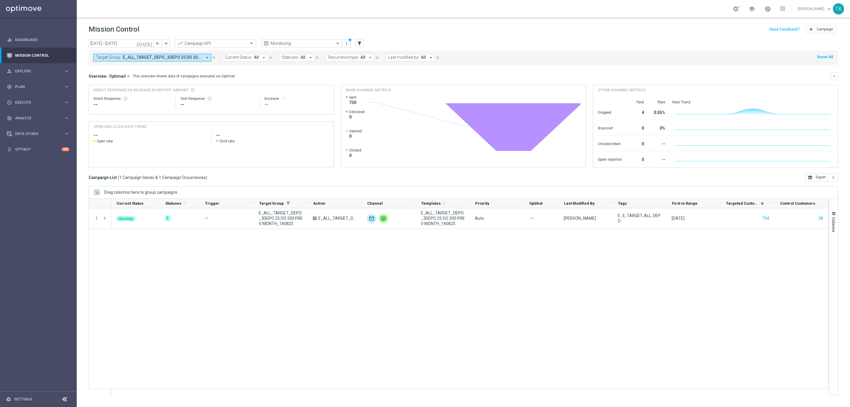
click at [142, 58] on span "E_ALL_TARGET_DEPO_3DEPO 25 DO 200 PREV MONTH_140825" at bounding box center [162, 57] width 79 height 5
click at [0, 0] on div "Clear" at bounding box center [0, 0] width 0 height 0
click at [114, 71] on input "text" at bounding box center [142, 68] width 87 height 5
paste input "E_ALL_TARGET_OBROT_20 do 100 KOSZULKI_140825"
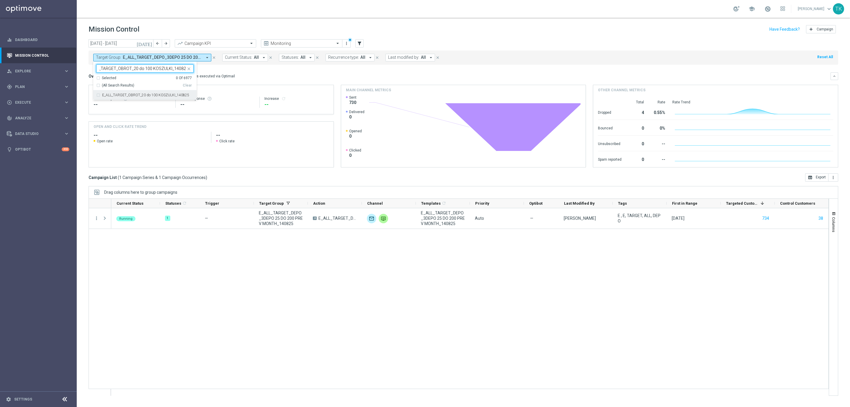
click at [114, 93] on label "E_ALL_TARGET_OBROT_20 do 100 KOSZULKI_140825" at bounding box center [145, 95] width 87 height 4
type input "E_ALL_TARGET_OBROT_20 do 100 KOSZULKI_140825"
click at [84, 68] on div "today 11 Aug 2025 - 17 Aug 2025 arrow_back arrow_forward Campaign KPI trending_…" at bounding box center [464, 220] width 774 height 362
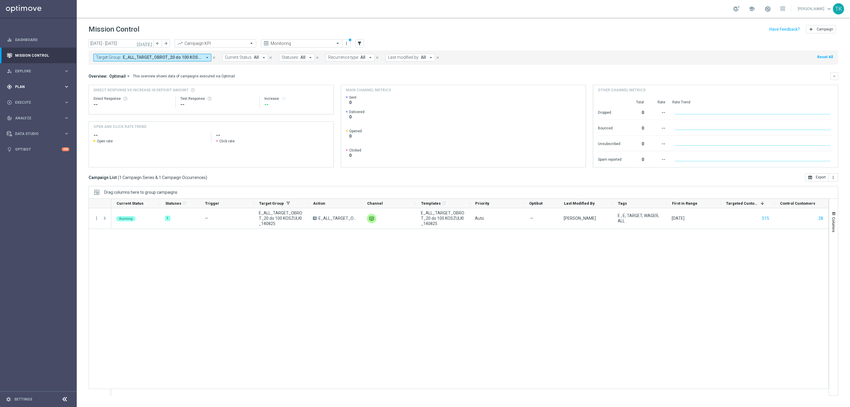
click at [19, 86] on span "Plan" at bounding box center [39, 87] width 49 height 4
click at [25, 100] on link "Target Groups" at bounding box center [38, 99] width 46 height 5
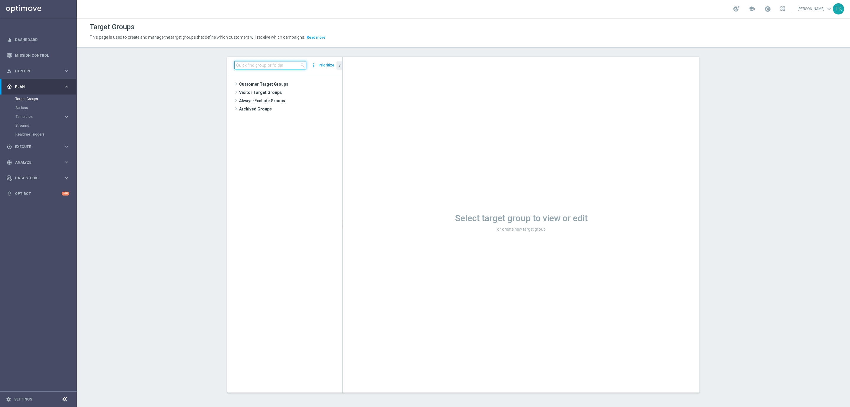
click at [255, 66] on input at bounding box center [270, 65] width 72 height 8
paste input "E_ALL_TARGET_OFFER_SUPERPUCHAR NIEMIEC 1-2DEPO WO_160825"
type input "E_ALL_TARGET_OFFER_SUPERPUCHAR NIEMIEC 1-2DEPO WO_160825"
click at [300, 104] on div "insert_drive_file E_ALL_TARGET_OFFER_SUPERPUCHAR NIEMIEC 1-2DEPO WO_160825" at bounding box center [290, 101] width 78 height 8
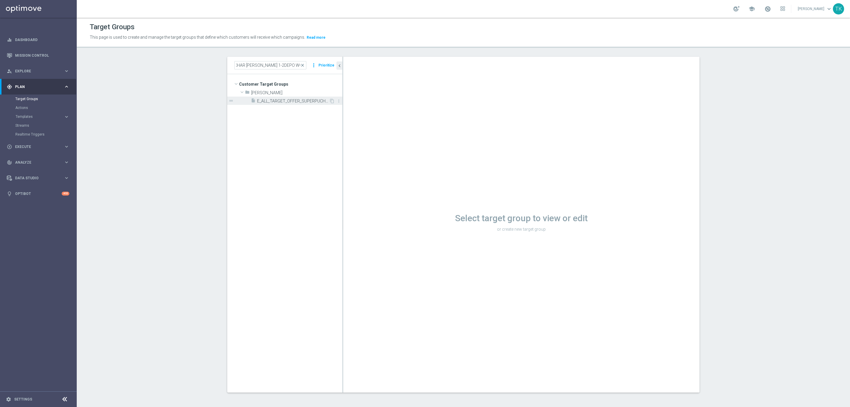
scroll to position [0, 0]
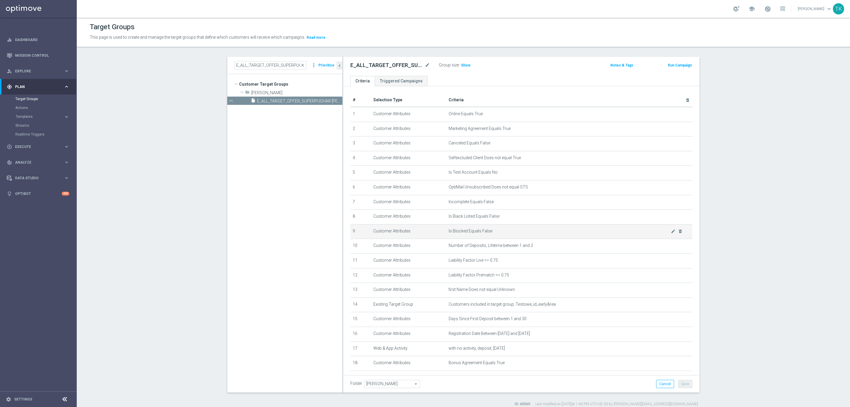
scroll to position [45, 0]
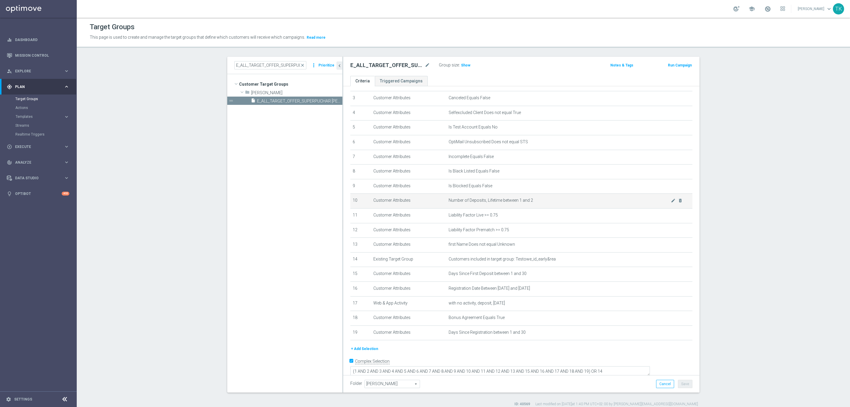
click at [505, 200] on span "Number of Deposits, Lifetime between 1 and 2" at bounding box center [560, 200] width 222 height 5
copy tbody "Number of Deposits, Lifetime between 1 and 2 mode_edit delete_forever"
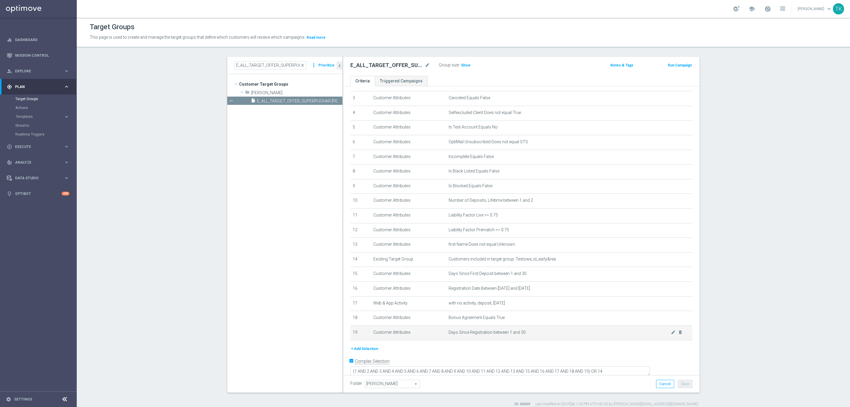
click at [473, 333] on span "Days Since Registration between 1 and 30" at bounding box center [560, 332] width 222 height 5
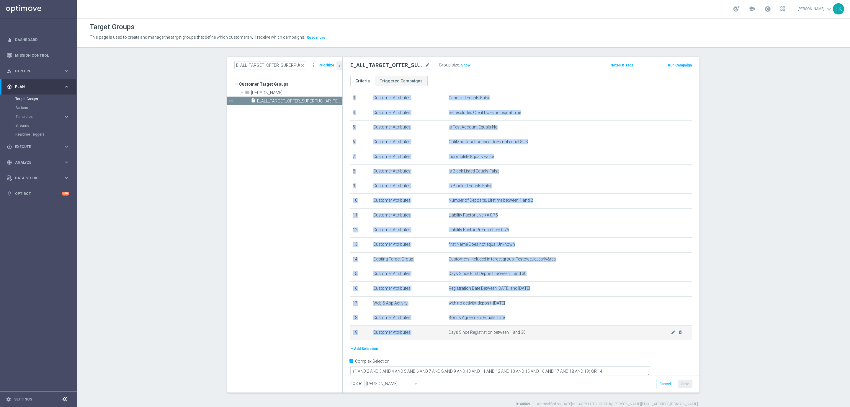
click at [473, 333] on span "Days Since Registration between 1 and 30" at bounding box center [560, 332] width 222 height 5
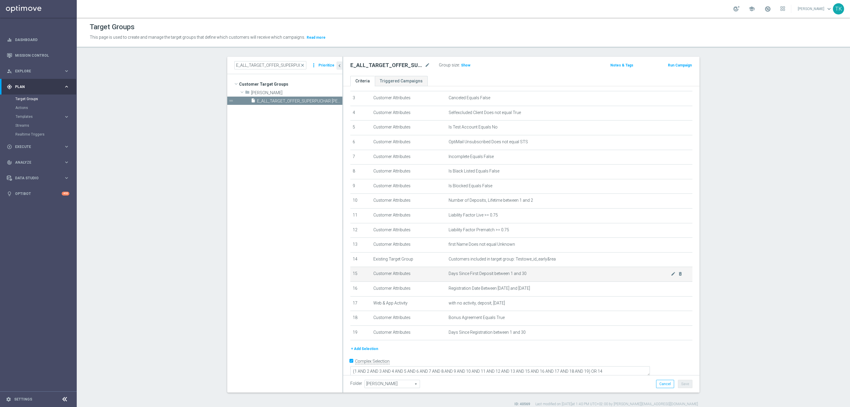
click at [479, 274] on span "Days Since First Deposit between 1 and 30" at bounding box center [560, 273] width 222 height 5
click at [425, 66] on icon "mode_edit" at bounding box center [427, 65] width 5 height 7
click at [485, 68] on div "Group size : Show" at bounding box center [468, 64] width 59 height 7
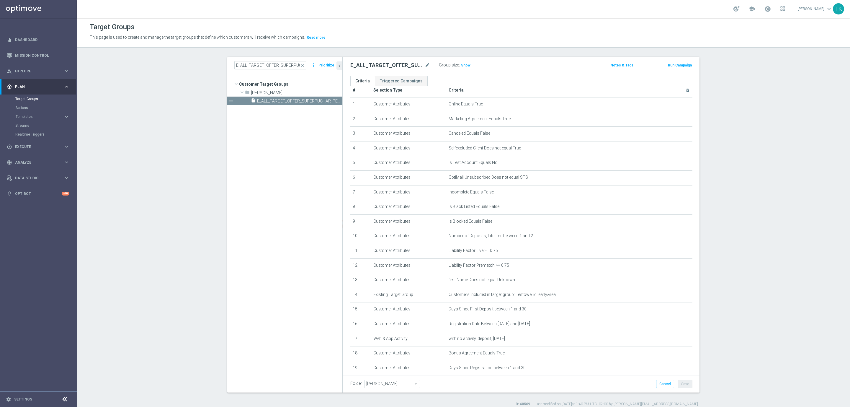
scroll to position [0, 0]
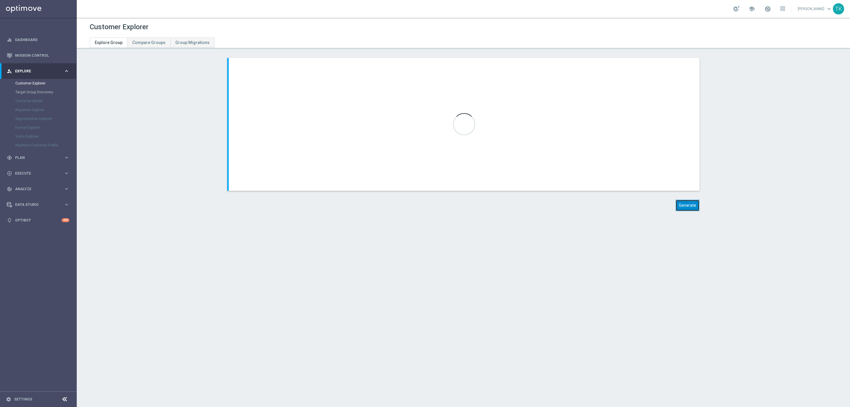
click at [688, 207] on button "Generate" at bounding box center [688, 206] width 24 height 12
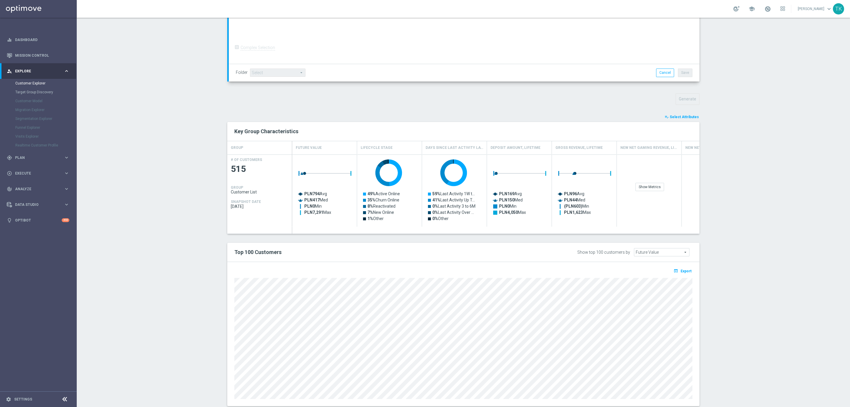
scroll to position [153, 0]
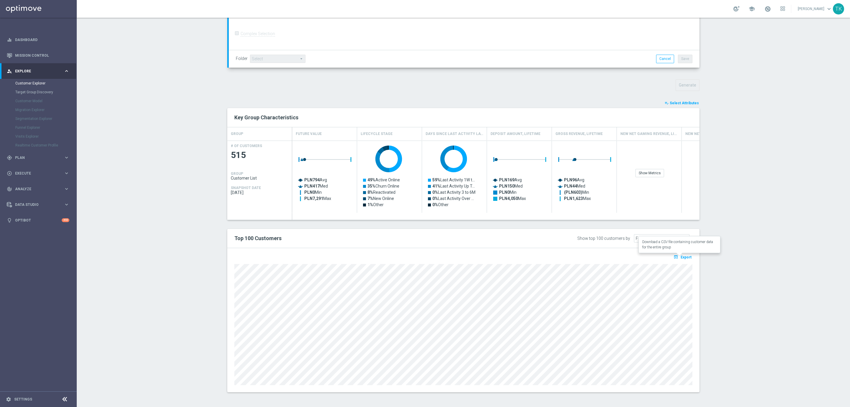
click at [677, 255] on button "open_in_browser Export" at bounding box center [683, 257] width 20 height 8
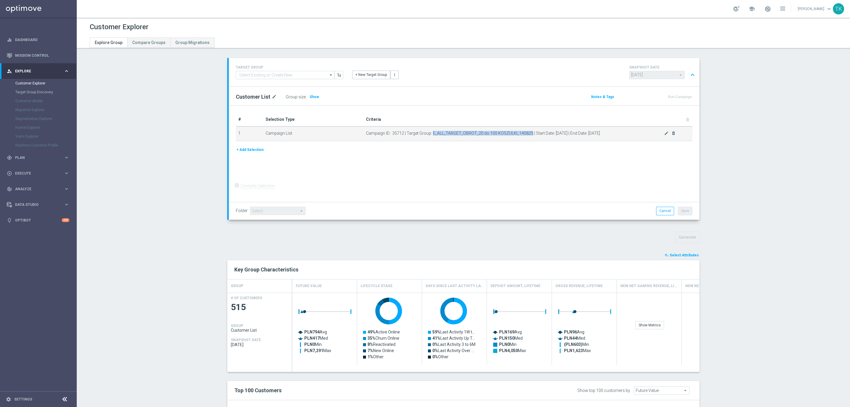
drag, startPoint x: 429, startPoint y: 132, endPoint x: 526, endPoint y: 131, distance: 97.4
click at [526, 131] on span "Campaign ID : 35712 | Target Group: E_ALL_TARGET_OBROT_20 do 100 KOSZULKI_14082…" at bounding box center [515, 133] width 298 height 5
copy span "E_ALL_TARGET_OBROT_20 do 100 KOSZULKI_140825"
click at [477, 131] on span "Campaign ID : 35712 | Target Group: E_ALL_TARGET_OBROT_20 do 100 KOSZULKI_14082…" at bounding box center [515, 133] width 298 height 5
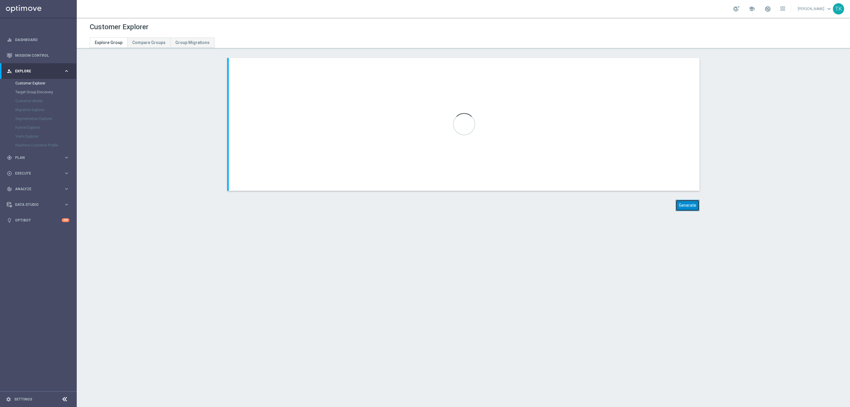
click at [684, 210] on button "Generate" at bounding box center [688, 206] width 24 height 12
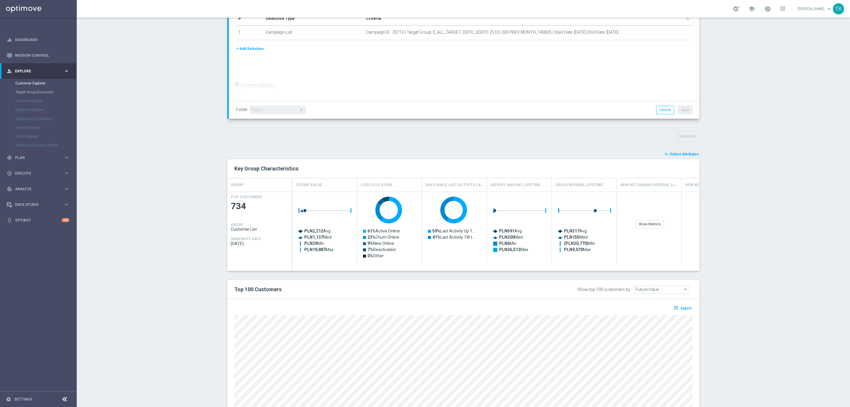
scroll to position [153, 0]
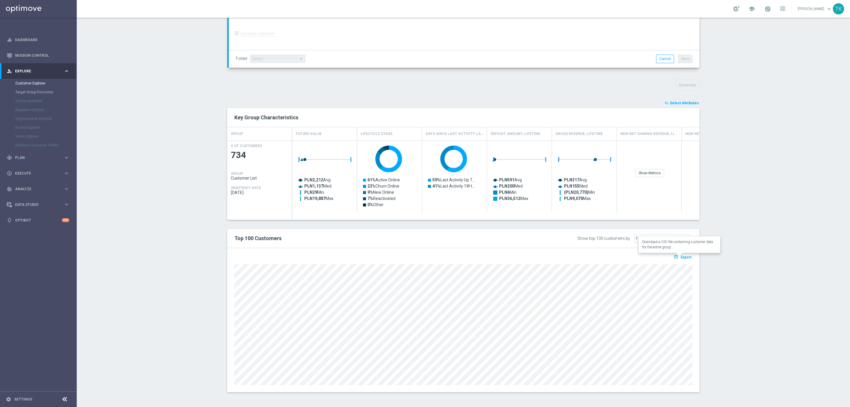
click at [684, 257] on span "Export" at bounding box center [686, 257] width 11 height 4
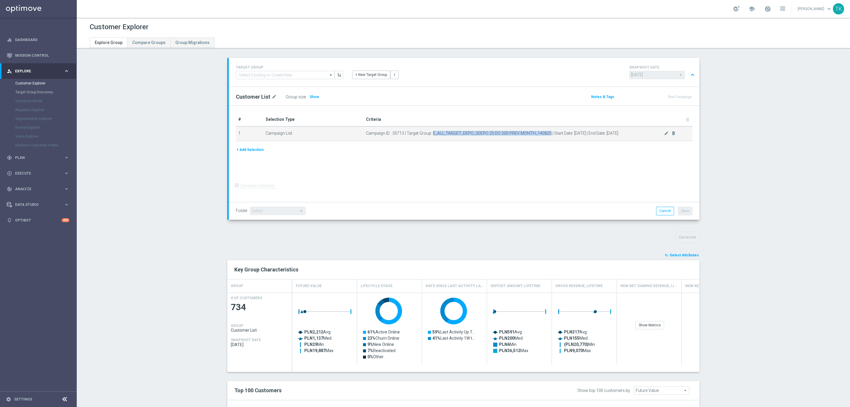
drag, startPoint x: 429, startPoint y: 134, endPoint x: 546, endPoint y: 135, distance: 116.9
click at [546, 135] on span "Campaign ID : 35713 | Target Group: E_ALL_TARGET_DEPO_3DEPO 25 DO 200 PREV MONT…" at bounding box center [515, 133] width 298 height 5
copy span "E_ALL_TARGET_DEPO_3DEPO 25 DO 200 PREV MONTH_140825"
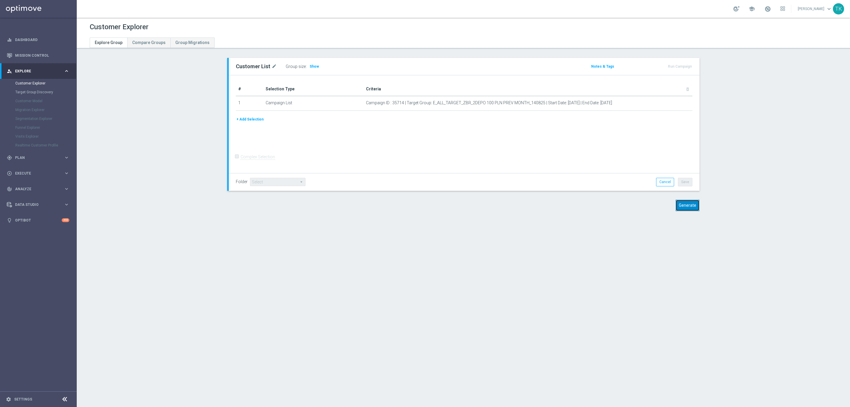
click at [683, 208] on button "Generate" at bounding box center [688, 206] width 24 height 12
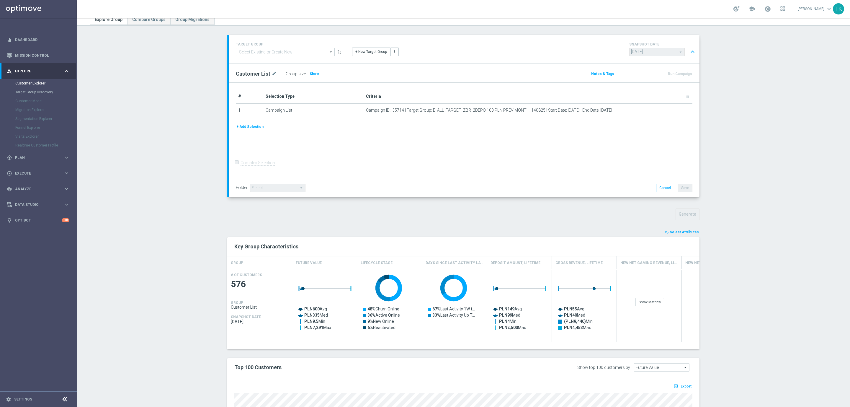
scroll to position [153, 0]
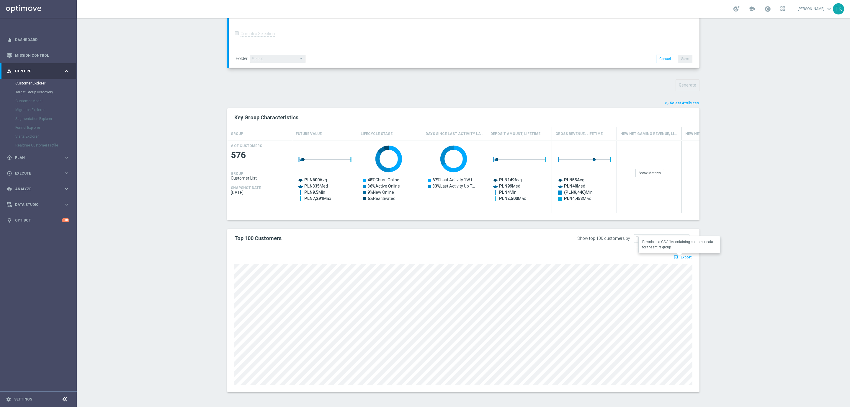
click at [681, 257] on span "Export" at bounding box center [686, 257] width 11 height 4
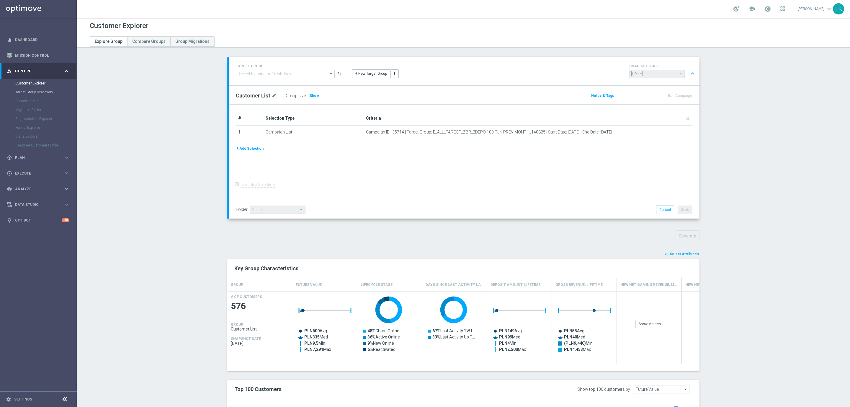
scroll to position [0, 0]
drag, startPoint x: 428, startPoint y: 131, endPoint x: 445, endPoint y: 136, distance: 17.3
click at [445, 136] on span "Campaign ID : 35714 | Target Group: E_ALL_TARGET_ZBR_2DEPO 100 PLN PREV MONTH_1…" at bounding box center [515, 133] width 298 height 5
click at [440, 137] on td "Campaign ID : 35714 | Target Group: E_ALL_TARGET_ZBR_2DEPO 100 PLN PREV MONTH_1…" at bounding box center [528, 133] width 329 height 15
drag, startPoint x: 428, startPoint y: 131, endPoint x: 448, endPoint y: 136, distance: 20.8
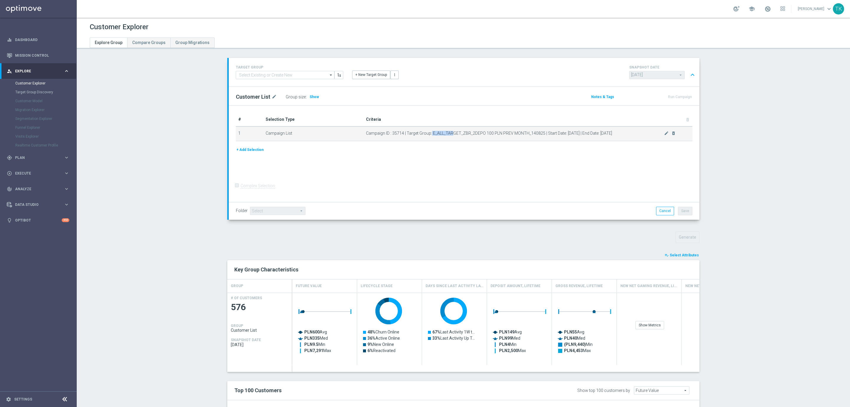
click at [448, 136] on span "Campaign ID : 35714 | Target Group: E_ALL_TARGET_ZBR_2DEPO 100 PLN PREV MONTH_1…" at bounding box center [515, 133] width 298 height 5
click at [441, 137] on td "Campaign ID : 35714 | Target Group: E_ALL_TARGET_ZBR_2DEPO 100 PLN PREV MONTH_1…" at bounding box center [528, 133] width 329 height 15
click at [430, 132] on span "Campaign ID : 35714 | Target Group: E_ALL_TARGET_ZBR_2DEPO 100 PLN PREV MONTH_1…" at bounding box center [515, 133] width 298 height 5
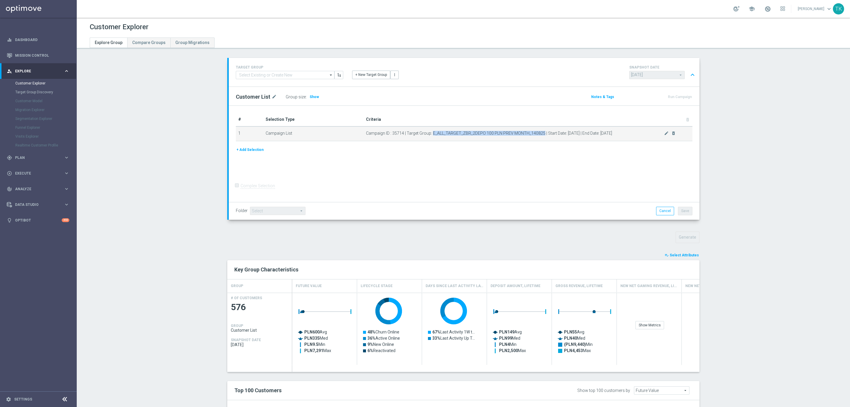
drag, startPoint x: 429, startPoint y: 132, endPoint x: 539, endPoint y: 135, distance: 110.2
click at [539, 135] on span "Campaign ID : 35714 | Target Group: E_ALL_TARGET_ZBR_2DEPO 100 PLN PREV MONTH_1…" at bounding box center [515, 133] width 298 height 5
copy span "E_ALL_TARGET_ZBR_2DEPO 100 PLN PREV MONTH_140825"
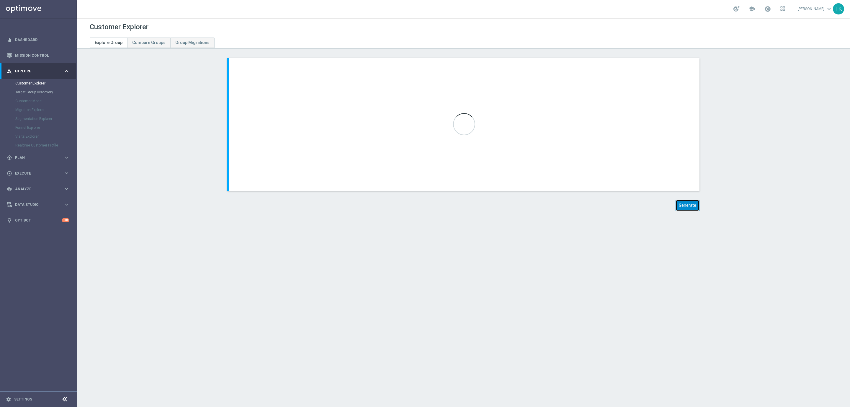
click at [686, 202] on button "Generate" at bounding box center [688, 206] width 24 height 12
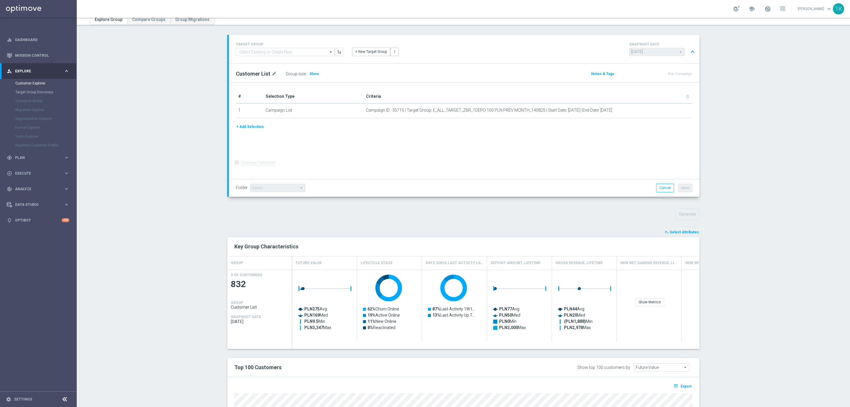
scroll to position [153, 0]
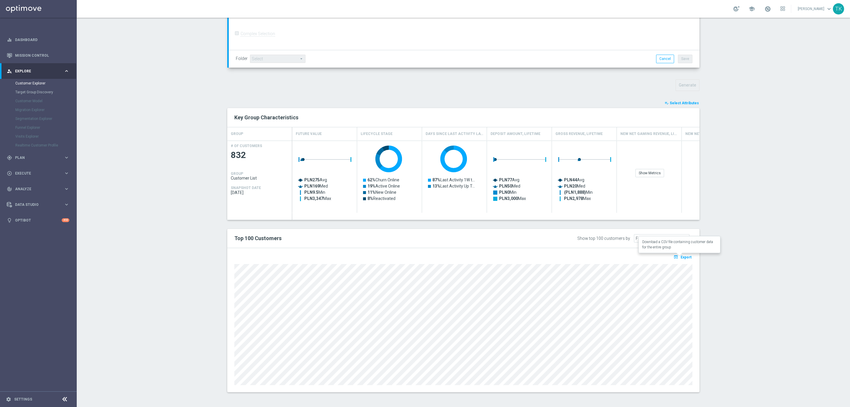
click at [681, 258] on span "Export" at bounding box center [686, 257] width 11 height 4
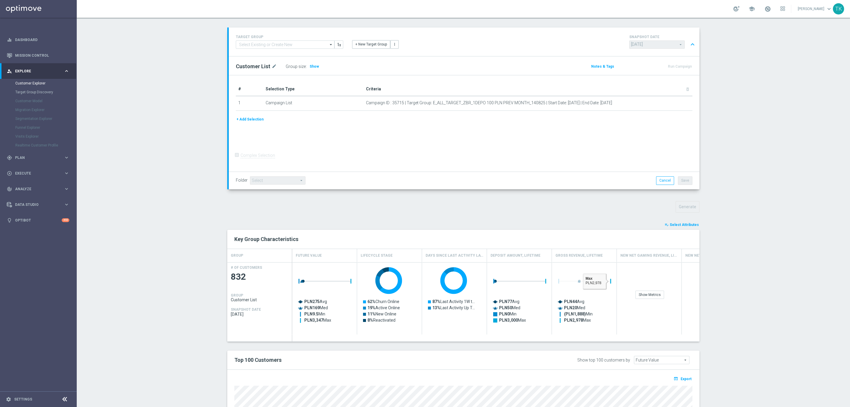
scroll to position [0, 0]
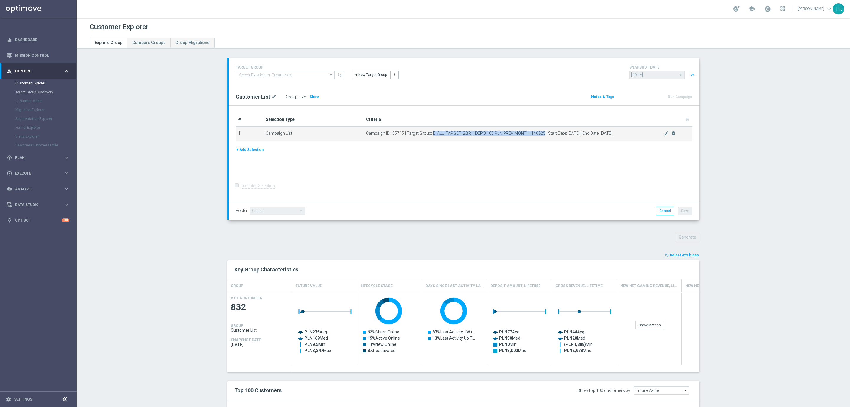
drag, startPoint x: 429, startPoint y: 134, endPoint x: 539, endPoint y: 134, distance: 109.8
click at [539, 134] on span "Campaign ID : 35715 | Target Group: E_ALL_TARGET_ZBR_1DEPO 100 PLN PREV MONTH_1…" at bounding box center [515, 133] width 298 height 5
copy span "E_ALL_TARGET_ZBR_1DEPO 100 PLN PREV MONTH_140825"
